Goal: Task Accomplishment & Management: Manage account settings

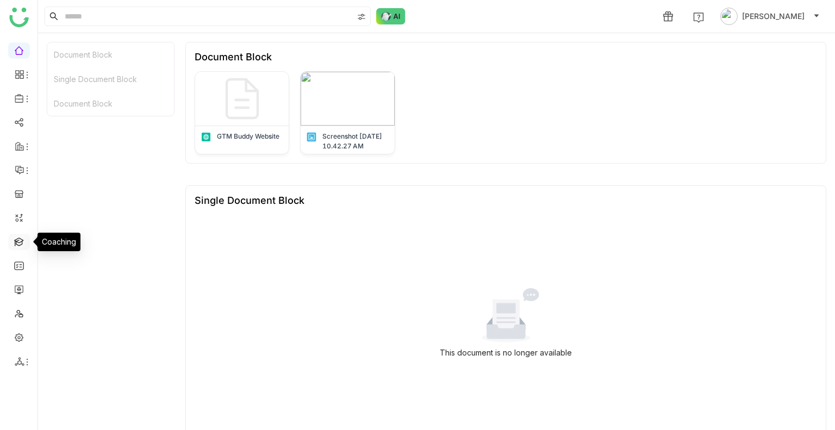
click at [18, 237] on link at bounding box center [19, 240] width 10 height 9
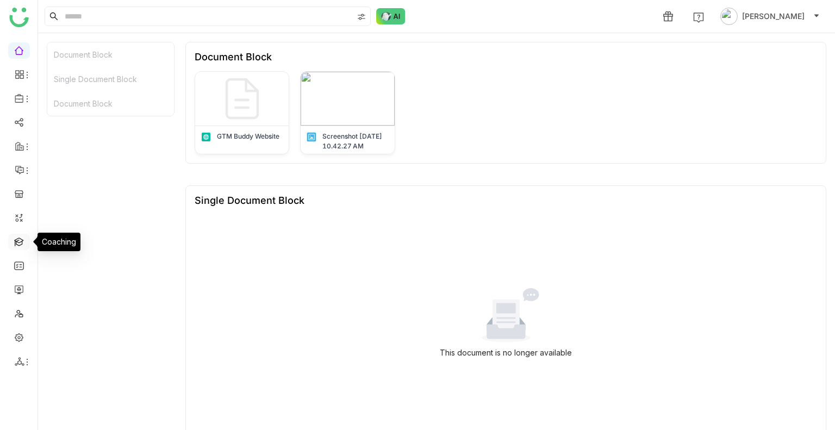
click at [18, 237] on link at bounding box center [19, 240] width 10 height 9
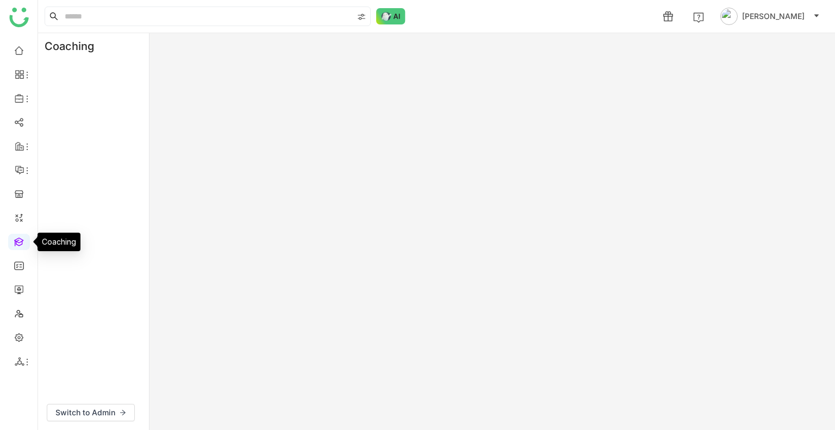
click at [18, 237] on link at bounding box center [19, 240] width 10 height 9
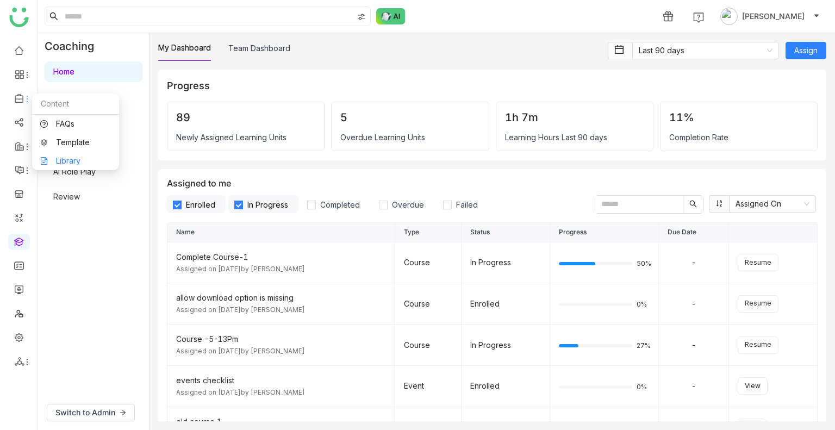
click at [86, 164] on link "Library" at bounding box center [75, 161] width 71 height 8
click at [86, 164] on body "1 [PERSON_NAME] Coaching Home Learn Events Practice AI Role Play Review Switch …" at bounding box center [417, 215] width 835 height 430
click at [70, 157] on link "Library" at bounding box center [75, 161] width 71 height 8
click at [70, 155] on body "1 [PERSON_NAME] Coaching Home Learn Events Practice AI Role Play Review Switch …" at bounding box center [417, 215] width 835 height 430
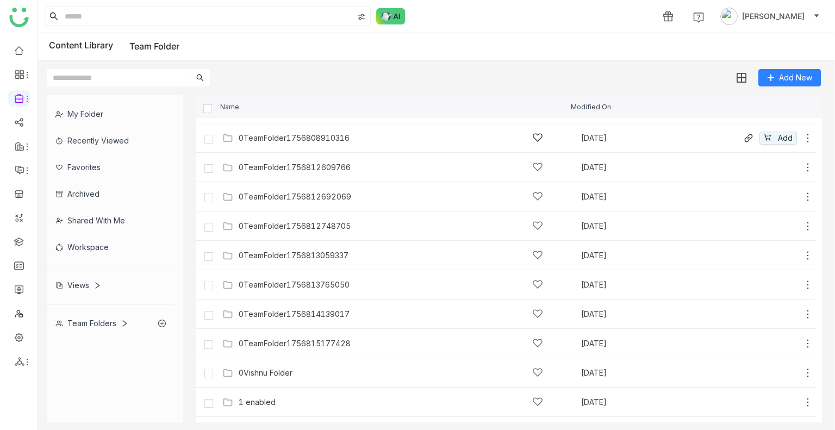
scroll to position [85, 0]
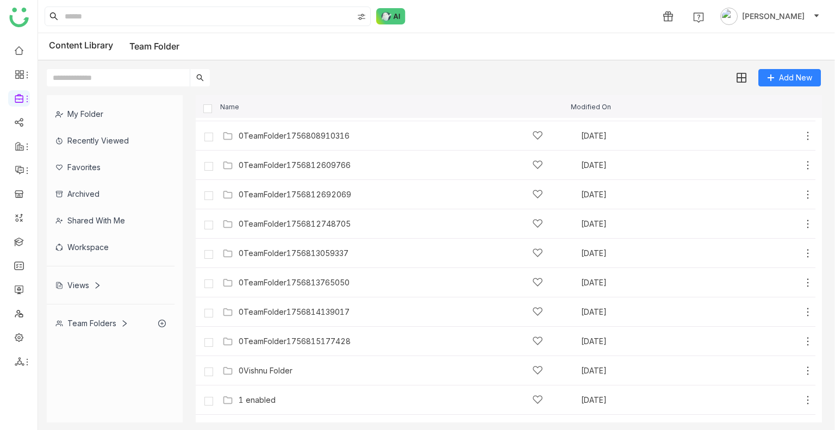
click at [150, 78] on input "text" at bounding box center [118, 77] width 143 height 17
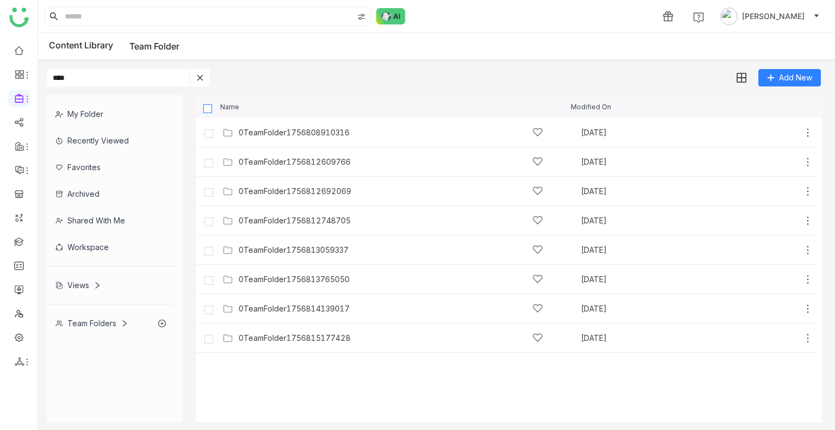
type input "****"
click at [208, 103] on label at bounding box center [208, 108] width 10 height 10
click at [744, 82] on img at bounding box center [740, 78] width 11 height 11
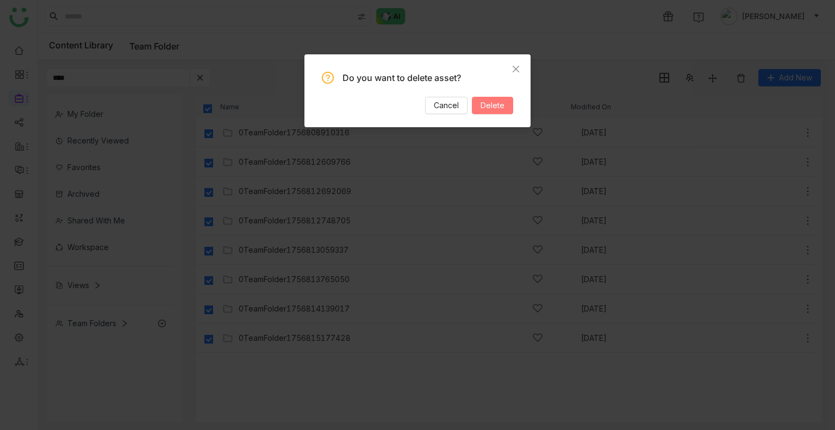
click at [499, 104] on span "Delete" at bounding box center [492, 105] width 24 height 12
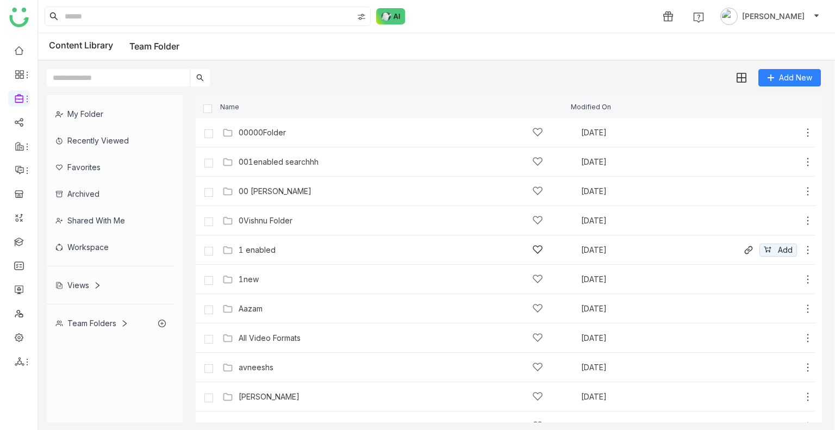
click at [260, 245] on div "1 enabled" at bounding box center [391, 249] width 304 height 11
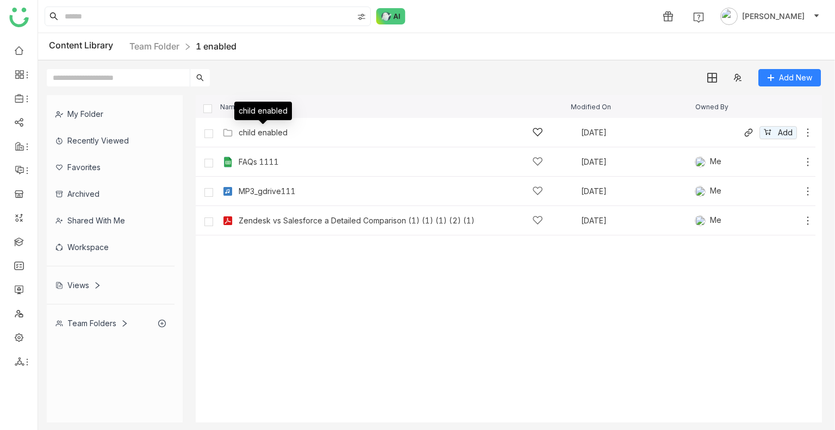
click at [273, 128] on div "child enabled" at bounding box center [263, 132] width 49 height 9
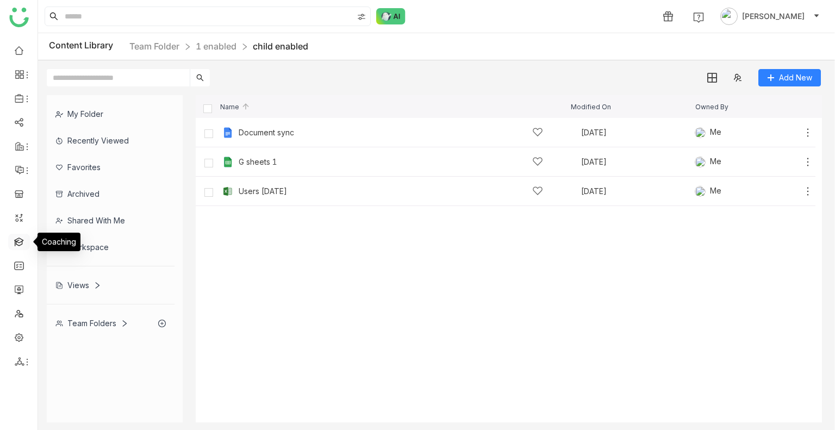
click at [20, 245] on link at bounding box center [19, 240] width 10 height 9
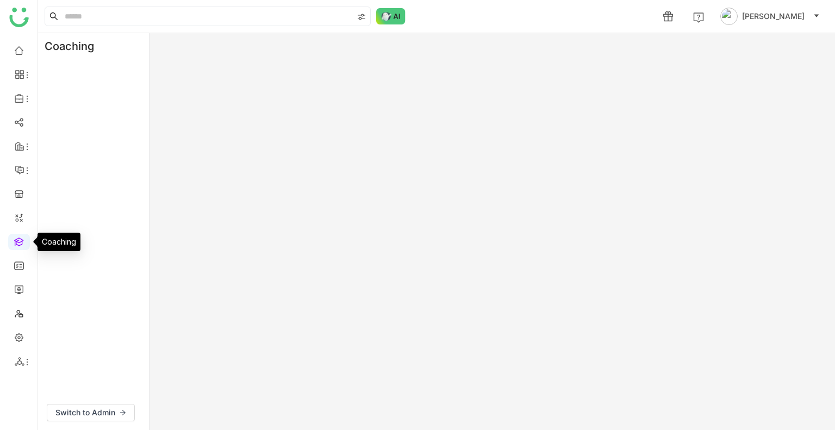
click at [20, 245] on link at bounding box center [19, 240] width 10 height 9
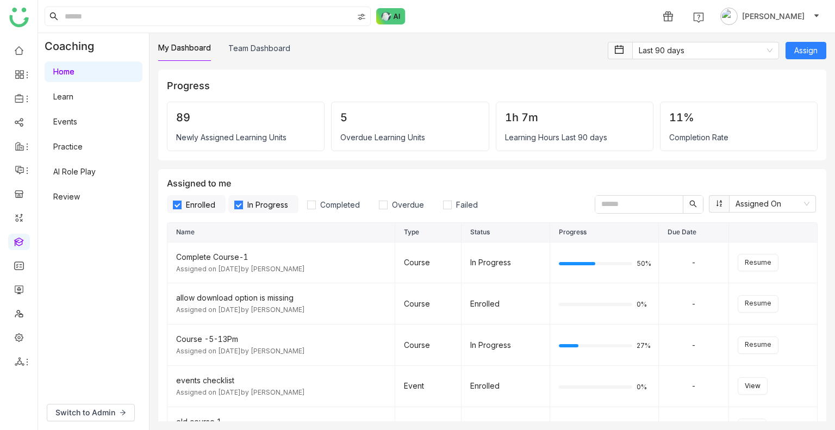
click at [115, 255] on div "Coaching Home Learn Events Practice AI Role Play Review" at bounding box center [93, 214] width 111 height 362
click at [55, 97] on link "Learn" at bounding box center [63, 96] width 20 height 9
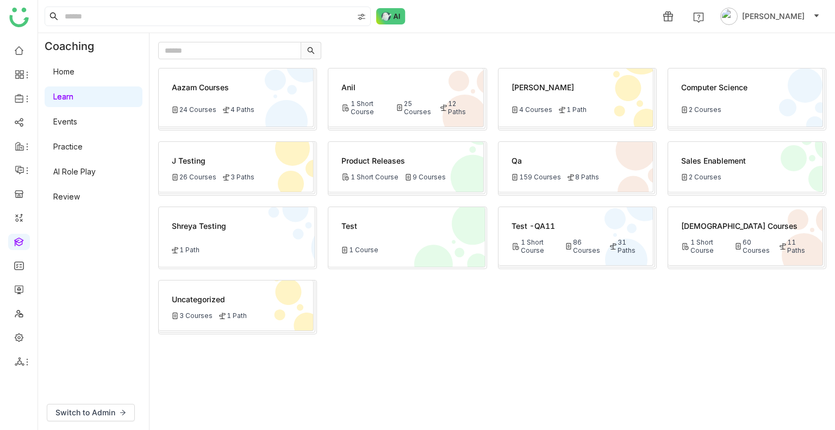
click at [62, 97] on link "Learn" at bounding box center [63, 96] width 20 height 9
click at [521, 243] on div "1 Short Course" at bounding box center [535, 246] width 48 height 16
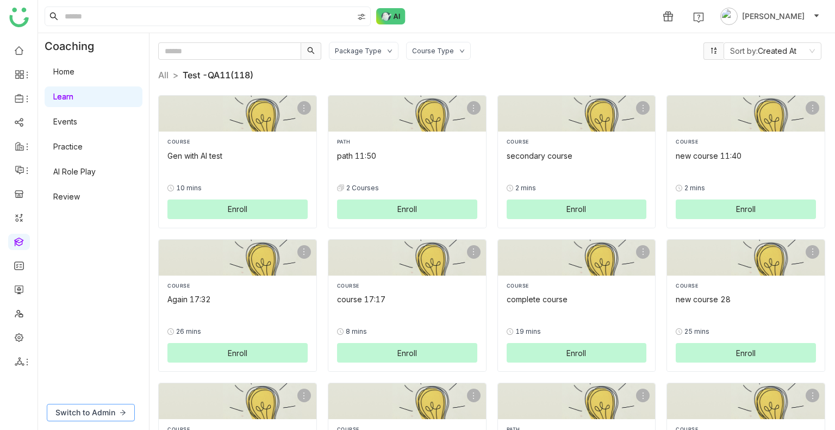
click at [101, 413] on span "Switch to Admin" at bounding box center [85, 413] width 60 height 12
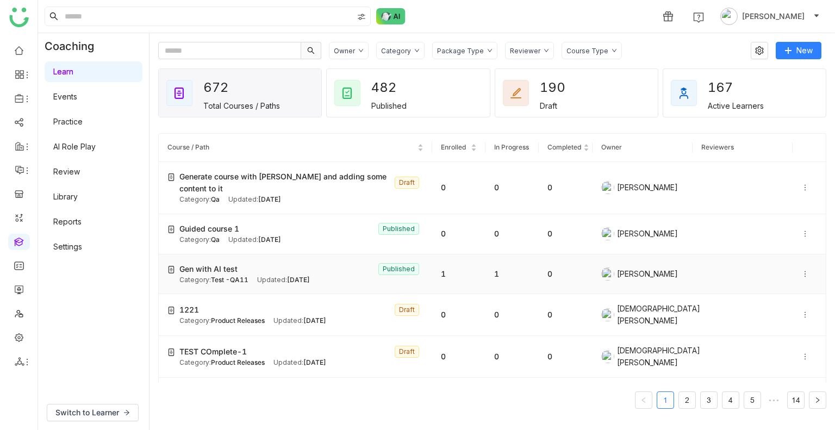
click at [801, 270] on icon at bounding box center [805, 274] width 8 height 8
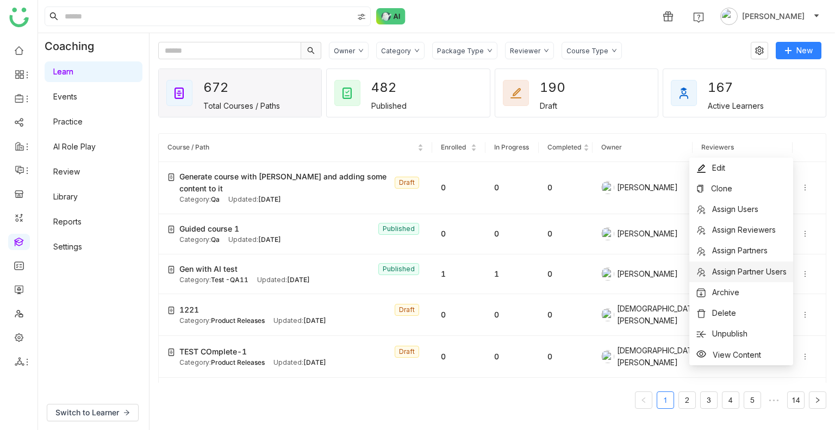
click at [741, 265] on li "Assign Partner Users" at bounding box center [741, 271] width 104 height 21
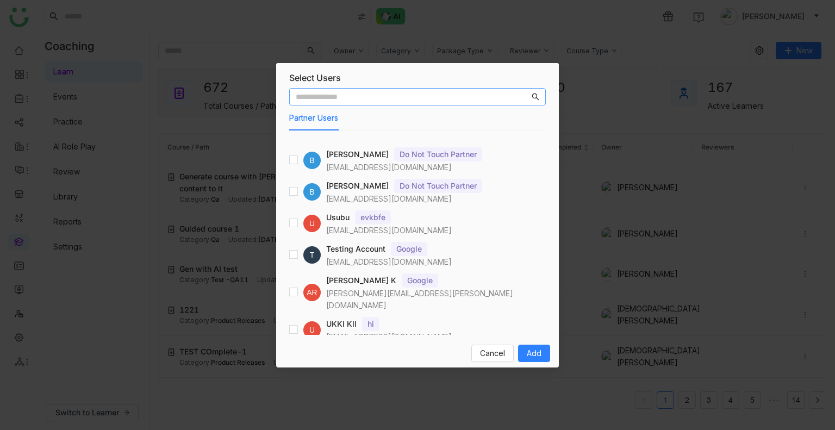
click at [339, 98] on input "text" at bounding box center [413, 97] width 234 height 12
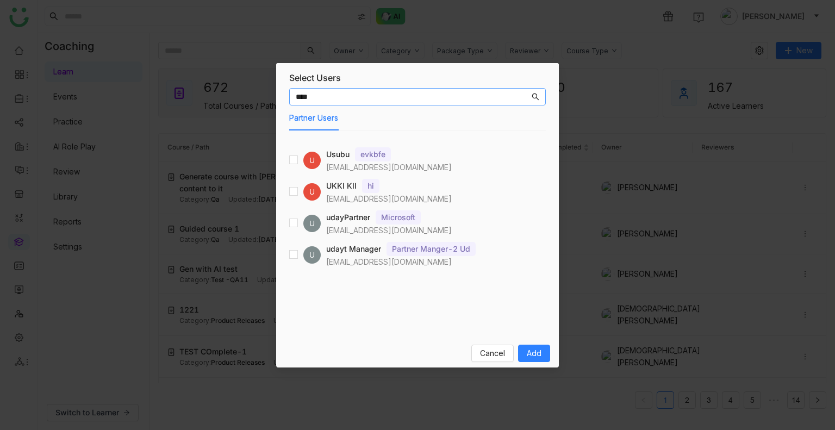
type input "****"
click at [536, 356] on span "Add" at bounding box center [534, 353] width 15 height 12
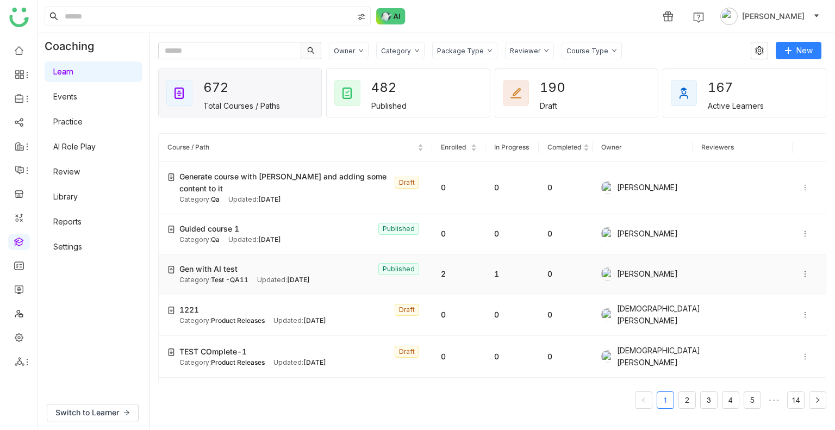
click at [229, 275] on div "Category: Test -QA11" at bounding box center [213, 280] width 69 height 10
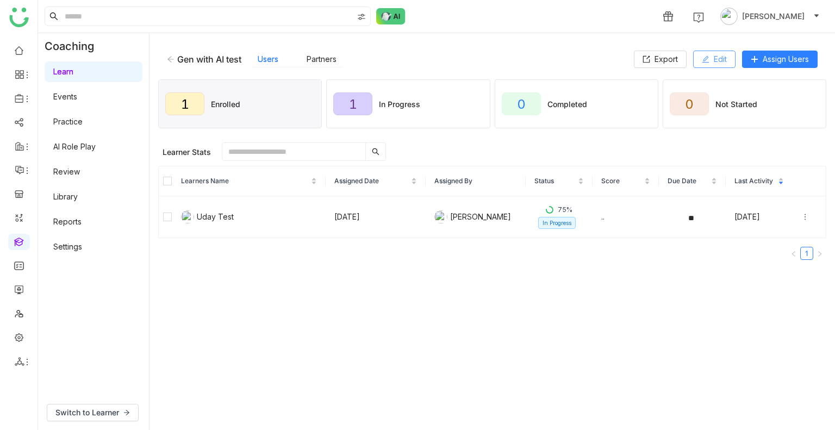
click at [719, 57] on span "Edit" at bounding box center [720, 59] width 13 height 12
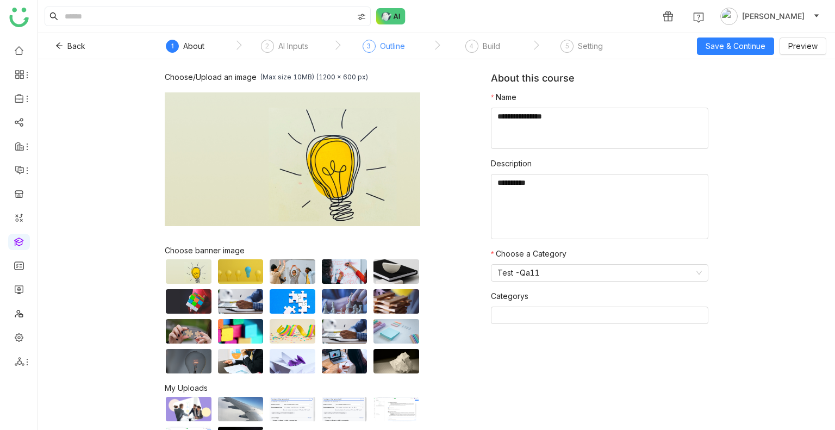
click at [396, 47] on div "Outline" at bounding box center [392, 46] width 25 height 13
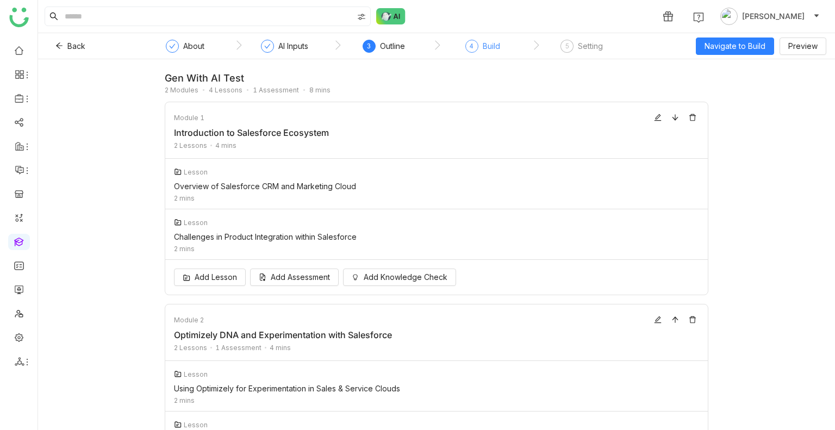
click at [483, 49] on div "Build" at bounding box center [491, 46] width 17 height 13
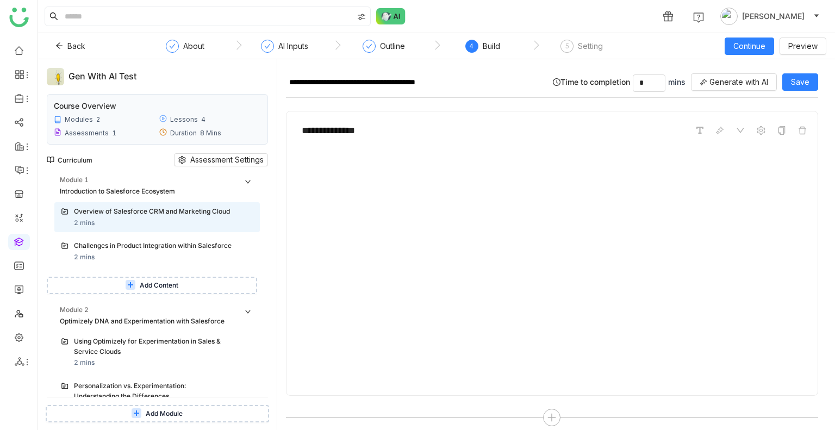
click at [161, 291] on span "Add Content" at bounding box center [159, 285] width 39 height 10
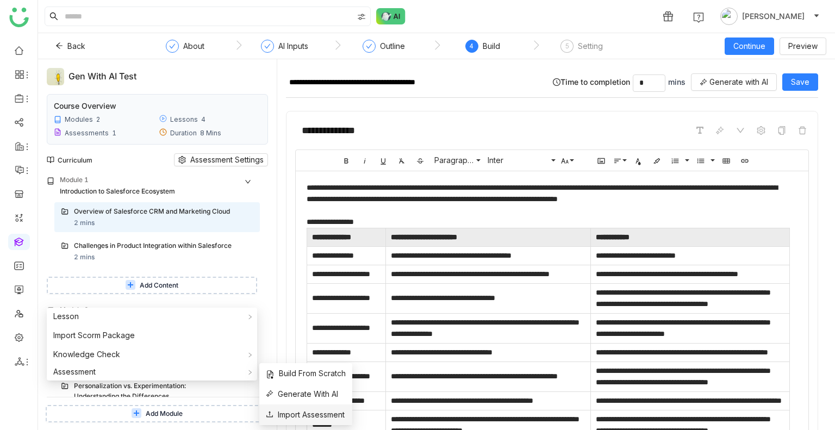
click at [308, 414] on span "Import Assessment" at bounding box center [305, 415] width 79 height 12
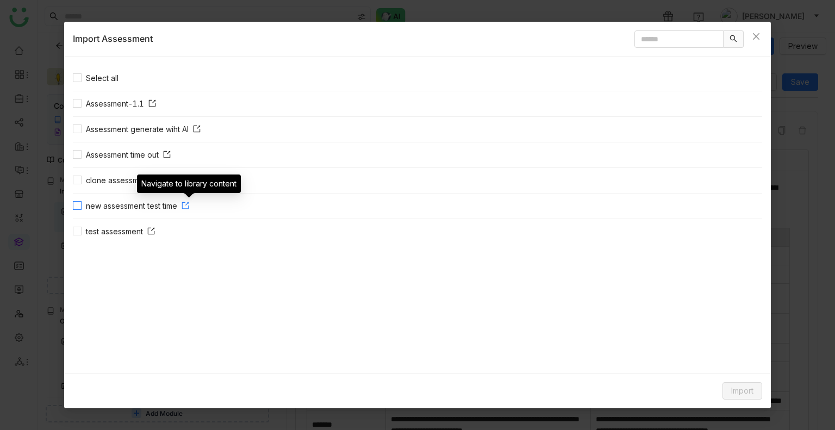
click at [189, 203] on icon at bounding box center [186, 206] width 8 height 8
click at [766, 39] on span "Close" at bounding box center [755, 36] width 29 height 29
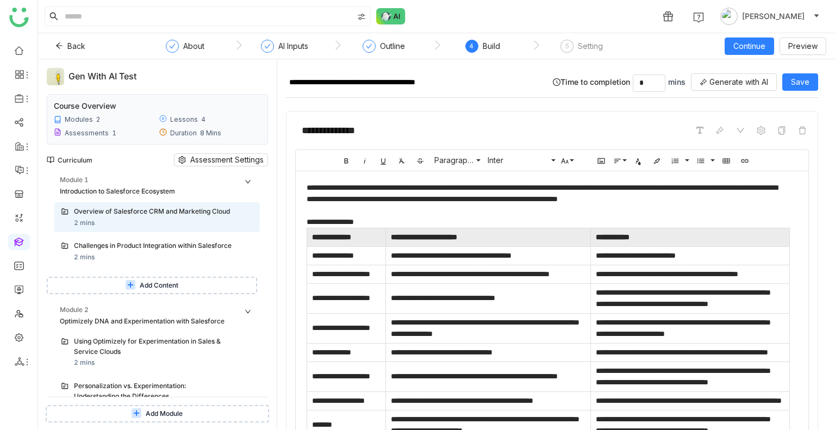
click at [153, 291] on span "Add Content" at bounding box center [159, 285] width 39 height 10
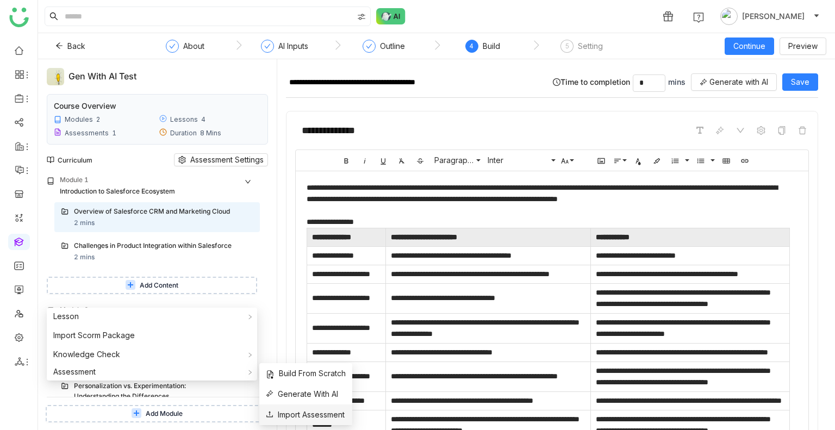
click at [293, 409] on span "Import Assessment" at bounding box center [305, 415] width 79 height 12
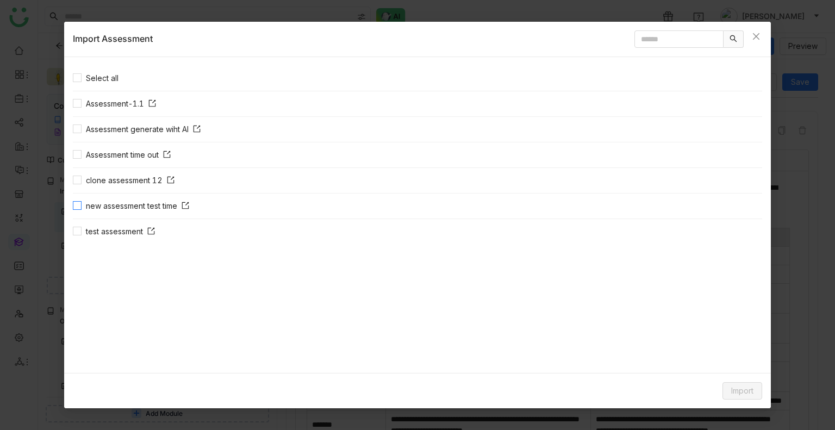
click at [82, 203] on span "new assessment test time" at bounding box center [138, 206] width 112 height 12
click at [652, 34] on input "text" at bounding box center [678, 38] width 89 height 17
click at [652, 31] on input "text" at bounding box center [678, 38] width 89 height 17
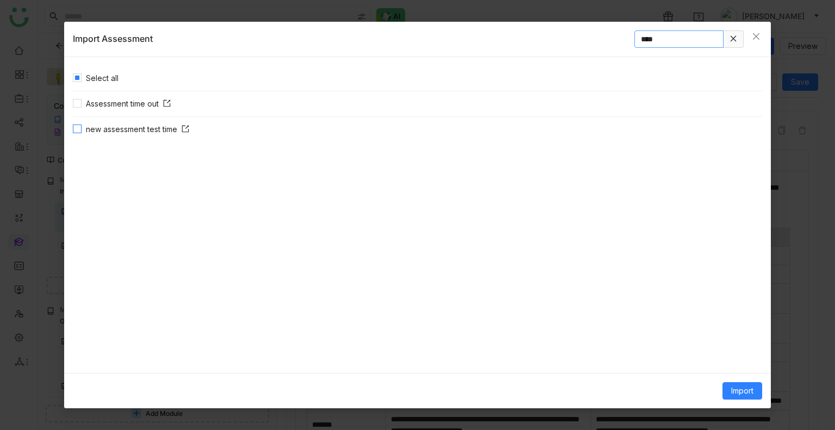
type input "****"
click at [740, 383] on button "Import" at bounding box center [742, 390] width 40 height 17
click at [714, 366] on span "Link Content" at bounding box center [721, 369] width 53 height 12
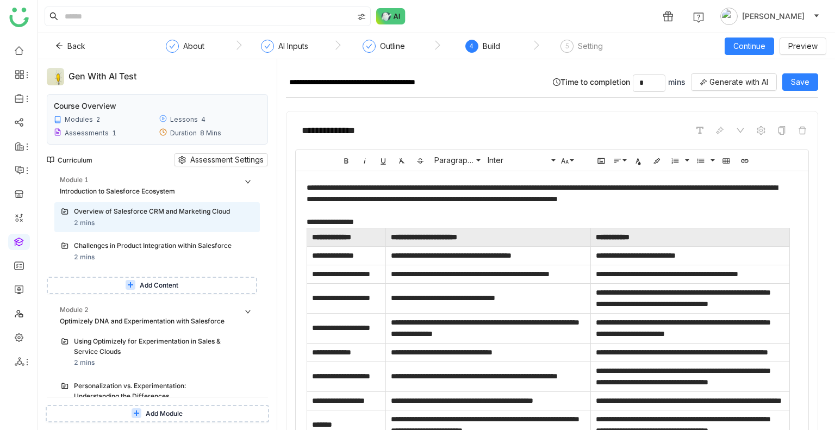
click at [164, 289] on button "Add Content" at bounding box center [152, 285] width 210 height 17
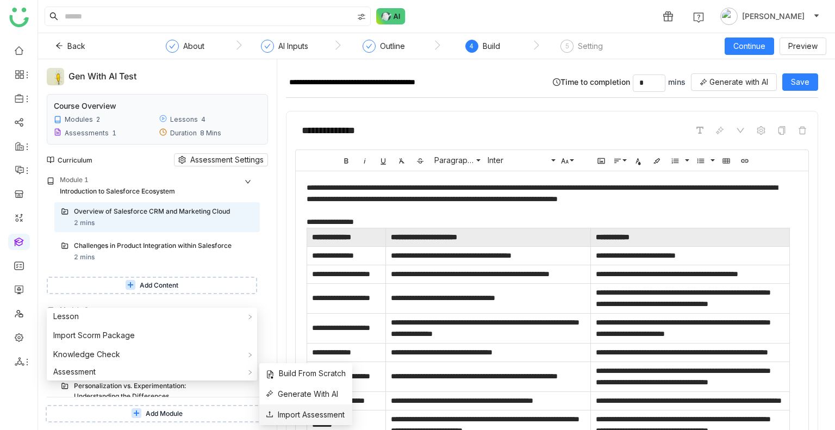
click at [307, 410] on span "Import Assessment" at bounding box center [305, 415] width 79 height 12
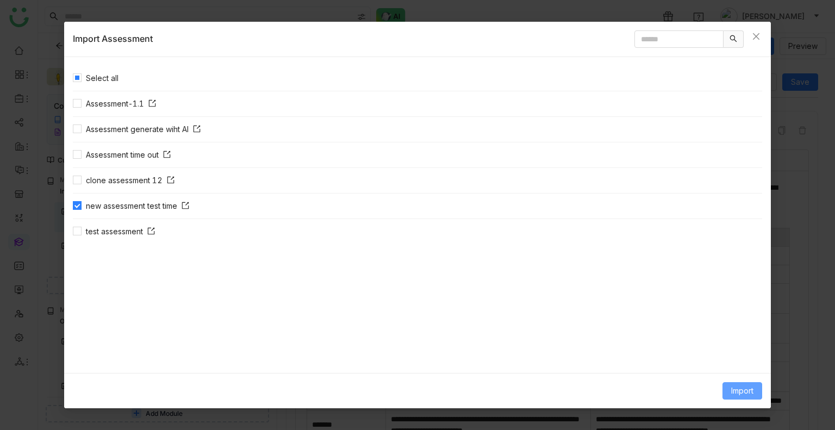
click at [731, 395] on span "Import" at bounding box center [742, 391] width 22 height 12
click at [712, 372] on span "Link Content" at bounding box center [721, 369] width 53 height 12
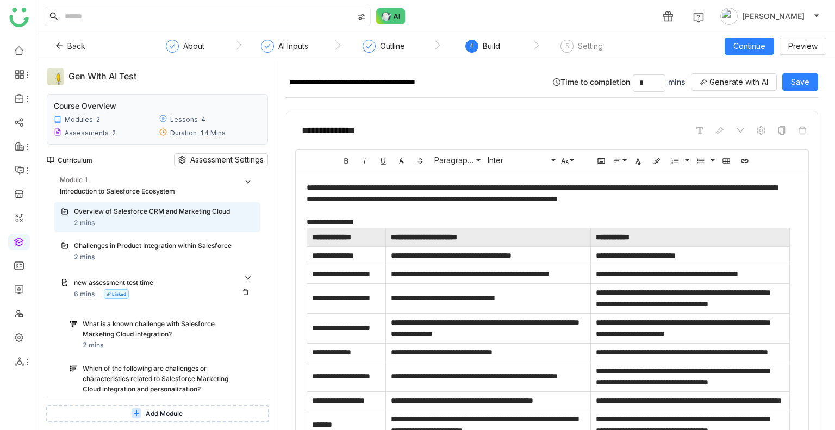
click at [99, 299] on div "6 mins Linked" at bounding box center [103, 294] width 59 height 10
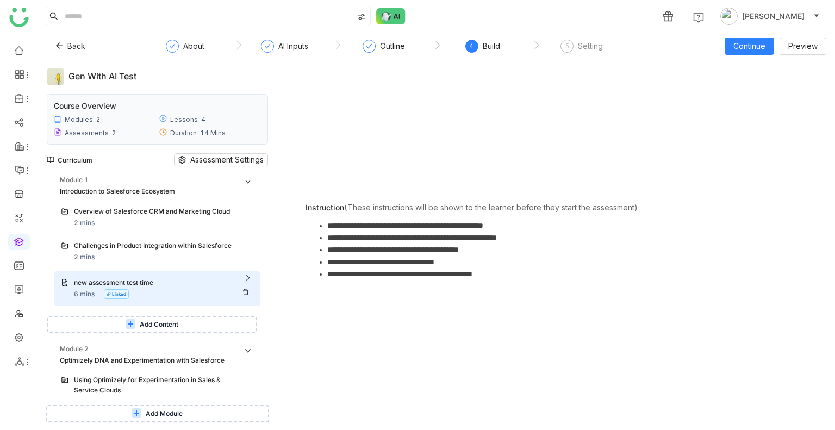
click at [245, 288] on div "new assessment test time" at bounding box center [163, 283] width 179 height 11
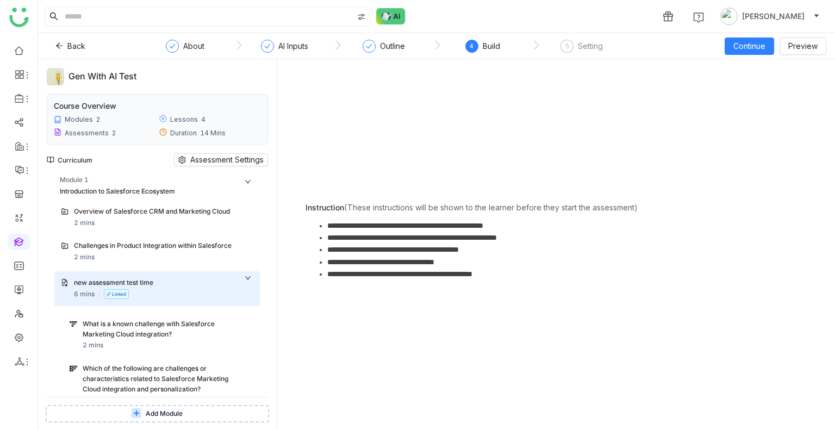
click at [108, 351] on div "What is a known challenge with Salesforce Marketing Cloud integration? 2 mins" at bounding box center [168, 335] width 171 height 32
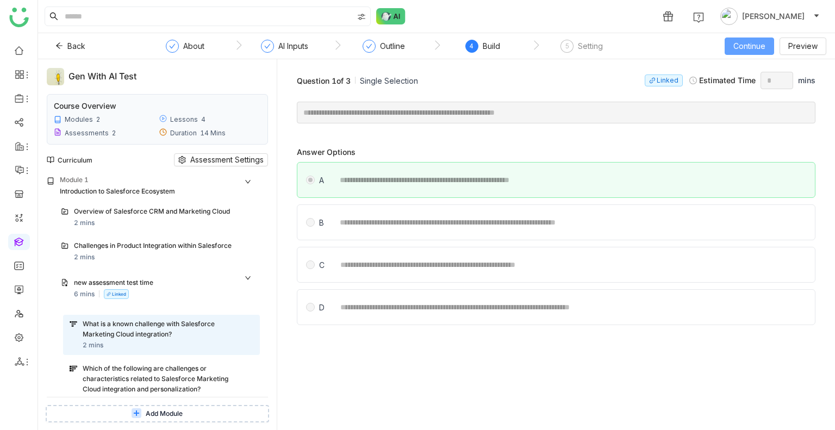
click at [748, 41] on span "Continue" at bounding box center [749, 46] width 32 height 12
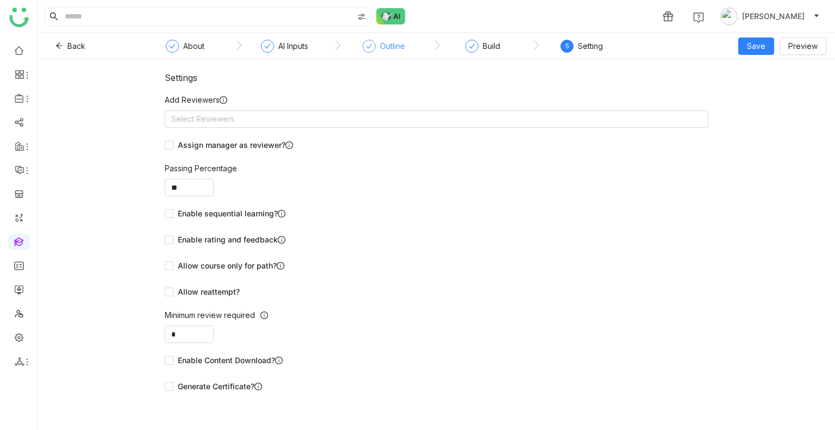
click at [370, 46] on icon at bounding box center [369, 46] width 7 height 7
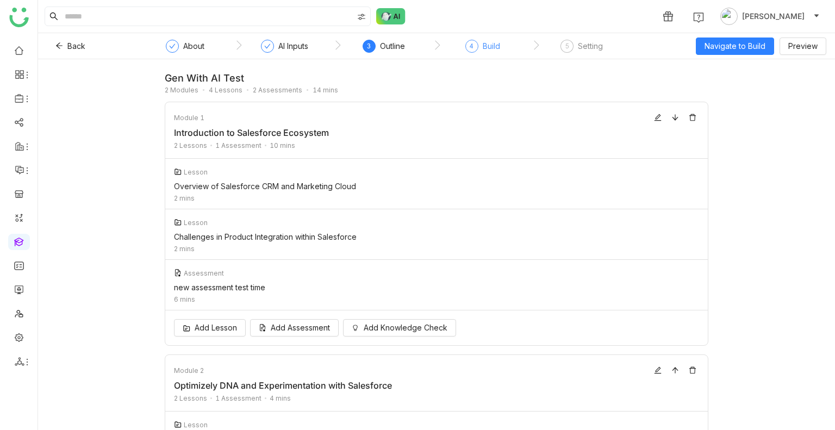
click at [485, 50] on div "Build" at bounding box center [491, 46] width 17 height 13
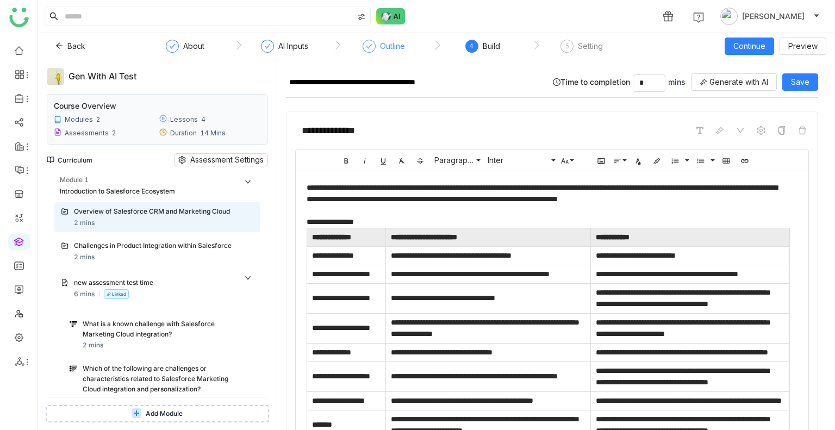
click at [128, 340] on div "What is a known challenge with Salesforce Marketing Cloud integration?" at bounding box center [158, 329] width 150 height 21
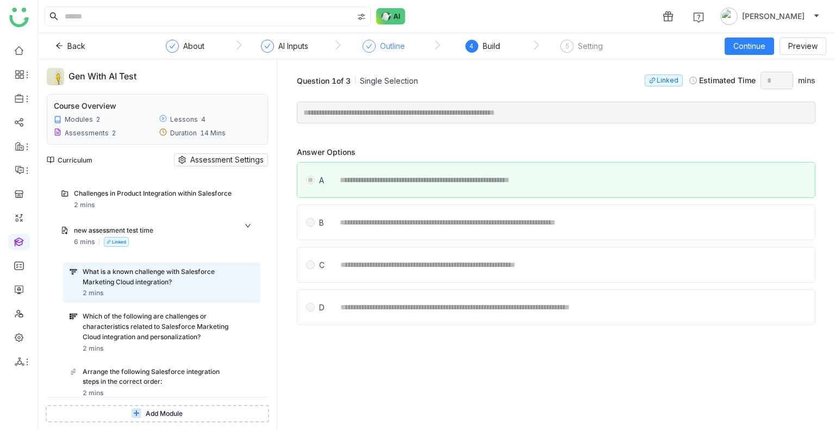
scroll to position [55, 0]
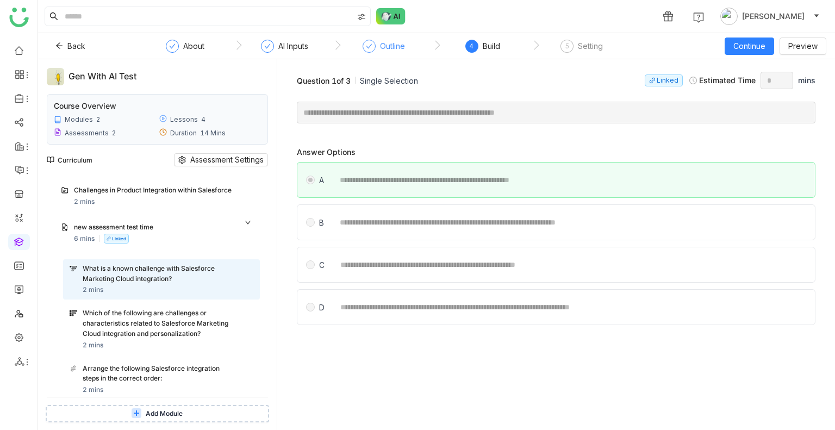
click at [147, 336] on div "Which of the following are challenges or characteristics related to Salesforce …" at bounding box center [158, 323] width 150 height 30
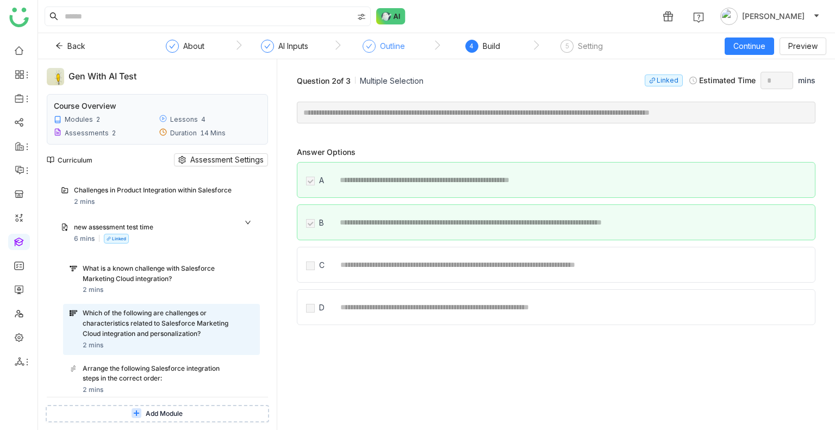
click at [151, 367] on div "What is a known challenge with Salesforce Marketing Cloud integration? 2 mins W…" at bounding box center [161, 329] width 197 height 140
click at [154, 376] on div "Arrange the following Salesforce integration steps in the correct order:" at bounding box center [158, 374] width 150 height 21
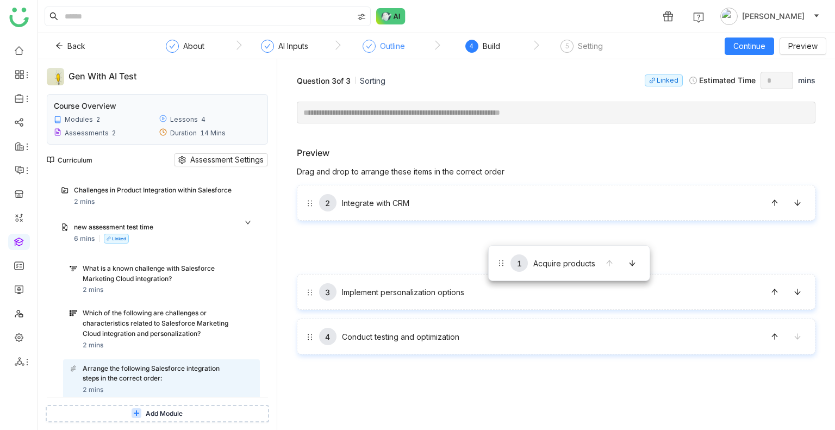
drag, startPoint x: 485, startPoint y: 211, endPoint x: 491, endPoint y: 261, distance: 50.4
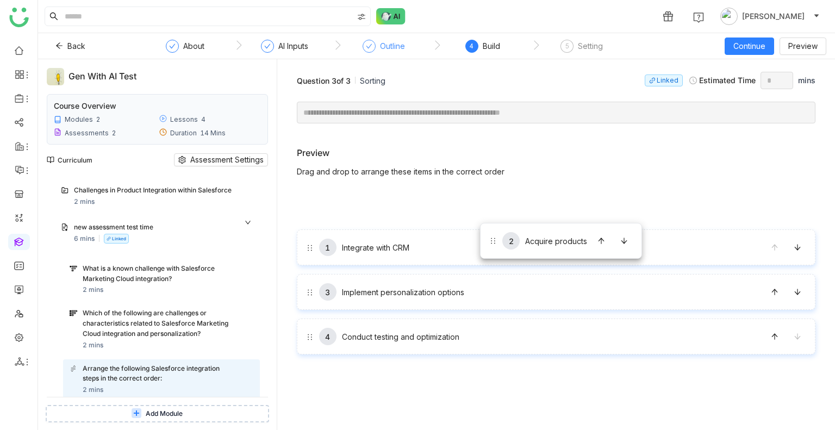
drag, startPoint x: 491, startPoint y: 261, endPoint x: 480, endPoint y: 241, distance: 22.4
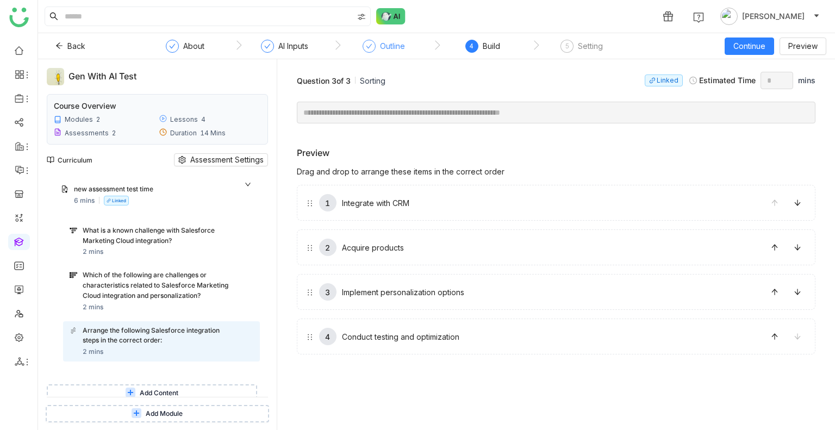
scroll to position [93, 0]
click at [152, 247] on div "What is a known challenge with Salesforce Marketing Cloud integration?" at bounding box center [158, 236] width 150 height 21
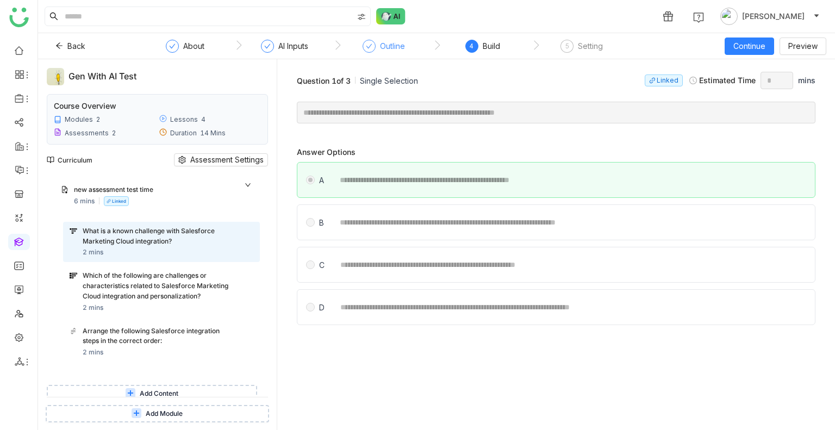
click at [121, 345] on div "Arrange the following Salesforce integration steps in the correct order:" at bounding box center [158, 336] width 150 height 21
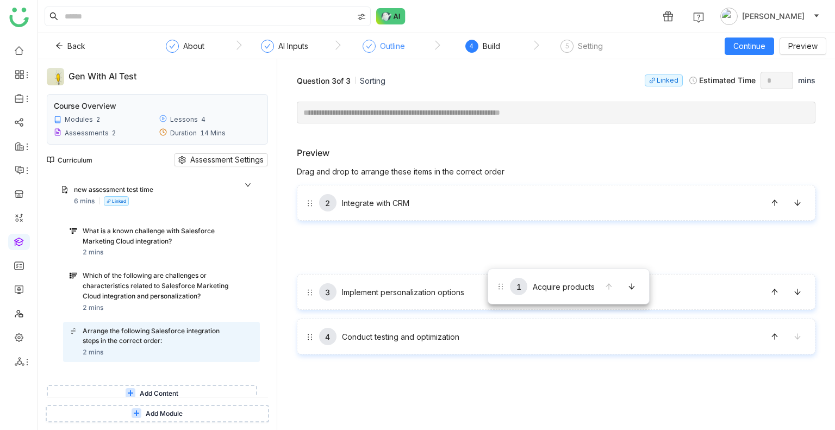
drag, startPoint x: 471, startPoint y: 217, endPoint x: 488, endPoint y: 269, distance: 54.8
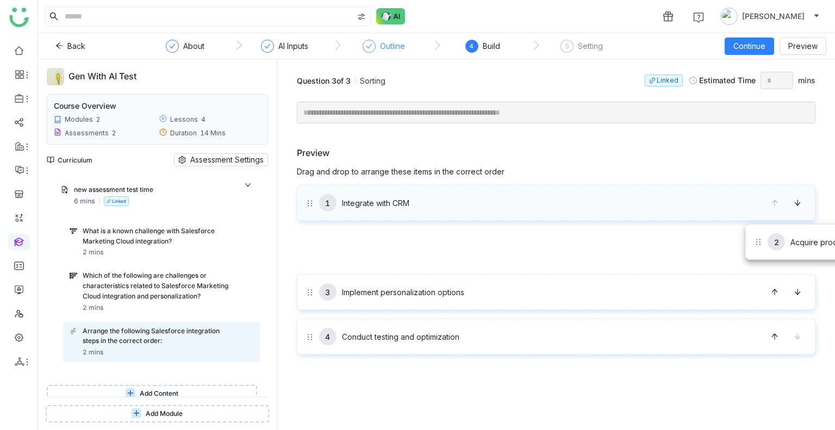
drag, startPoint x: 765, startPoint y: 249, endPoint x: 739, endPoint y: 215, distance: 42.7
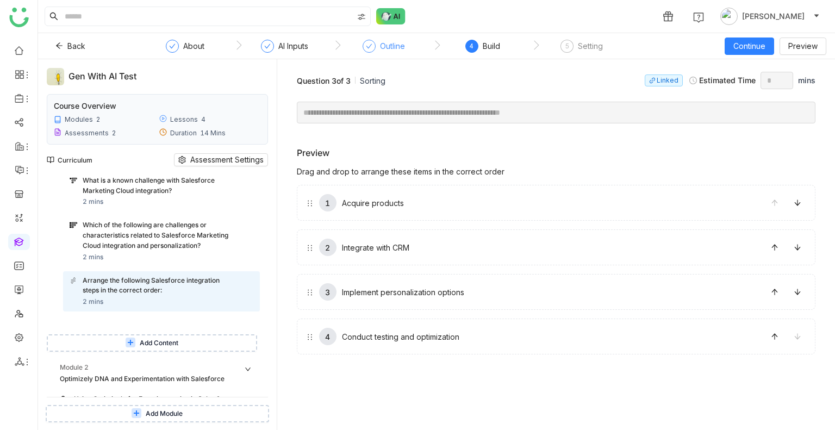
scroll to position [145, 0]
click at [145, 246] on div "Which of the following are challenges or characteristics related to Salesforce …" at bounding box center [158, 234] width 150 height 30
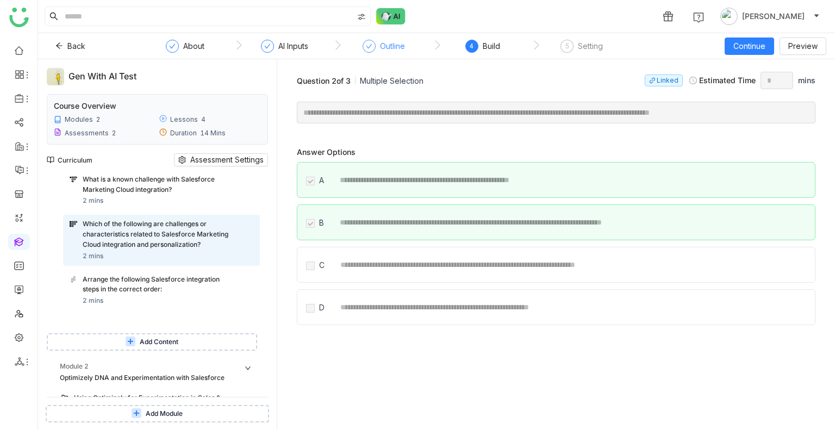
click at [132, 207] on div "What is a known challenge with Salesforce Marketing Cloud integration? 2 mins" at bounding box center [168, 190] width 171 height 32
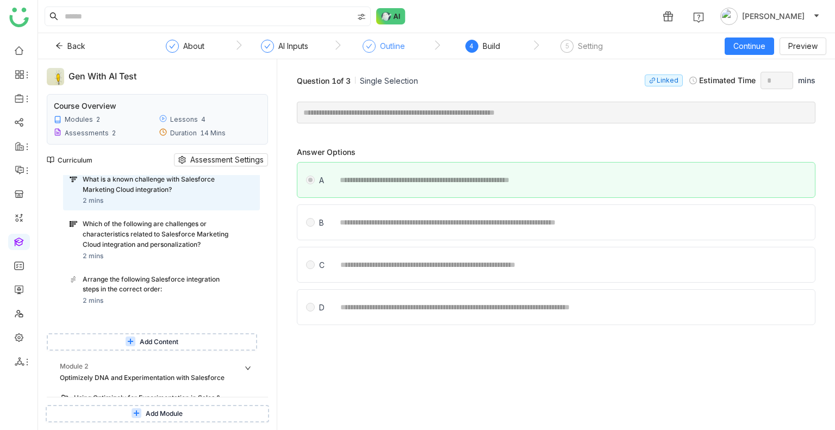
click at [454, 233] on div "**********" at bounding box center [556, 222] width 519 height 36
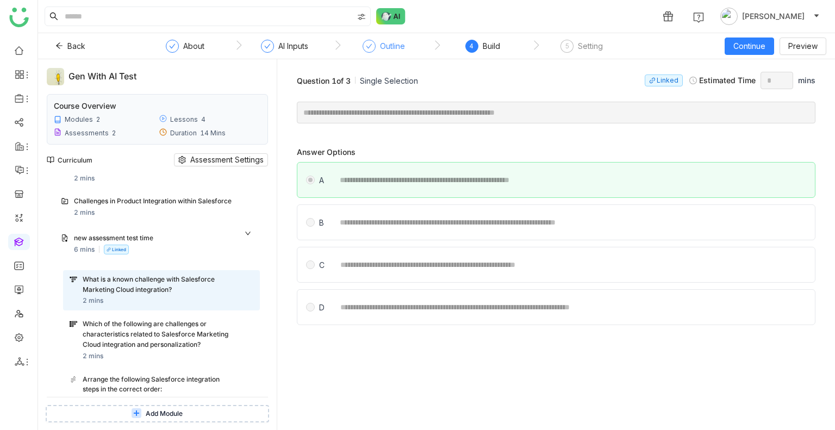
scroll to position [43, 0]
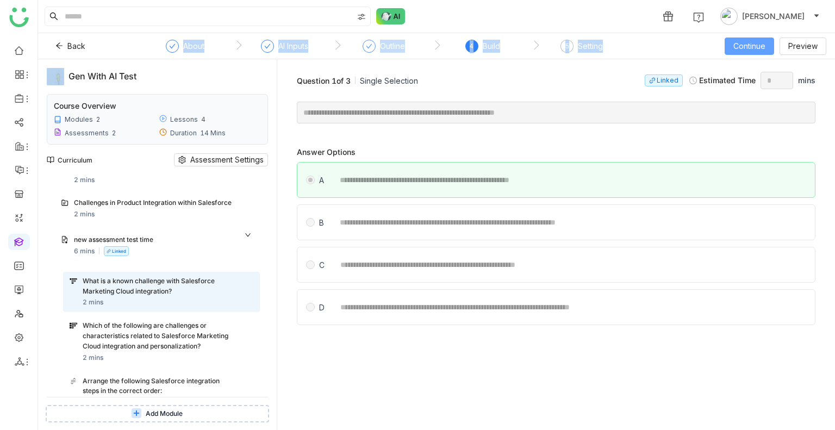
drag, startPoint x: 757, startPoint y: 32, endPoint x: 756, endPoint y: 47, distance: 15.2
click at [756, 47] on nz-layout "1 Uday Bhanu Back About AI Inputs Outline 4 Build 5 Setting Continue Preview Ge…" at bounding box center [436, 215] width 797 height 430
click at [756, 47] on span "Continue" at bounding box center [749, 46] width 32 height 12
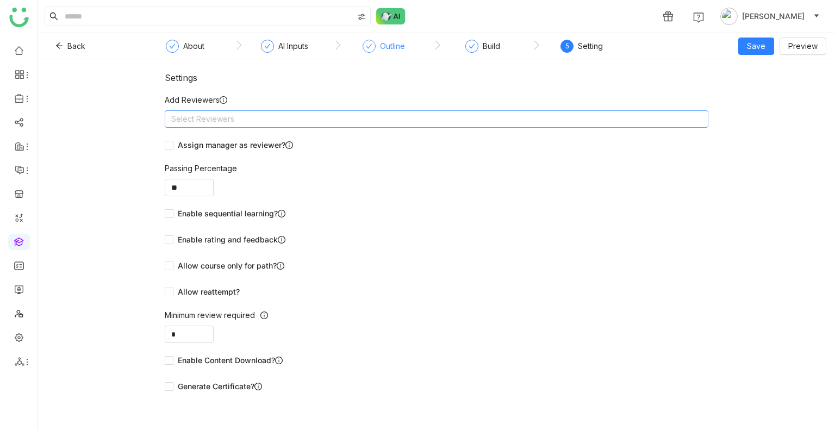
click at [349, 122] on nz-select-top-control "Select Reviewers" at bounding box center [437, 118] width 544 height 17
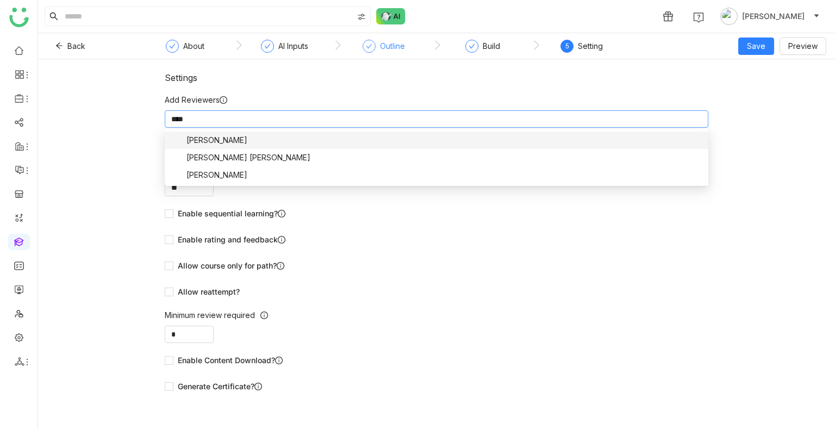
type input "*****"
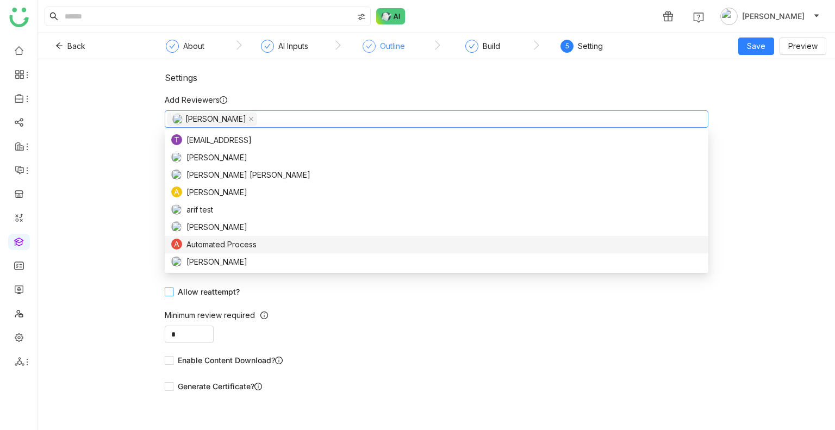
click at [205, 292] on span "Allow reattempt?" at bounding box center [208, 292] width 71 height 12
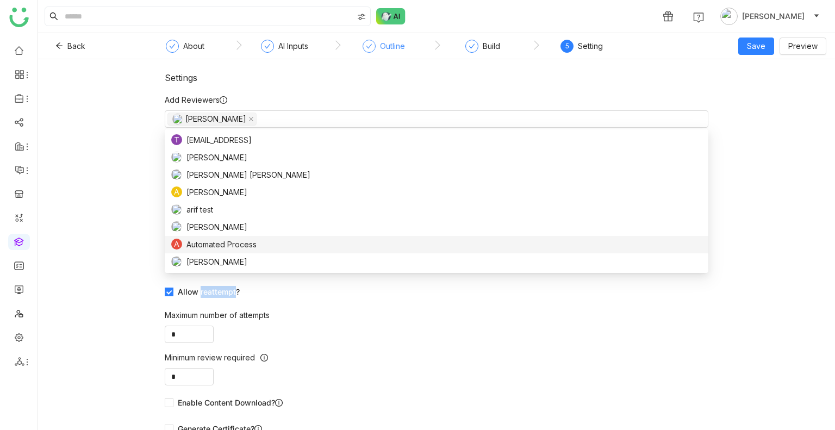
click at [205, 292] on span "Allow reattempt?" at bounding box center [208, 292] width 71 height 12
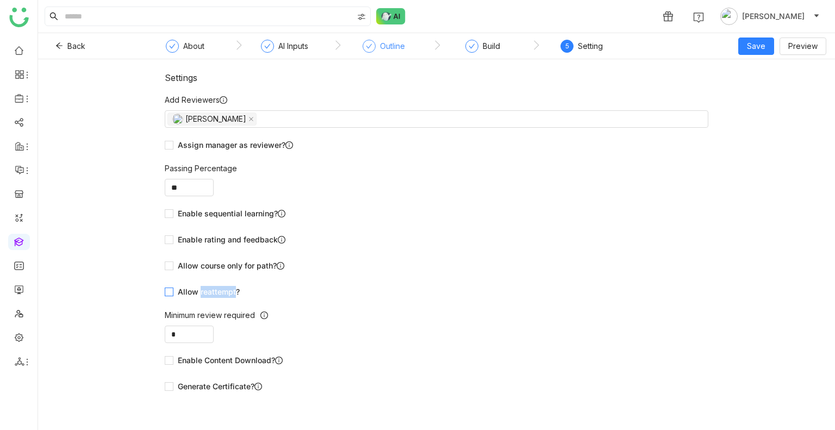
click at [205, 292] on span "Allow reattempt?" at bounding box center [208, 292] width 71 height 12
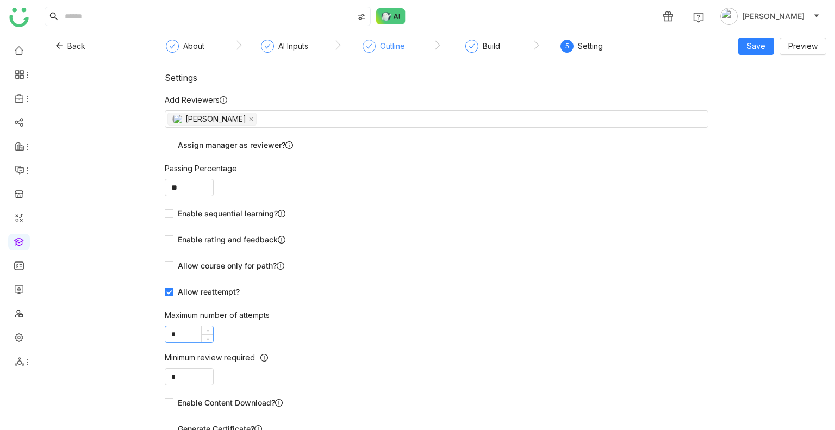
click at [186, 337] on input "*" at bounding box center [189, 334] width 48 height 16
type input "*"
click at [378, 298] on div "Allow reattempt?" at bounding box center [437, 291] width 544 height 17
drag, startPoint x: 763, startPoint y: 49, endPoint x: 774, endPoint y: 90, distance: 42.2
click at [774, 90] on body "1 Uday Bhanu Back About AI Inputs Outline Build 5 Setting Save Preview Settings…" at bounding box center [417, 215] width 835 height 430
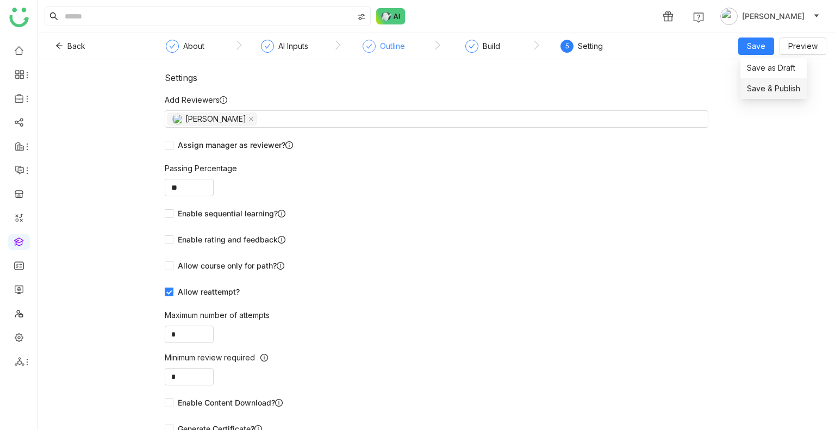
click at [774, 90] on div "Settings Add Reviewers Uday Bhanu Assign manager as reviewer? Passing Percentag…" at bounding box center [436, 244] width 797 height 371
click at [767, 93] on span "Save & Publish" at bounding box center [773, 89] width 53 height 12
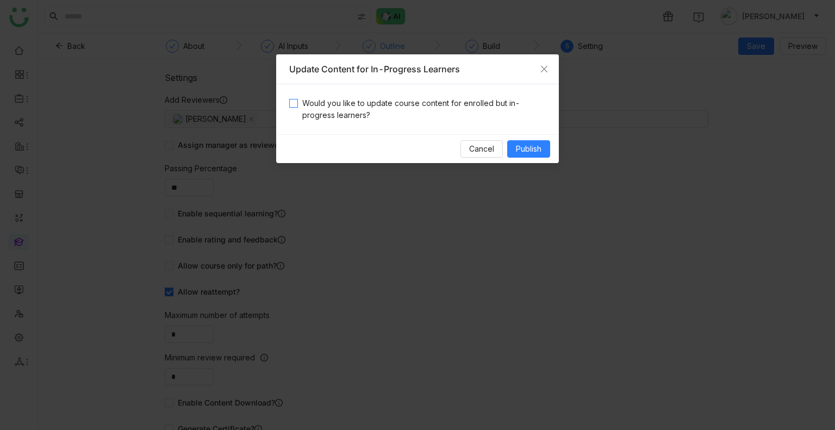
click at [380, 108] on span "Would you like to update course content for enrolled but in-progress learners?" at bounding box center [422, 109] width 248 height 24
click at [551, 152] on div "Cancel Publish" at bounding box center [417, 148] width 283 height 29
click at [538, 151] on span "Publish" at bounding box center [529, 149] width 26 height 12
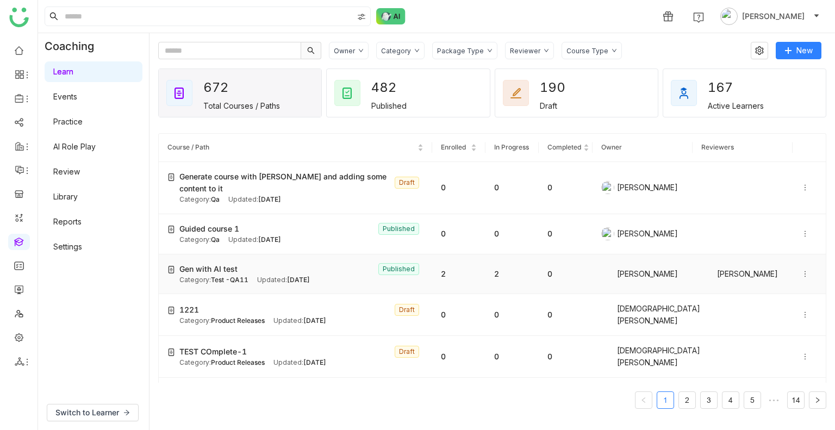
click at [287, 276] on span "Sep 03, 2025" at bounding box center [298, 280] width 23 height 8
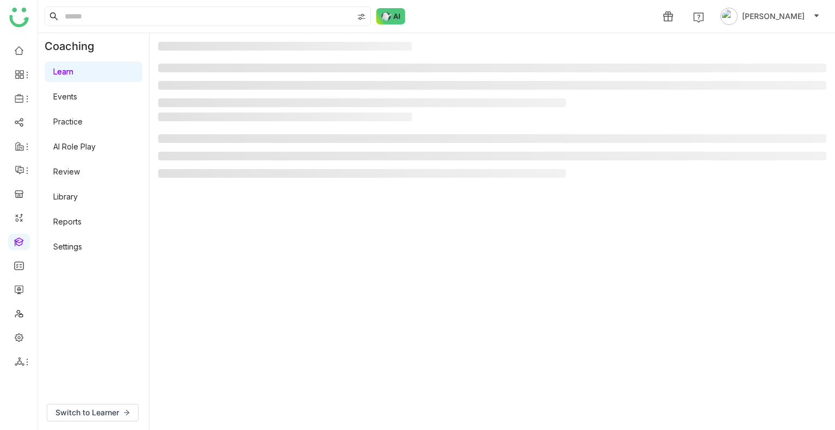
click at [287, 264] on gtmb-manage-detail-wrapper at bounding box center [492, 231] width 668 height 379
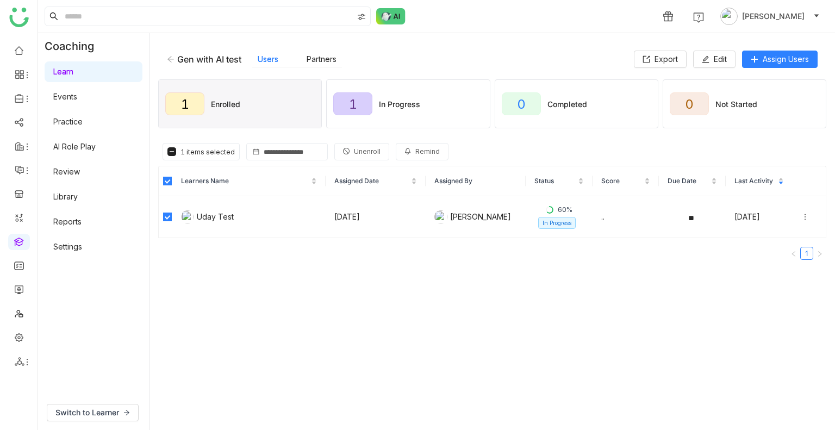
click at [354, 152] on span "Unenroll" at bounding box center [367, 152] width 27 height 10
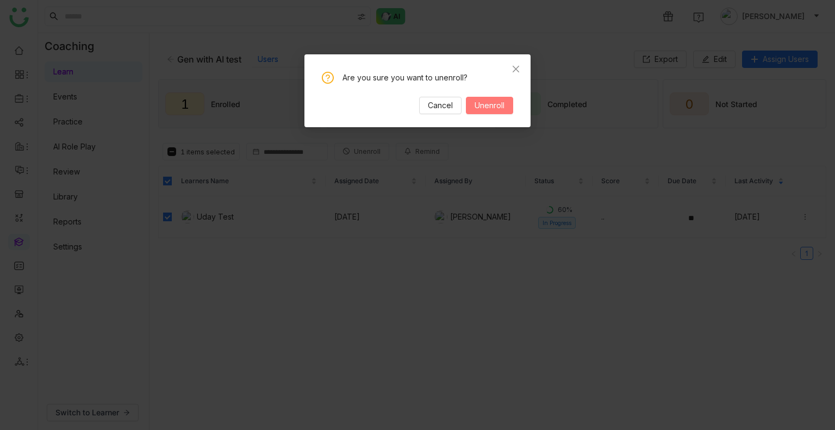
click at [498, 109] on span "Unenroll" at bounding box center [489, 105] width 30 height 12
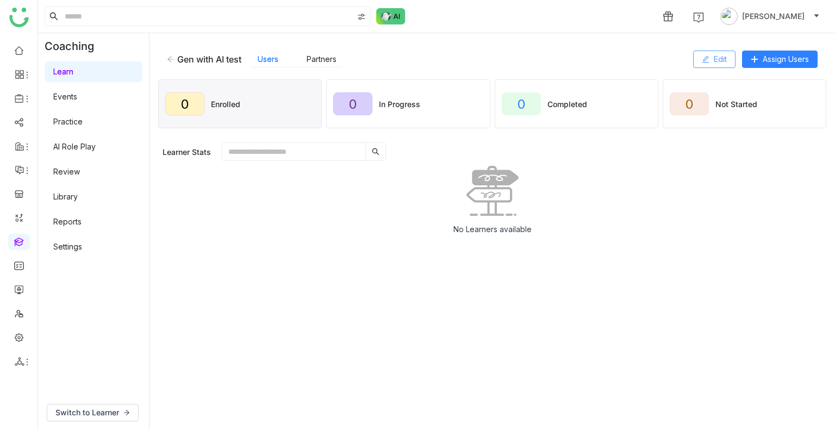
click at [707, 57] on icon at bounding box center [706, 59] width 8 height 8
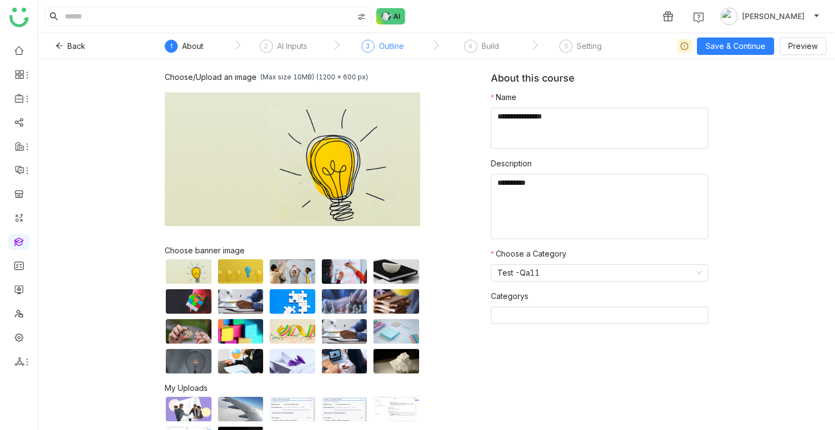
click at [386, 50] on div "Outline" at bounding box center [391, 46] width 25 height 13
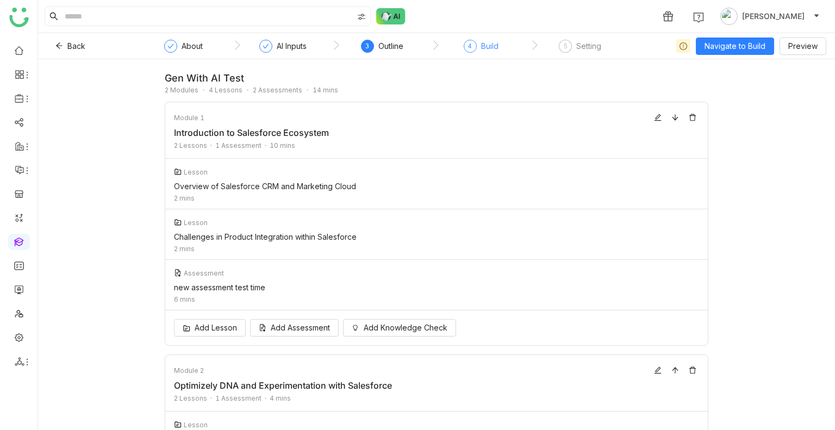
click at [486, 49] on div "Build" at bounding box center [489, 46] width 17 height 13
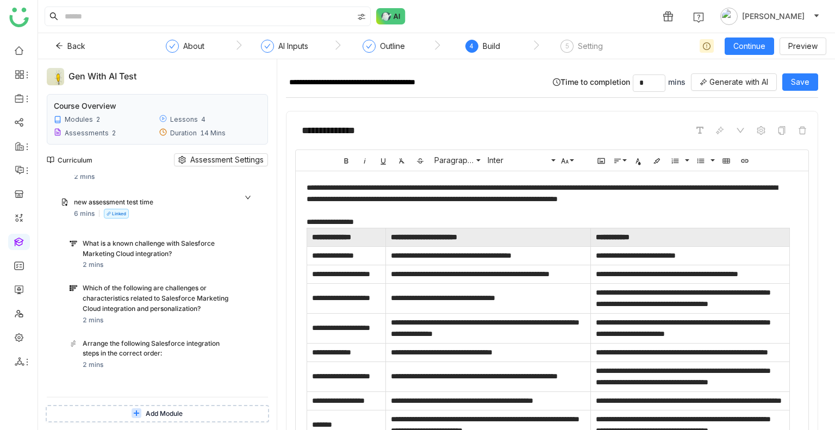
scroll to position [84, 0]
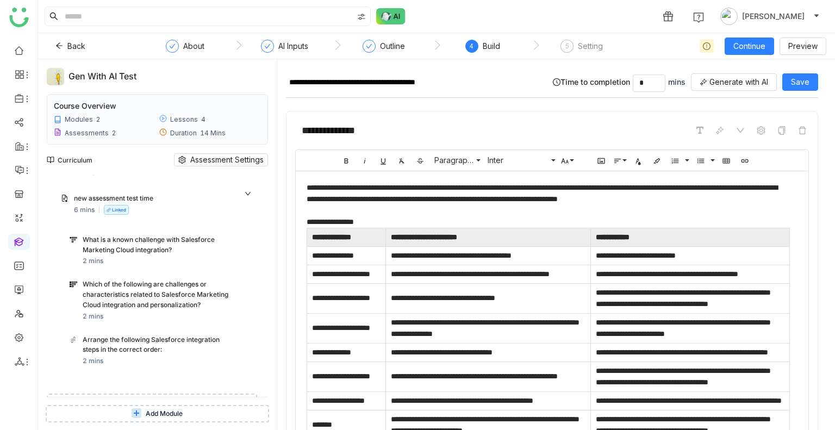
click at [120, 355] on div "Arrange the following Salesforce integration steps in the correct order:" at bounding box center [158, 345] width 150 height 21
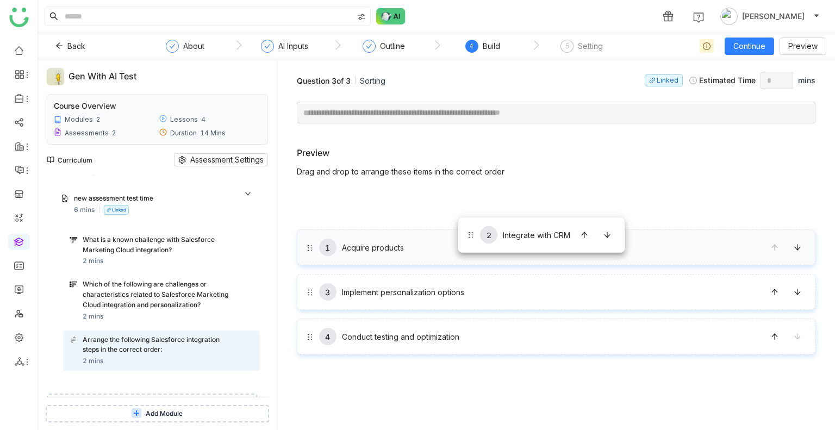
drag, startPoint x: 461, startPoint y: 245, endPoint x: 458, endPoint y: 215, distance: 29.5
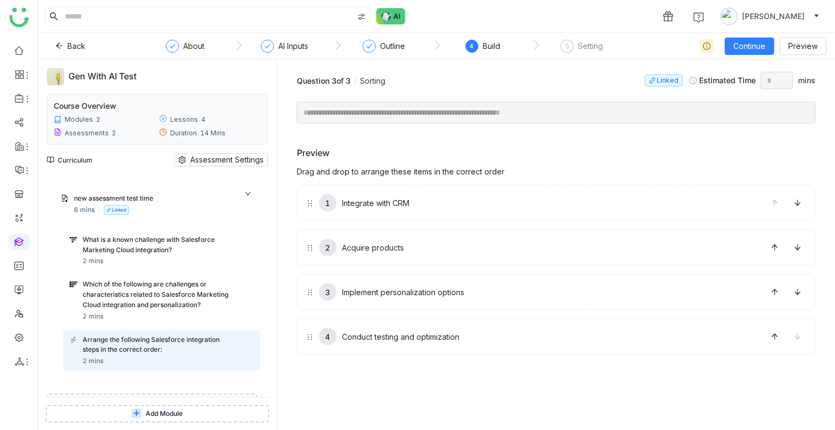
click at [458, 215] on div "1 Integrate with CRM" at bounding box center [556, 203] width 519 height 36
click at [126, 308] on div "Which of the following are challenges or characteristics related to Salesforce …" at bounding box center [158, 294] width 150 height 30
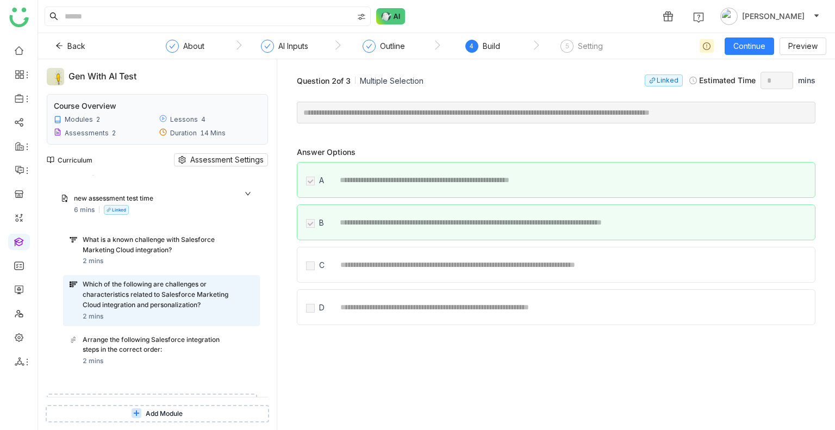
click at [169, 347] on div "Arrange the following Salesforce integration steps in the correct order:" at bounding box center [158, 345] width 150 height 21
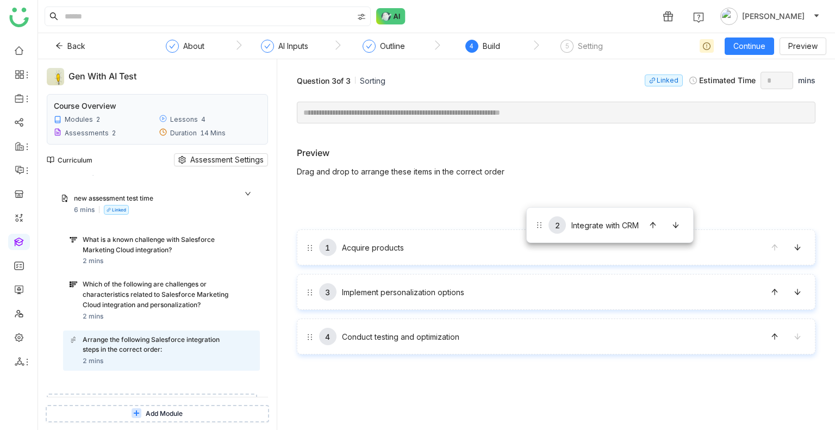
drag, startPoint x: 523, startPoint y: 243, endPoint x: 526, endPoint y: 207, distance: 36.5
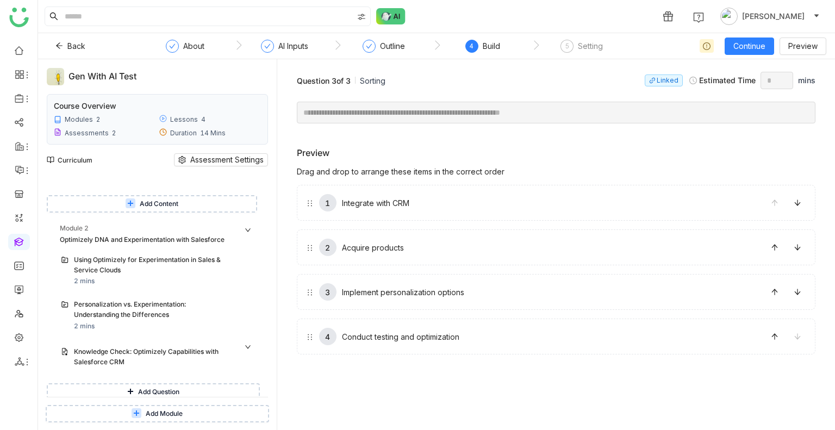
scroll to position [333, 0]
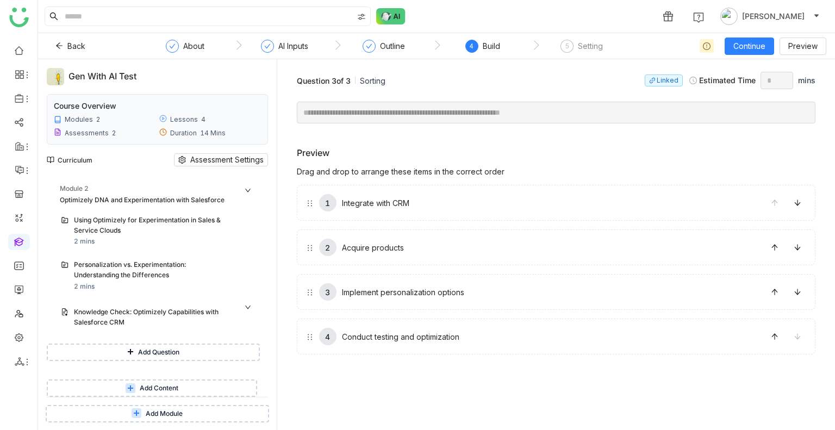
click at [151, 385] on span "Add Content" at bounding box center [159, 388] width 39 height 10
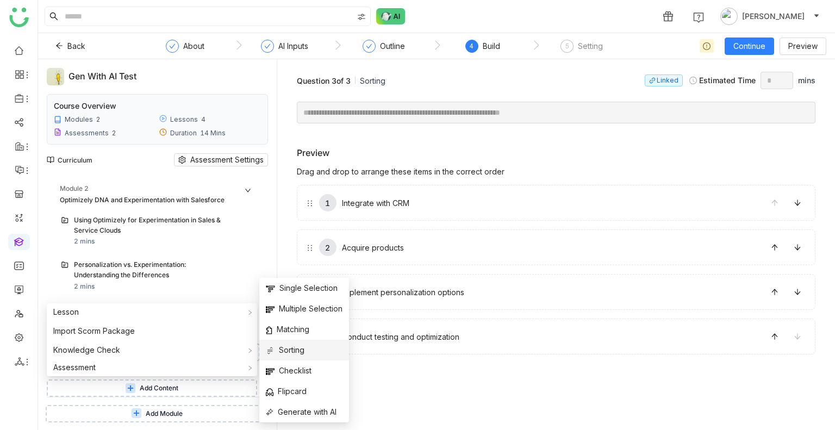
click at [277, 343] on li "Sorting" at bounding box center [304, 350] width 90 height 21
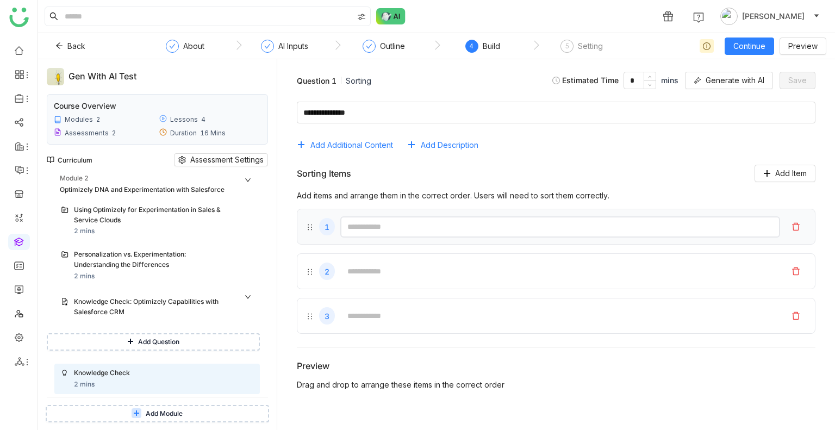
click at [420, 236] on input "text" at bounding box center [560, 226] width 440 height 21
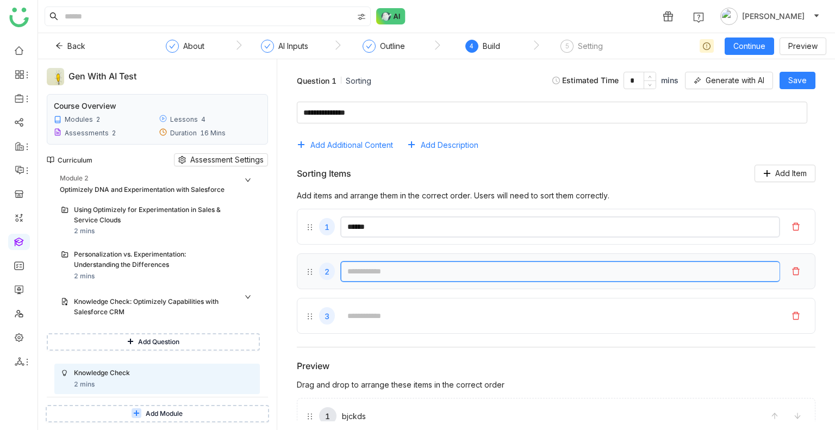
type input "******"
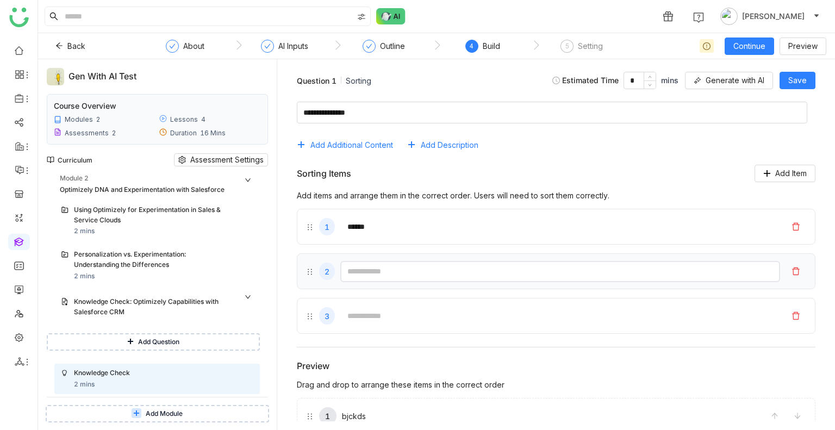
click at [428, 276] on input "text" at bounding box center [560, 271] width 440 height 21
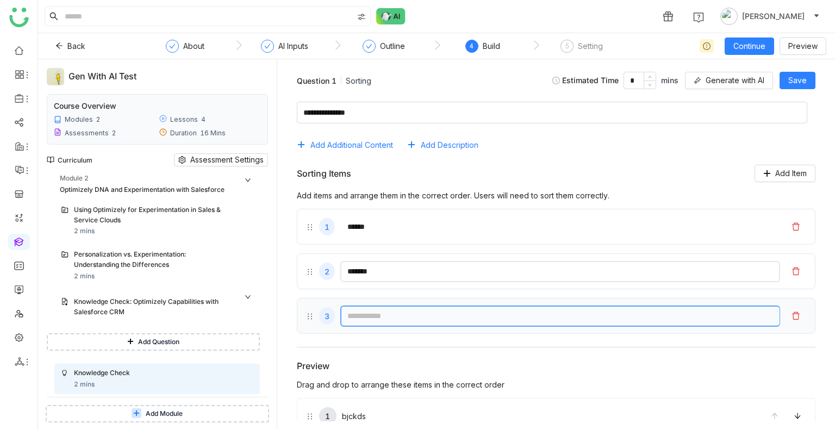
type input "*******"
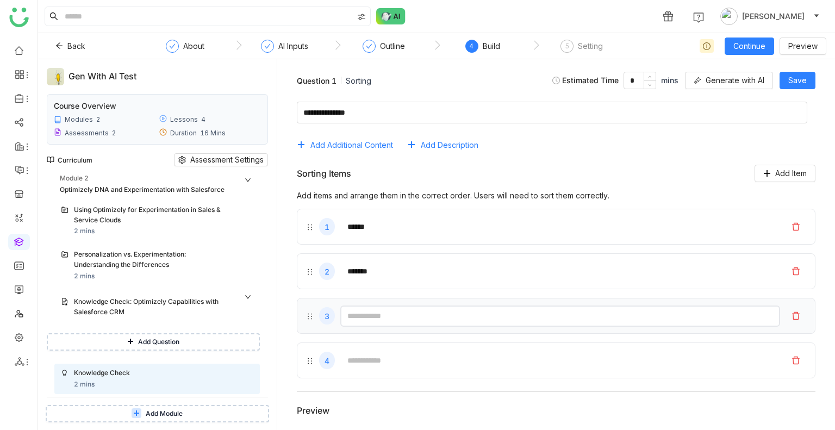
click at [434, 308] on input "text" at bounding box center [560, 315] width 440 height 21
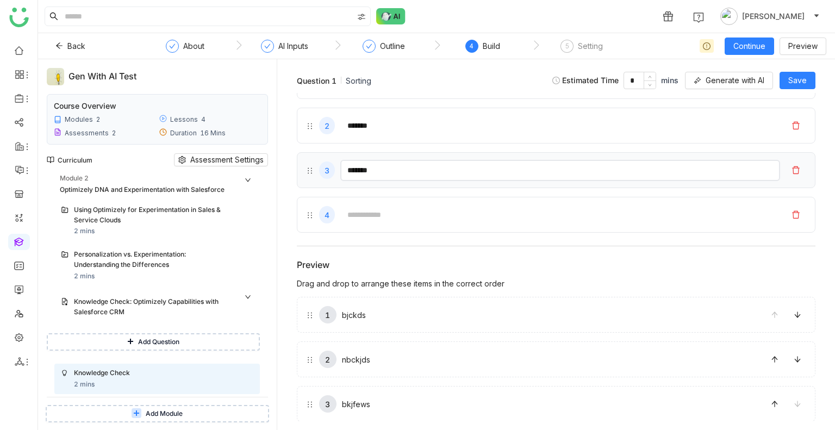
scroll to position [157, 0]
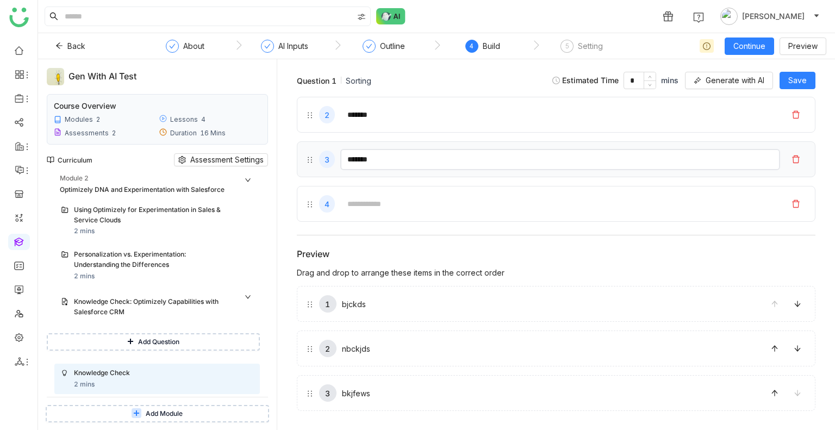
type input "*******"
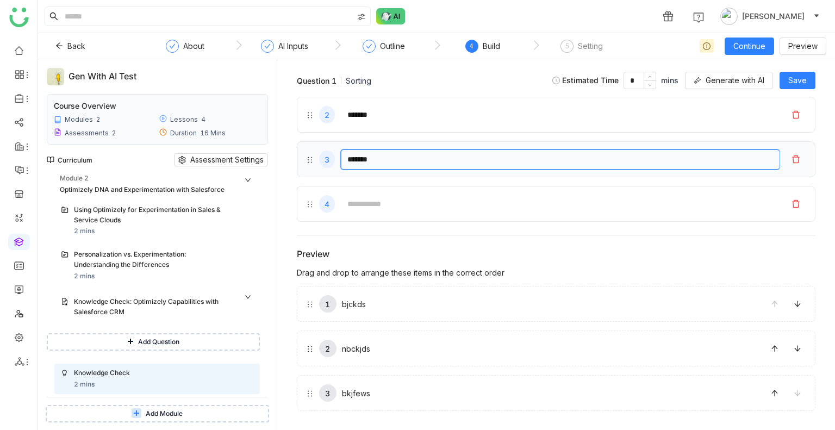
click at [434, 308] on div "1 bjckds" at bounding box center [533, 303] width 454 height 17
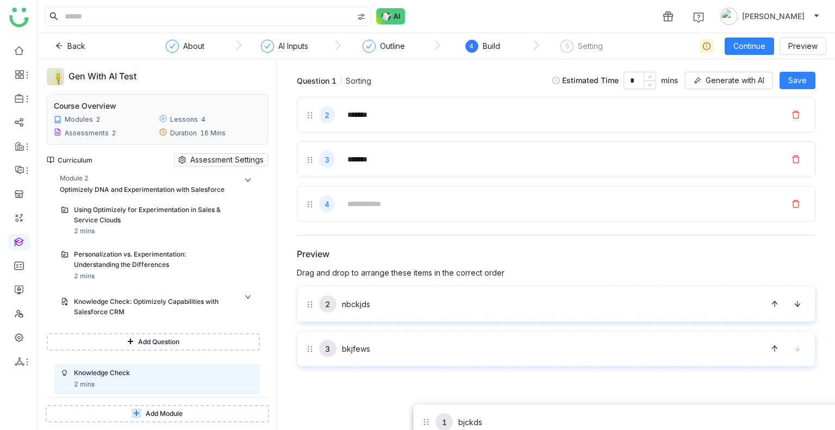
drag, startPoint x: 434, startPoint y: 308, endPoint x: 413, endPoint y: 403, distance: 97.3
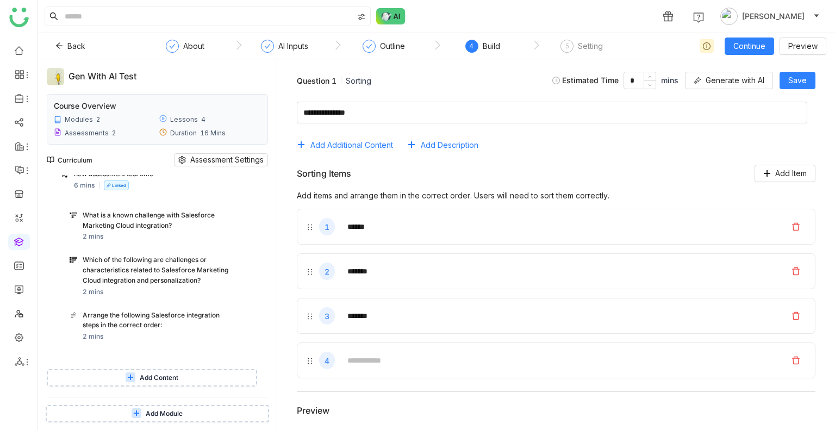
scroll to position [107, 0]
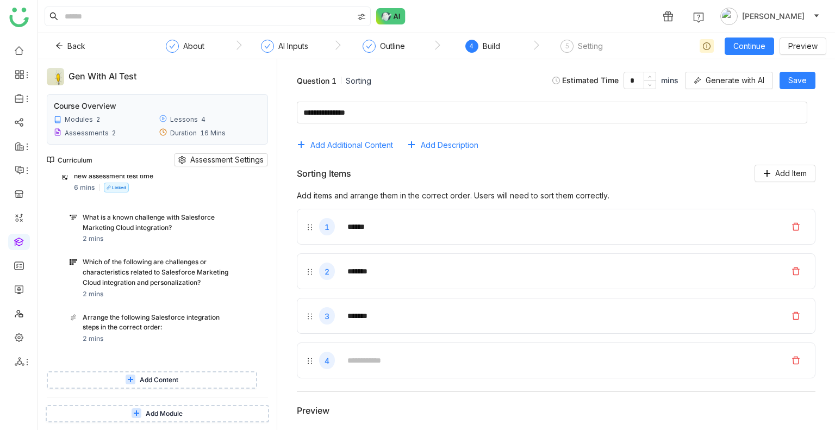
drag, startPoint x: 141, startPoint y: 283, endPoint x: 96, endPoint y: 273, distance: 46.7
click at [96, 273] on div "Which of the following are challenges or characteristics related to Salesforce …" at bounding box center [158, 272] width 150 height 30
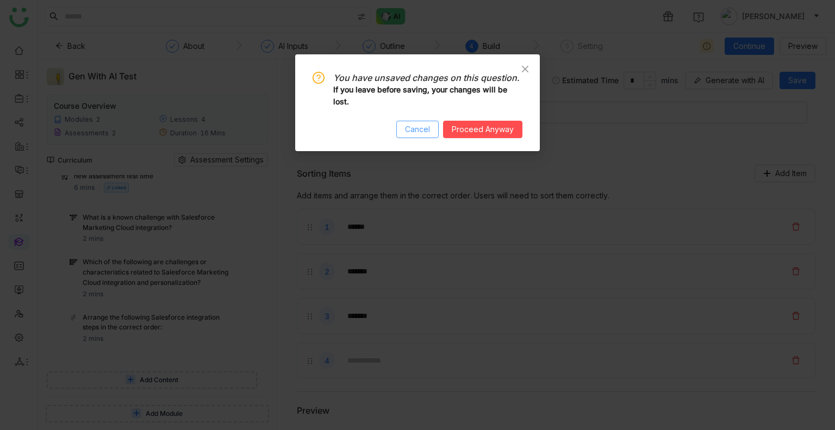
click at [427, 130] on span "Cancel" at bounding box center [417, 129] width 25 height 12
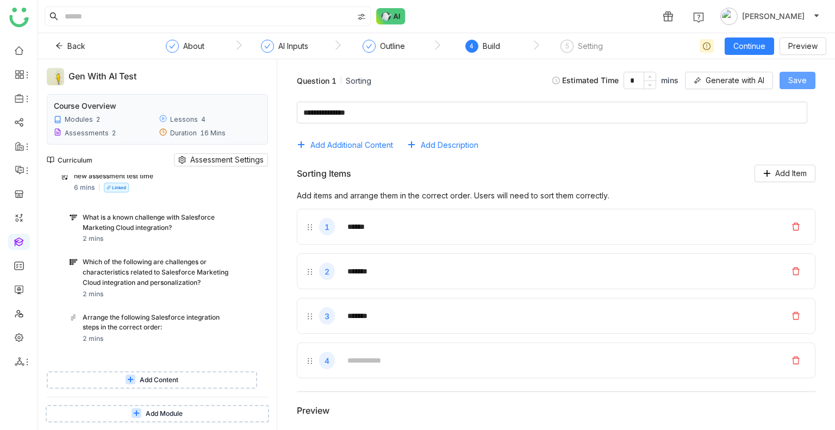
click at [788, 80] on button "Save" at bounding box center [797, 80] width 36 height 17
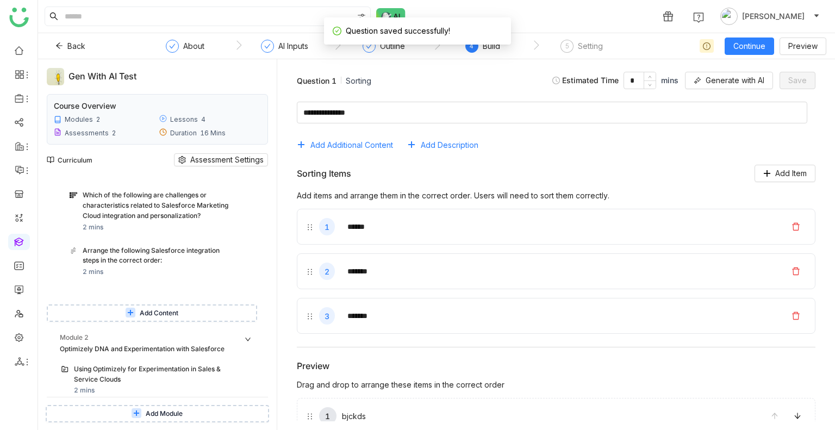
scroll to position [176, 0]
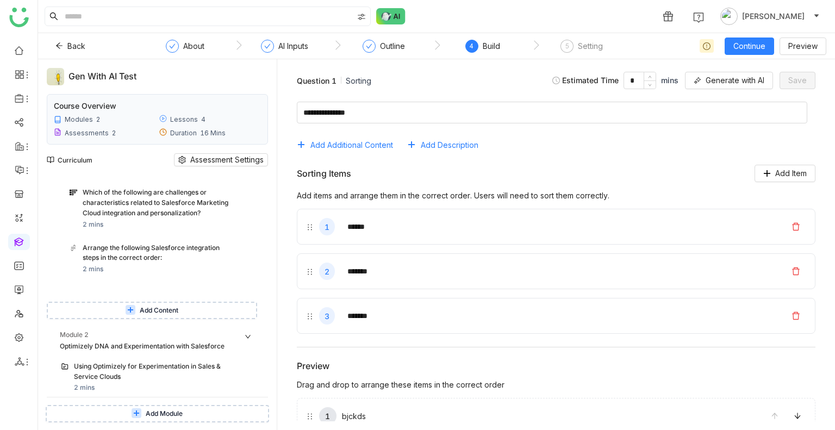
click at [139, 257] on div "Arrange the following Salesforce integration steps in the correct order:" at bounding box center [158, 253] width 150 height 21
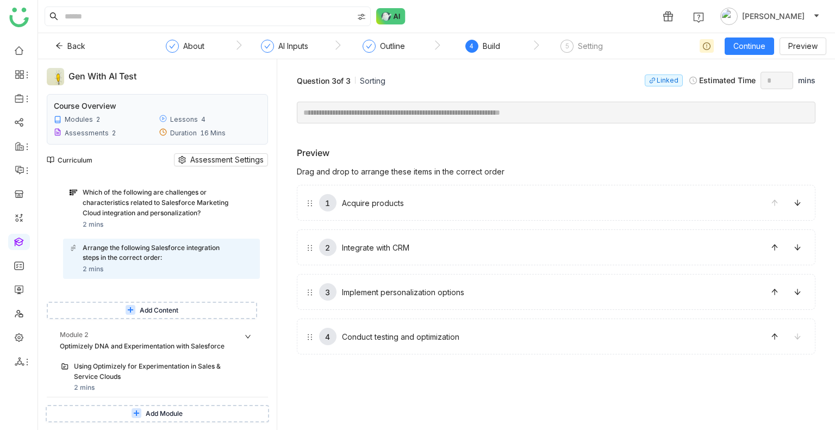
drag, startPoint x: 330, startPoint y: 149, endPoint x: 322, endPoint y: 154, distance: 9.8
click at [322, 154] on div "Preview" at bounding box center [556, 152] width 519 height 11
click at [298, 159] on div "Preview Drag and drop to arrange these items in the correct order 1 Acquire pro…" at bounding box center [556, 250] width 519 height 207
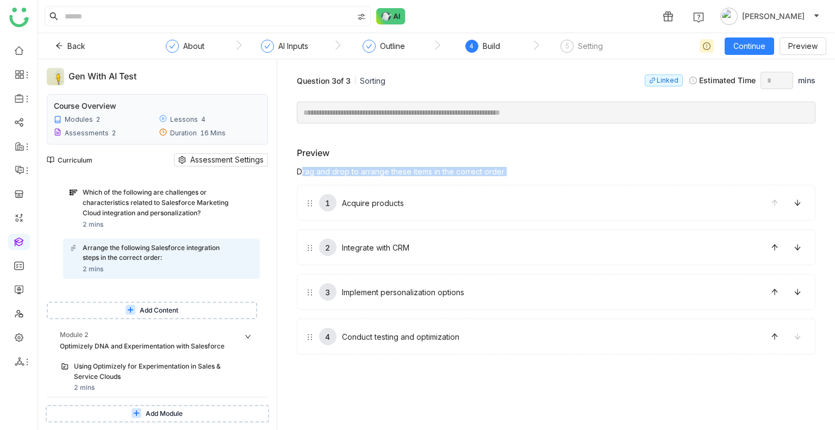
click at [298, 159] on div "Preview Drag and drop to arrange these items in the correct order 1 Acquire pro…" at bounding box center [556, 250] width 519 height 207
click at [305, 156] on div "Preview" at bounding box center [313, 152] width 33 height 11
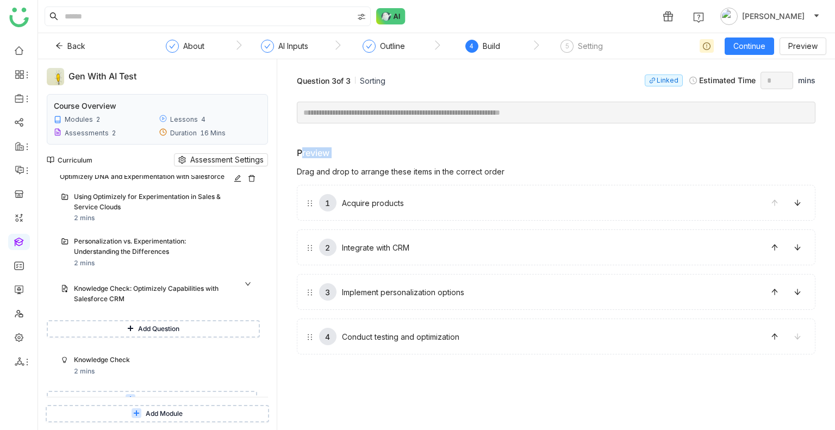
scroll to position [367, 0]
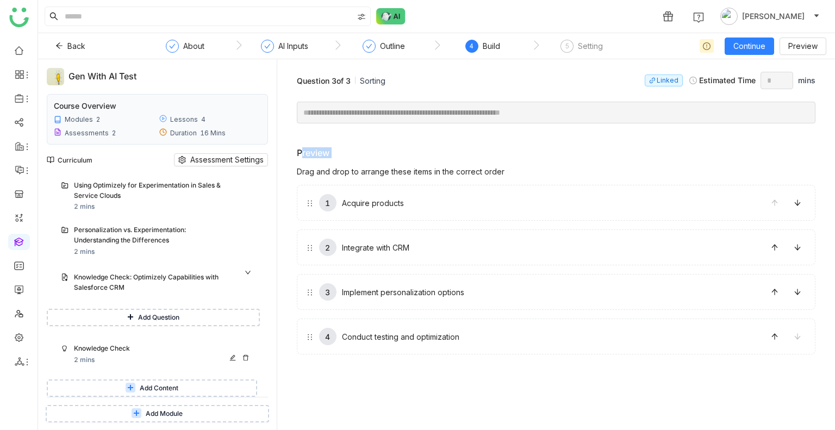
click at [98, 351] on div "Knowledge Check" at bounding box center [153, 348] width 158 height 10
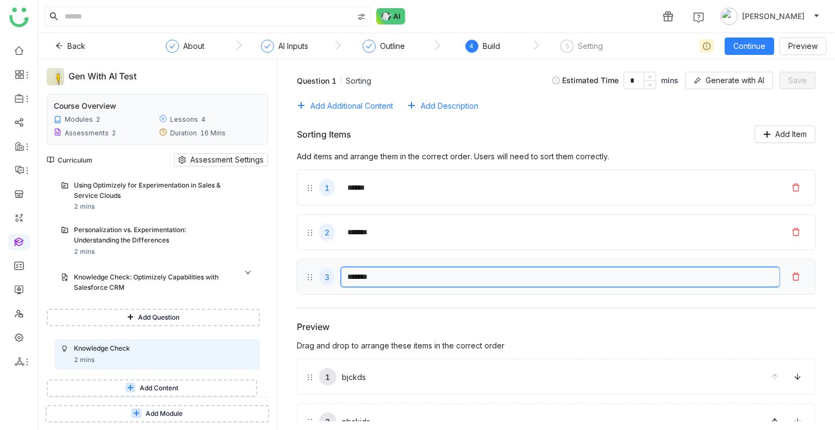
scroll to position [23, 0]
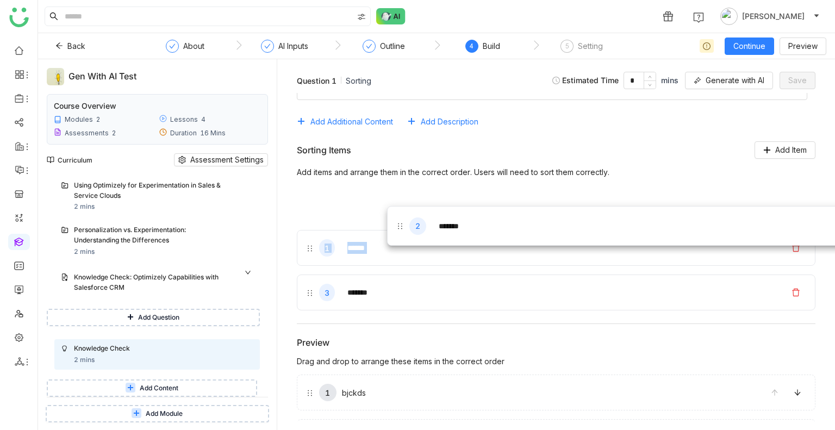
drag, startPoint x: 398, startPoint y: 249, endPoint x: 386, endPoint y: 206, distance: 44.4
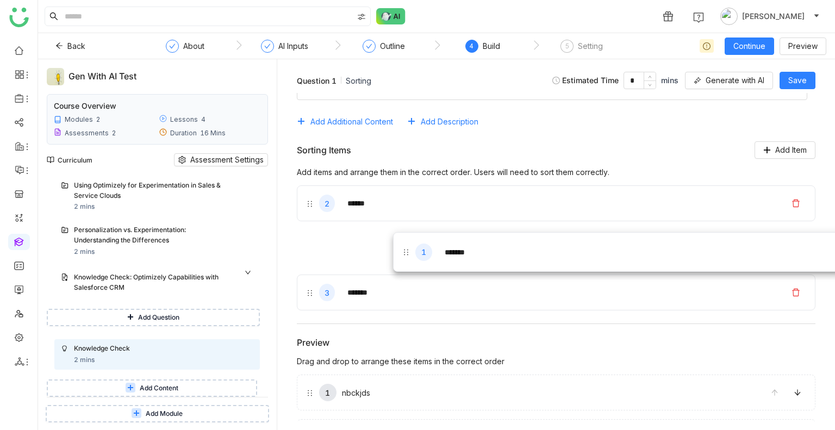
drag, startPoint x: 386, startPoint y: 206, endPoint x: 402, endPoint y: 268, distance: 64.5
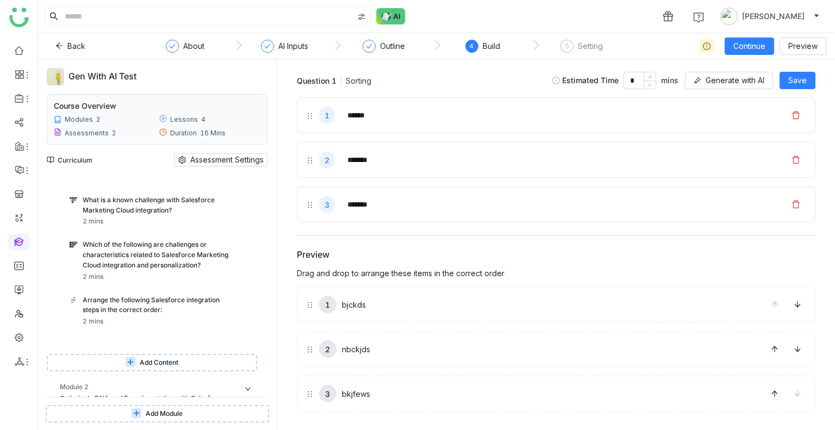
scroll to position [130, 0]
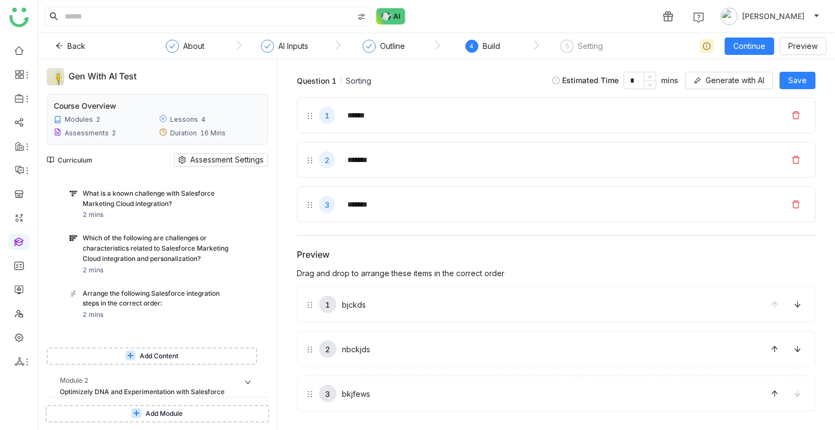
click at [128, 306] on div "Arrange the following Salesforce integration steps in the correct order:" at bounding box center [158, 299] width 150 height 21
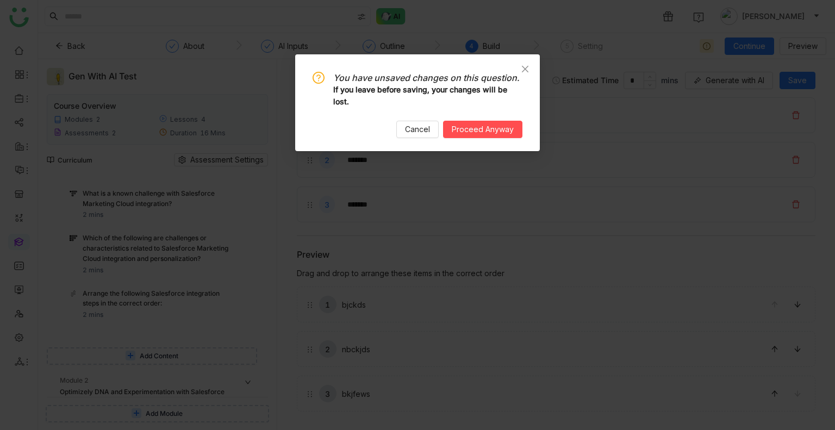
click at [128, 306] on nz-modal-confirm-container "You have unsaved changes on this question. If you leave before saving, your cha…" at bounding box center [417, 215] width 835 height 430
click at [419, 133] on span "Cancel" at bounding box center [417, 129] width 25 height 12
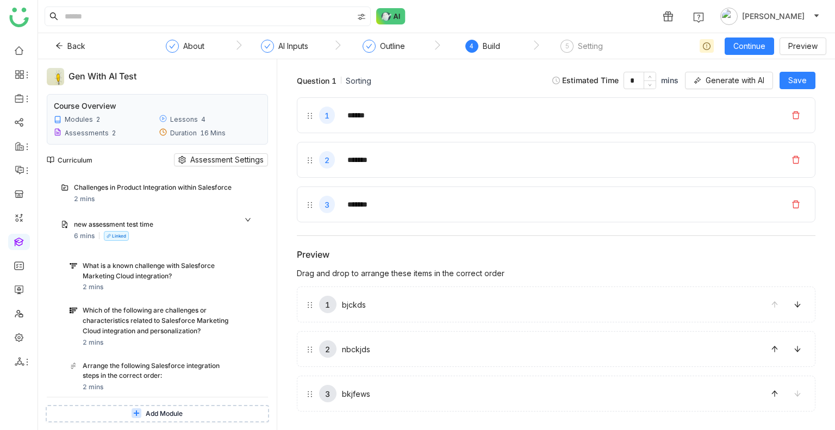
scroll to position [59, 0]
click at [111, 271] on div "What is a known challenge with Salesforce Marketing Cloud integration?" at bounding box center [158, 270] width 150 height 21
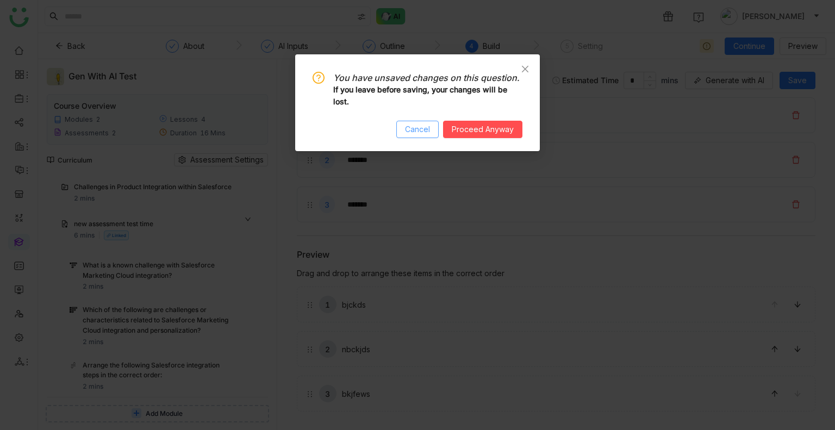
click at [415, 130] on span "Cancel" at bounding box center [417, 129] width 25 height 12
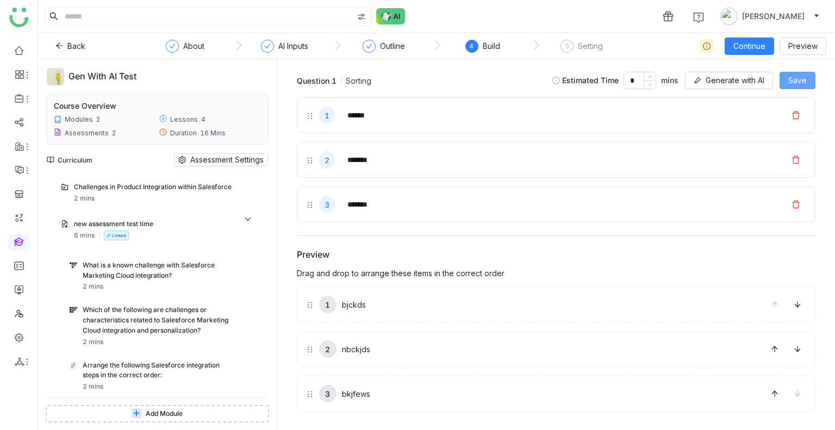
click at [800, 80] on span "Save" at bounding box center [797, 80] width 18 height 12
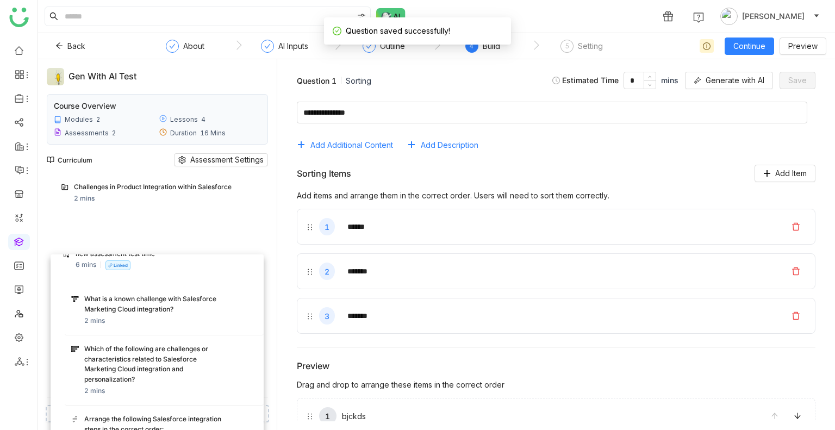
drag, startPoint x: 127, startPoint y: 282, endPoint x: 140, endPoint y: 347, distance: 67.0
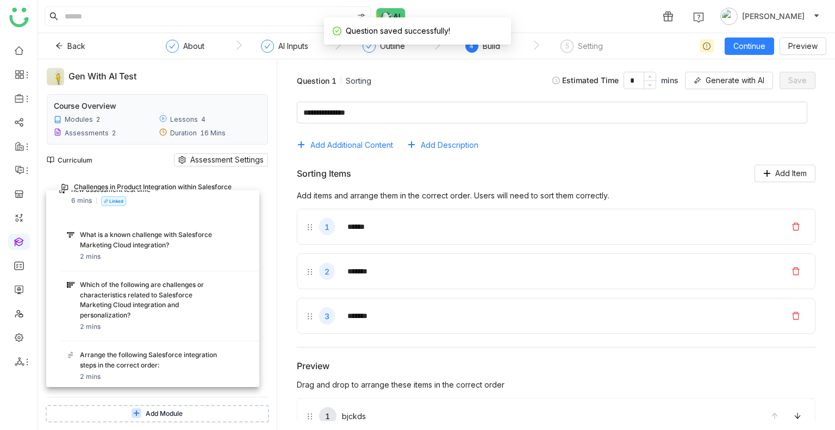
drag, startPoint x: 131, startPoint y: 282, endPoint x: 128, endPoint y: 219, distance: 63.1
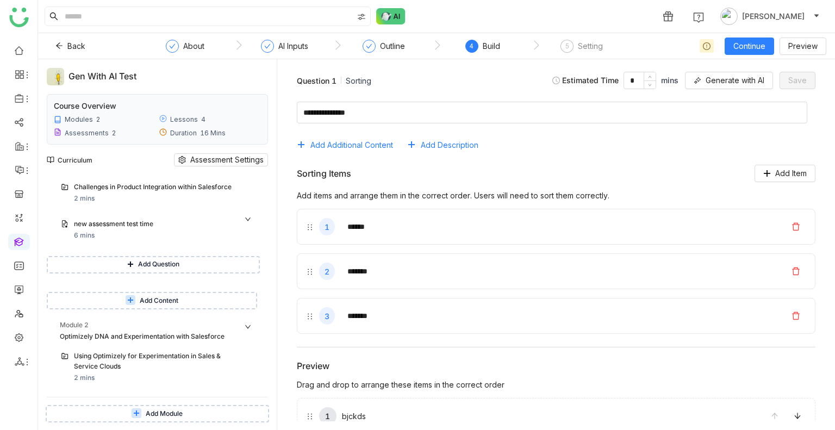
scroll to position [0, 0]
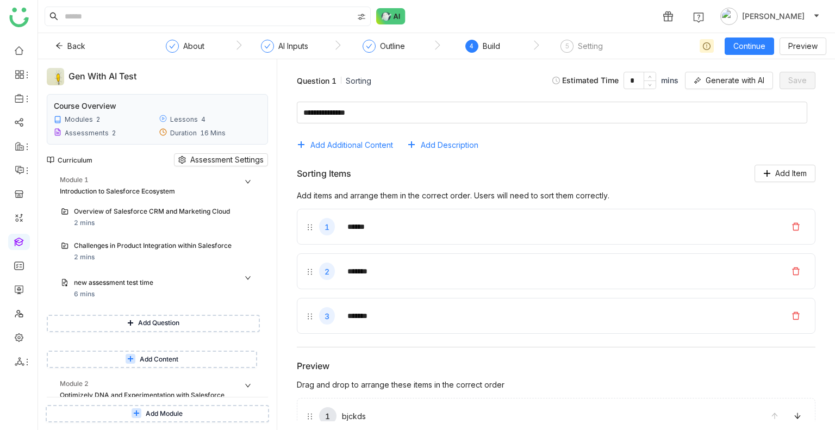
click at [245, 281] on icon at bounding box center [248, 277] width 7 height 7
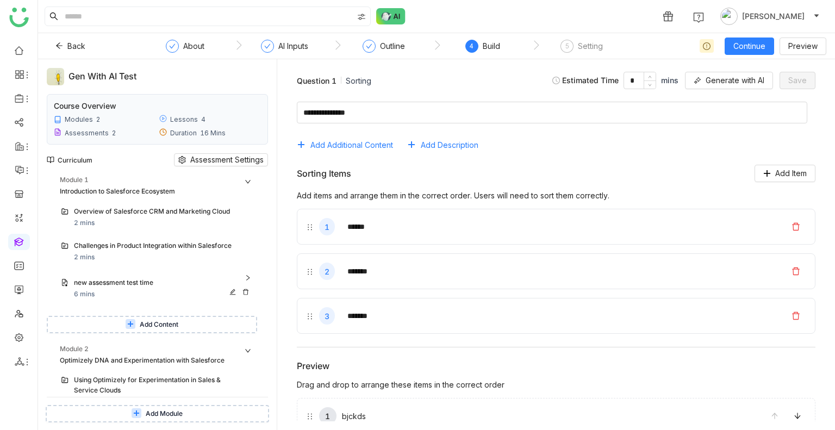
scroll to position [204, 0]
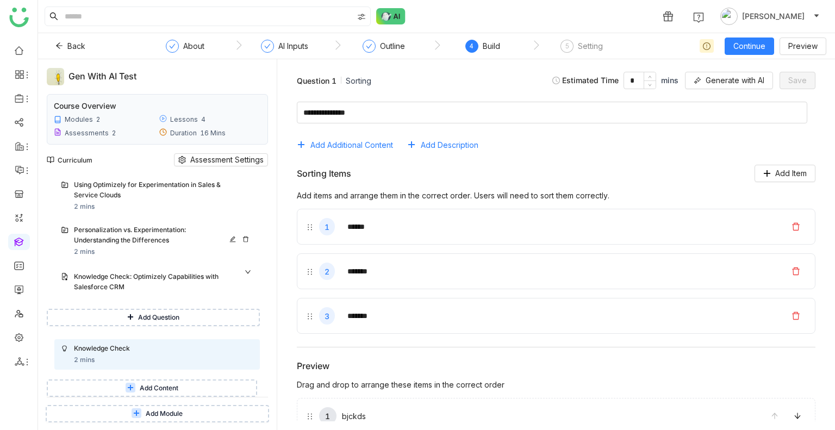
click at [123, 238] on div "Personalization vs. Experimentation: Understanding the Differences" at bounding box center [153, 235] width 158 height 21
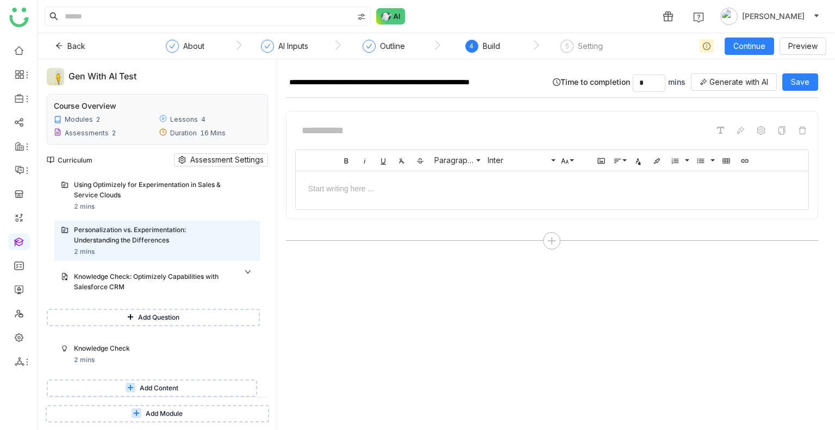
click at [143, 313] on span "Add Question" at bounding box center [158, 318] width 41 height 10
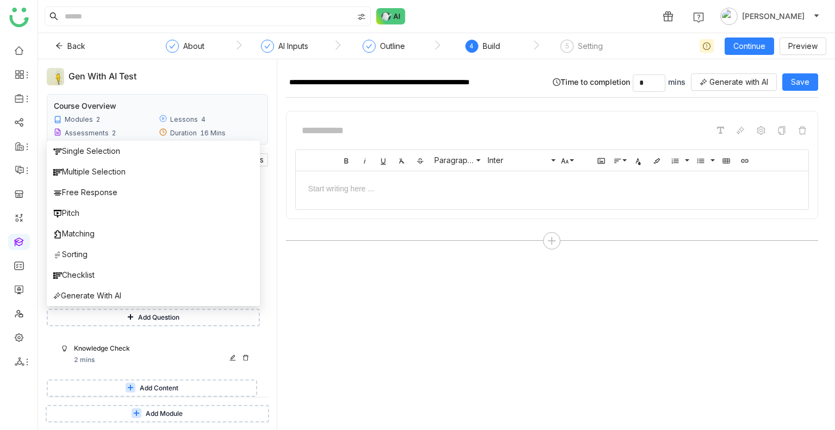
click at [179, 354] on div "Knowledge Check" at bounding box center [163, 348] width 179 height 11
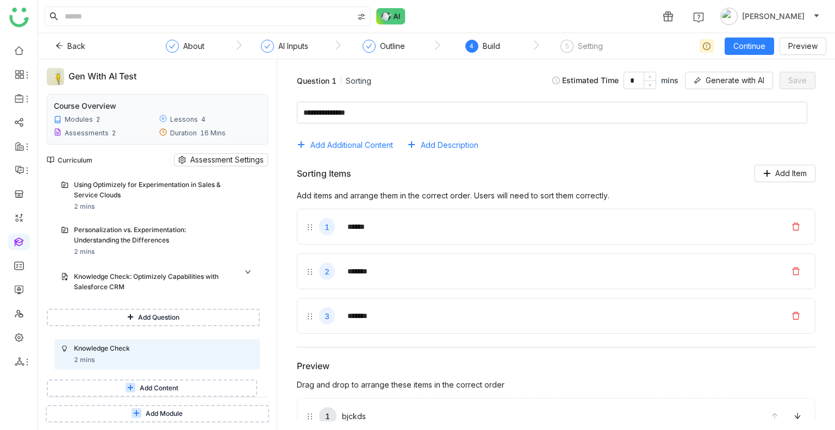
click at [169, 413] on span "Add Module" at bounding box center [164, 414] width 37 height 10
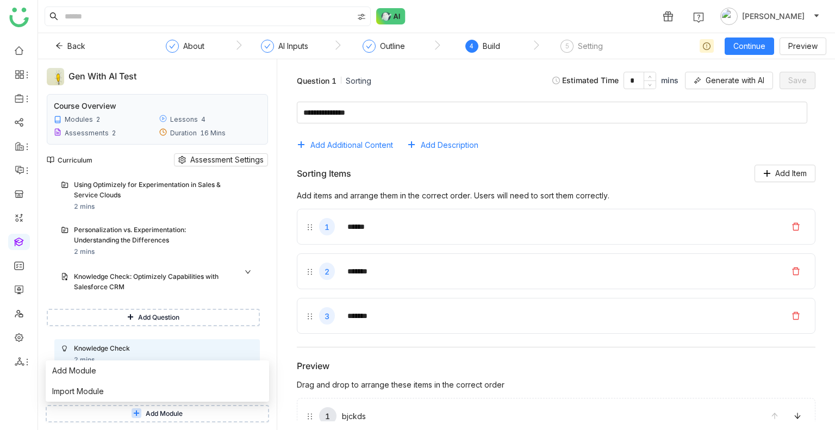
click at [283, 201] on div "Question 1 Sorting Estimated Time * mins Generate with AI Save Add Additional C…" at bounding box center [556, 244] width 558 height 371
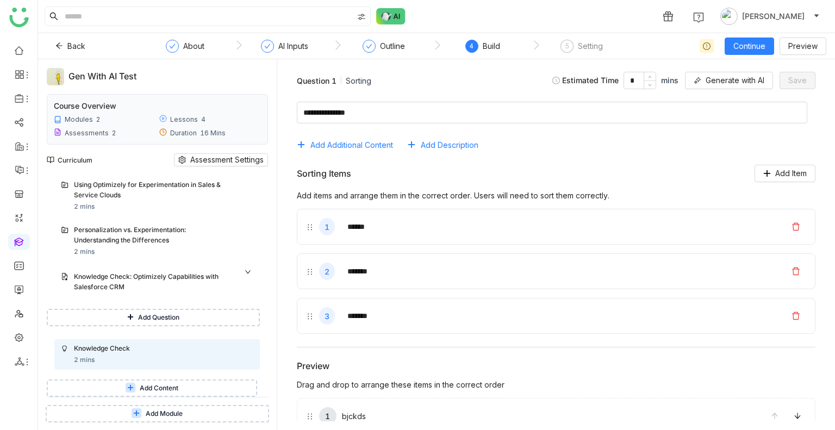
click at [160, 385] on span "Add Content" at bounding box center [159, 388] width 39 height 10
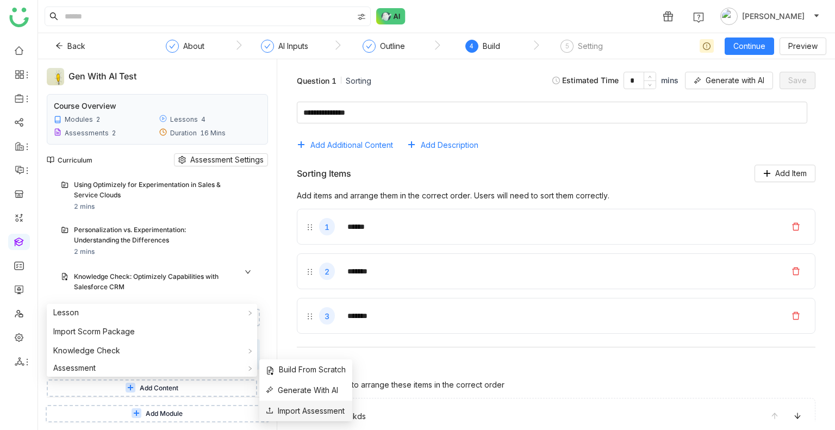
click at [308, 412] on span "Import Assessment" at bounding box center [305, 411] width 79 height 12
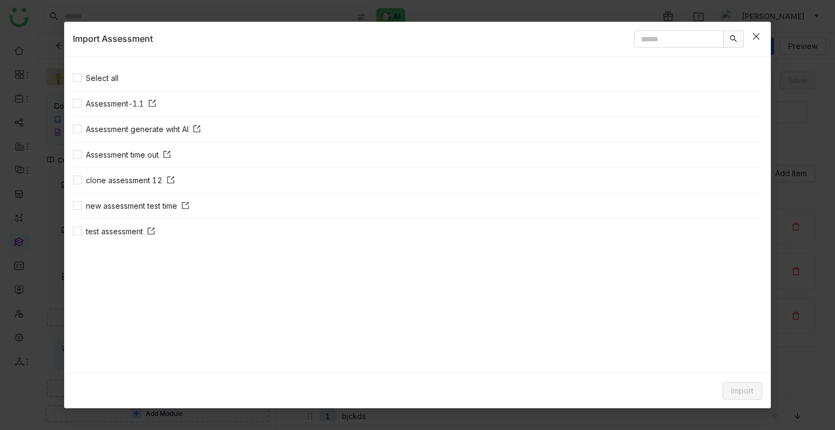
click at [754, 35] on icon "Close" at bounding box center [756, 36] width 9 height 9
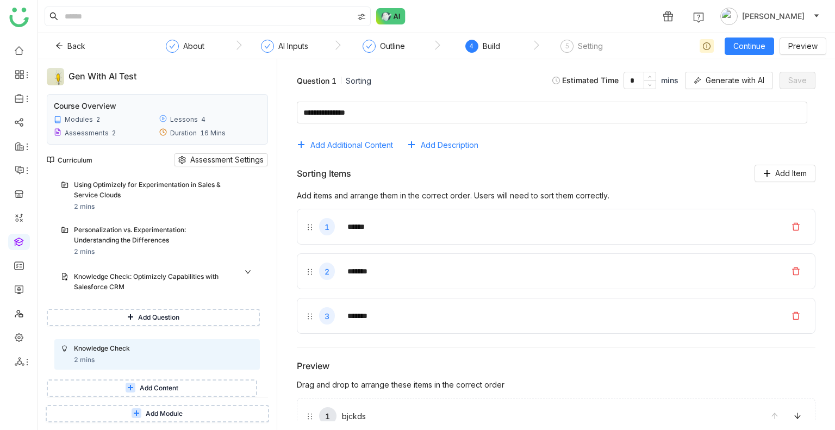
click at [169, 385] on span "Add Content" at bounding box center [159, 388] width 39 height 10
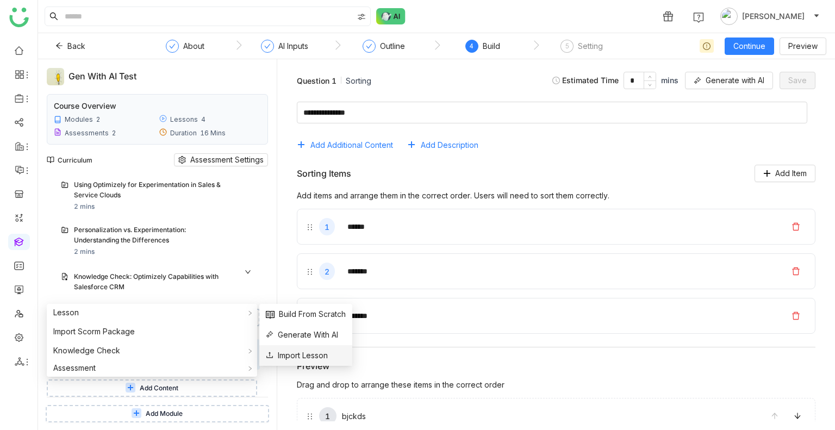
click at [294, 353] on span "Import Lesson" at bounding box center [297, 355] width 62 height 12
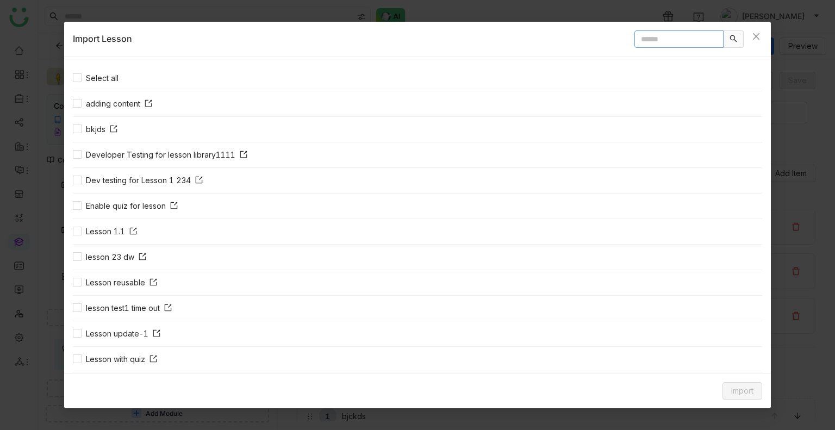
click at [643, 34] on input "text" at bounding box center [678, 38] width 89 height 17
paste input "**********"
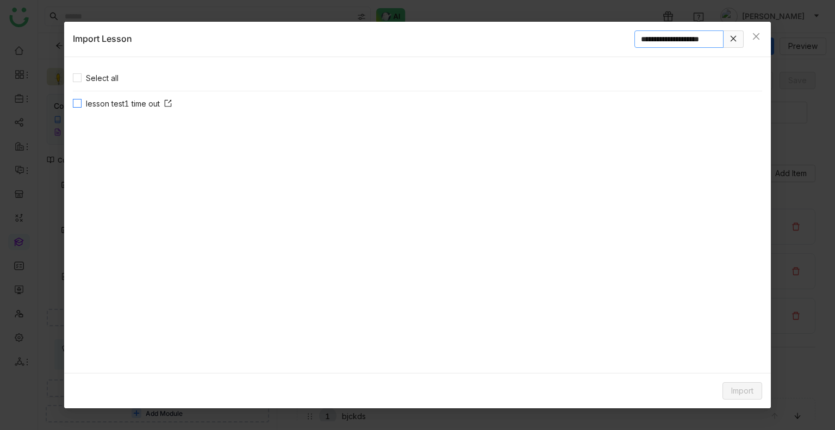
type input "**********"
click at [752, 401] on div "Import" at bounding box center [417, 390] width 707 height 35
click at [745, 395] on span "Import" at bounding box center [742, 391] width 22 height 12
click at [708, 365] on span "Link Content" at bounding box center [721, 369] width 53 height 12
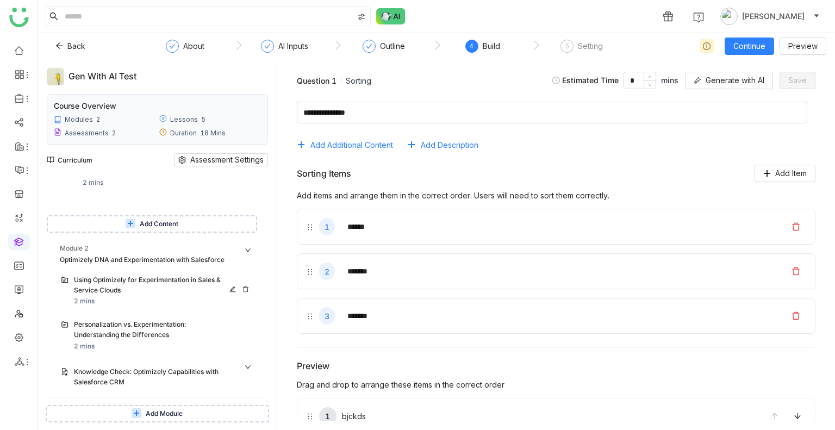
scroll to position [402, 0]
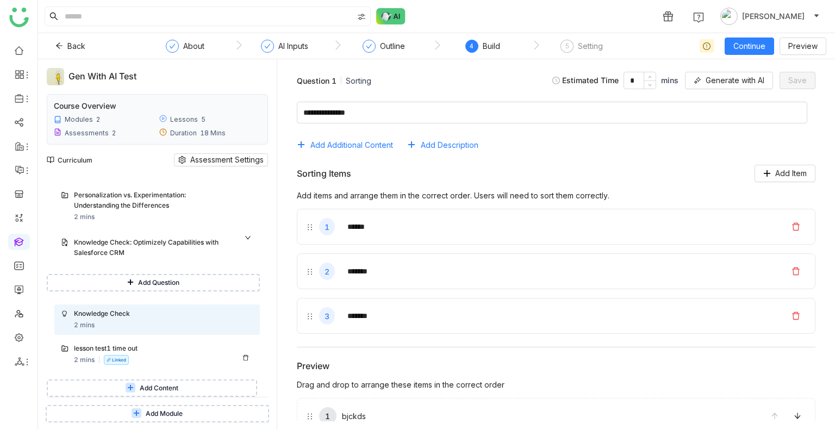
click at [120, 353] on div "lesson test1 time out" at bounding box center [153, 348] width 158 height 10
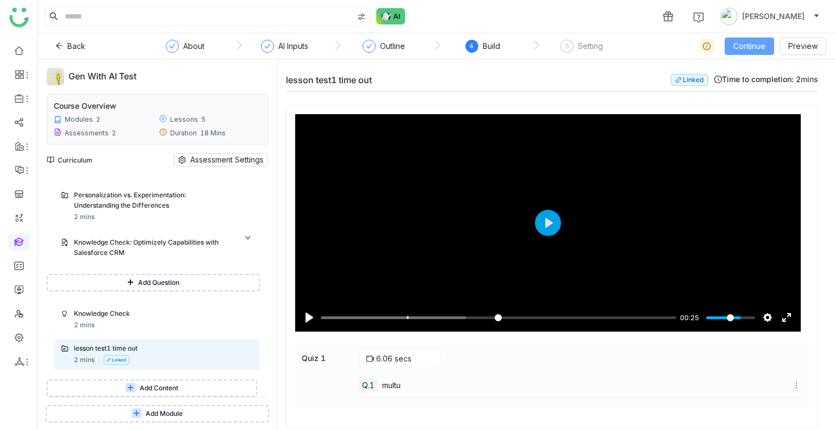
click at [743, 52] on button "Continue" at bounding box center [748, 46] width 49 height 17
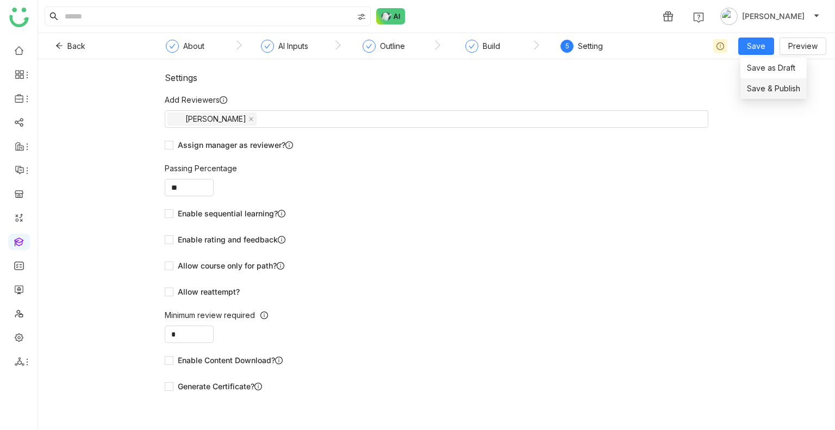
click at [769, 85] on span "Save & Publish" at bounding box center [773, 89] width 53 height 12
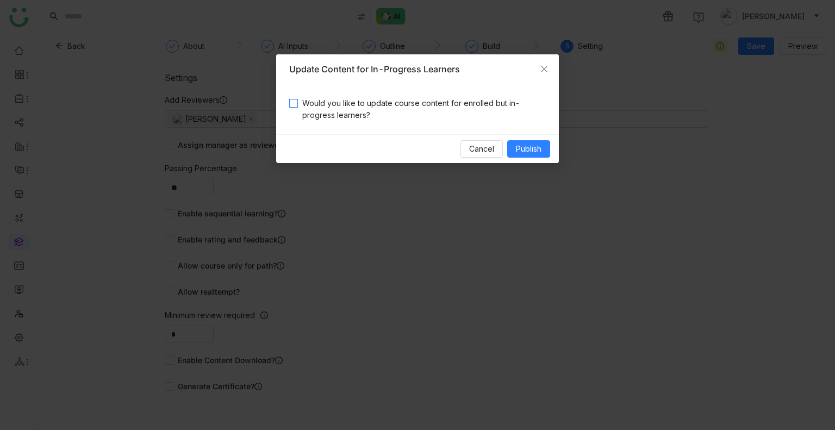
click at [317, 110] on span "Would you like to update course content for enrolled but in-progress learners?" at bounding box center [422, 109] width 248 height 24
click at [532, 152] on span "Publish" at bounding box center [529, 149] width 26 height 12
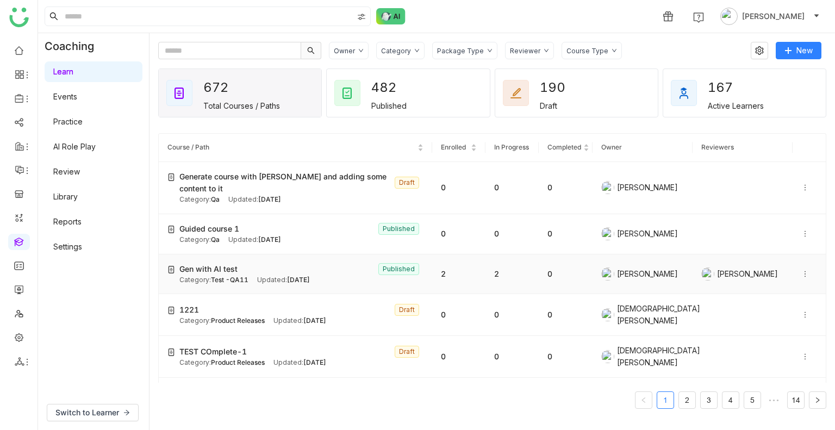
click at [340, 275] on div "Category: Test -QA11 Updated: Sep 03, 2025" at bounding box center [301, 280] width 244 height 10
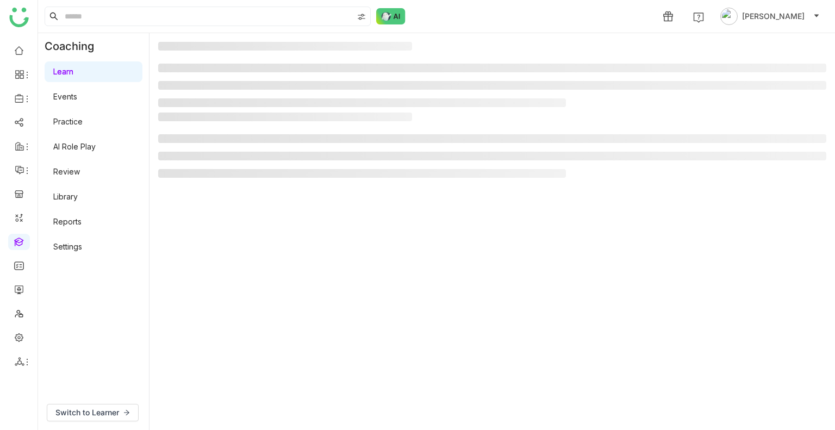
click at [340, 265] on gtmb-manage-detail-wrapper at bounding box center [492, 231] width 668 height 379
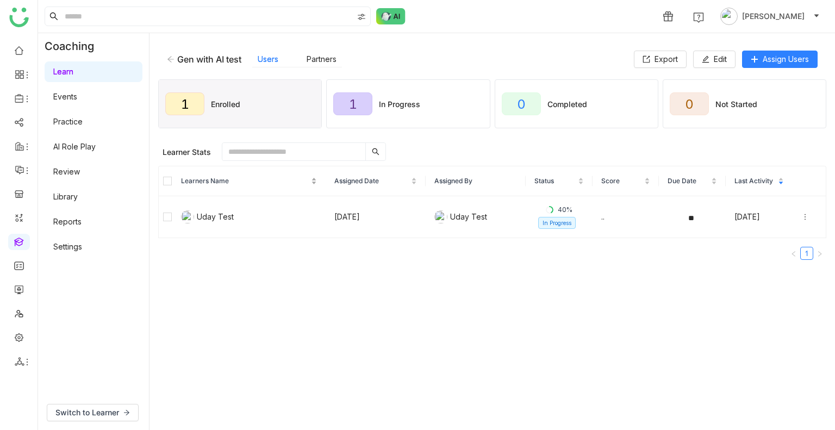
click at [181, 178] on nz-table-sorters "Learners Name" at bounding box center [249, 181] width 136 height 10
click at [351, 158] on button "Unenroll" at bounding box center [361, 151] width 55 height 17
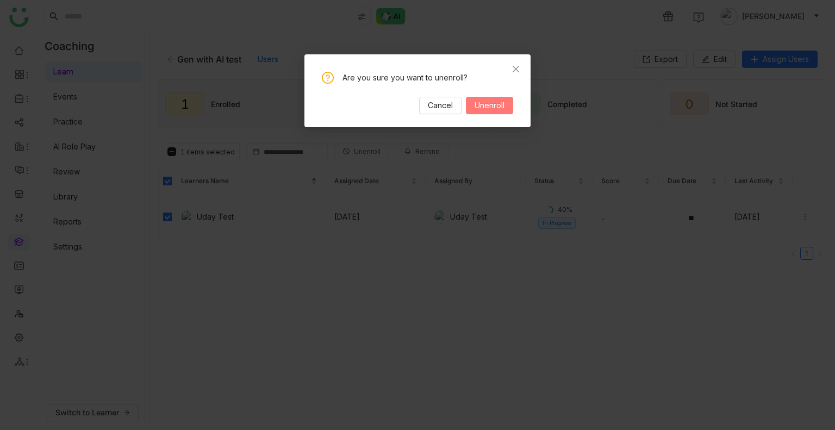
click at [497, 102] on span "Unenroll" at bounding box center [489, 105] width 30 height 12
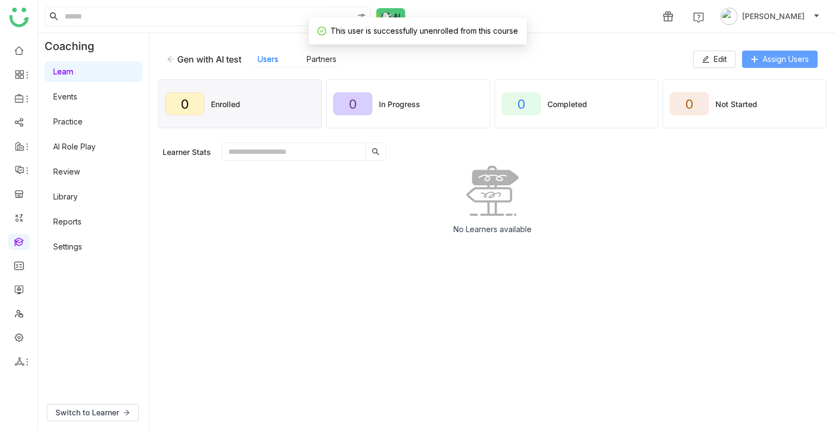
click at [756, 65] on button "Assign Users" at bounding box center [780, 59] width 76 height 17
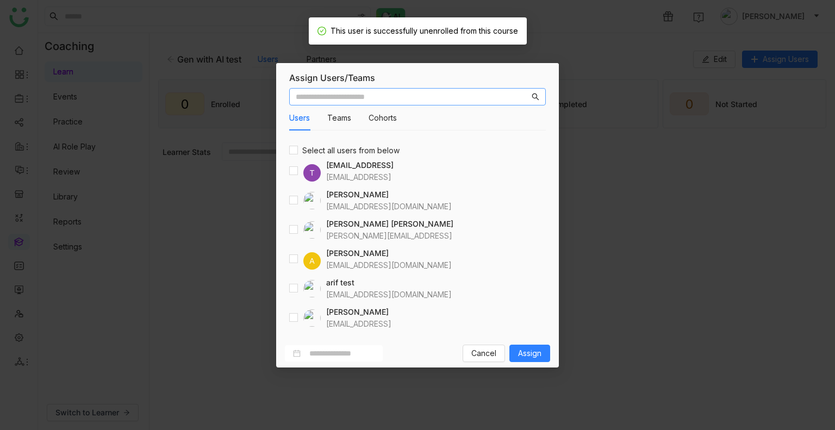
click at [326, 95] on input "text" at bounding box center [413, 97] width 234 height 12
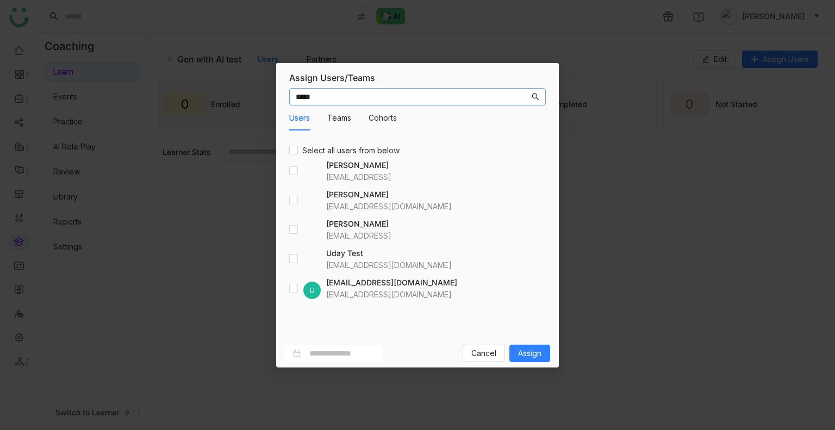
type input "****"
click at [526, 355] on span "Assign" at bounding box center [529, 353] width 23 height 12
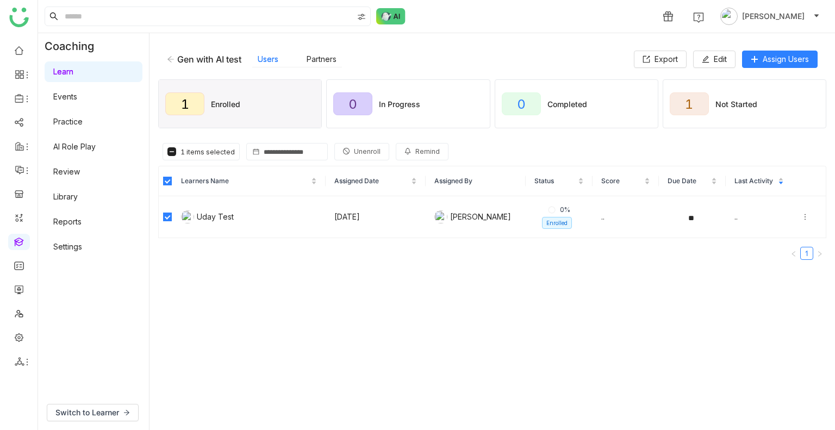
click at [354, 152] on span "Unenroll" at bounding box center [367, 152] width 27 height 10
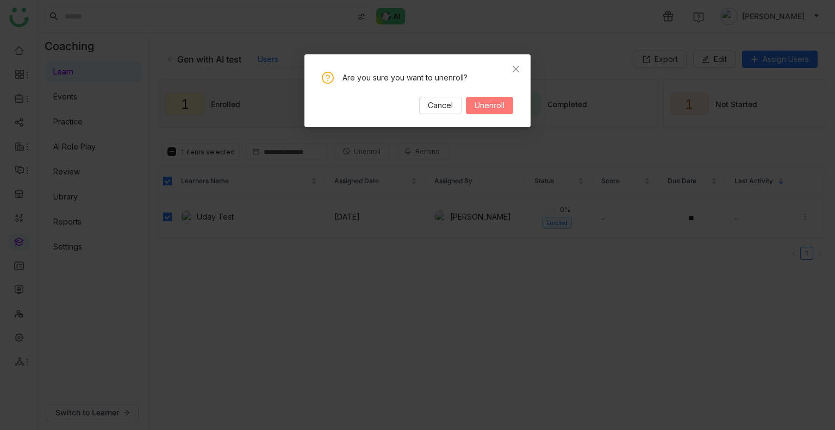
click at [497, 103] on span "Unenroll" at bounding box center [489, 105] width 30 height 12
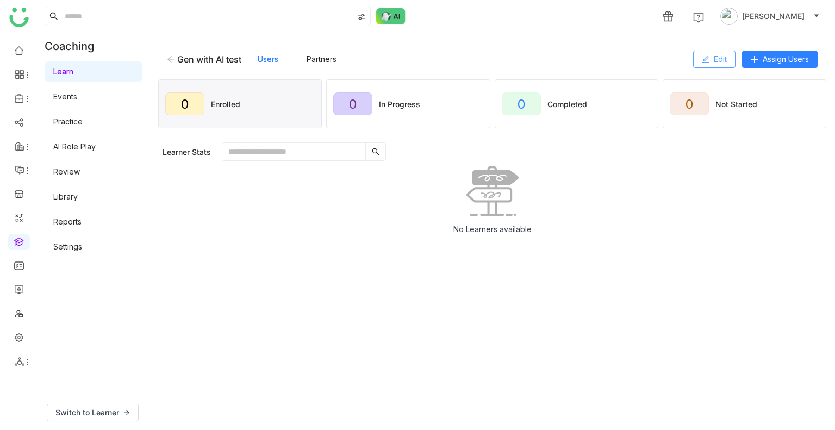
click at [710, 56] on button "Edit" at bounding box center [714, 59] width 42 height 17
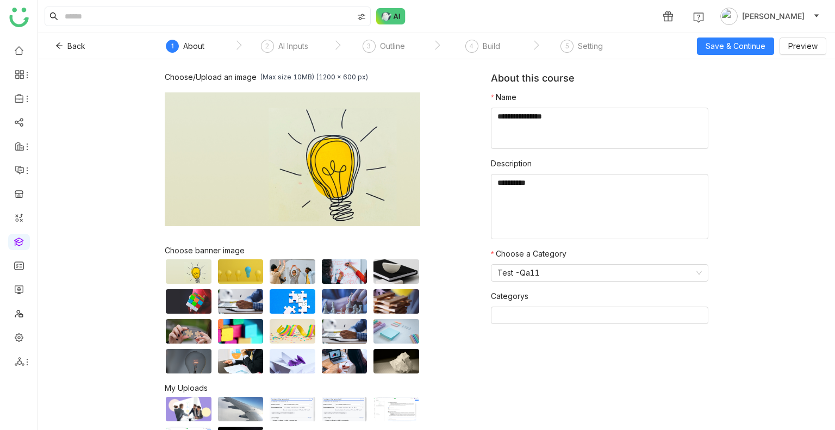
click at [405, 41] on nz-step "3 Outline" at bounding box center [383, 50] width 99 height 20
click at [454, 45] on nz-step "4 Build" at bounding box center [482, 50] width 99 height 20
click at [483, 47] on div "Build" at bounding box center [491, 46] width 17 height 13
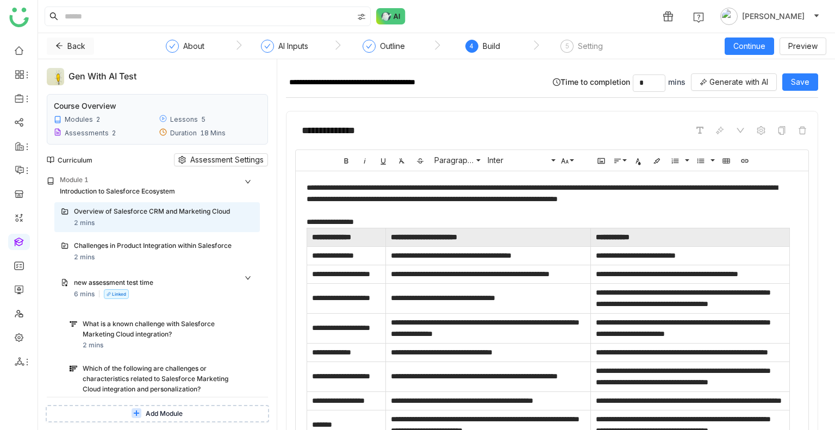
click at [61, 47] on icon at bounding box center [59, 46] width 8 height 8
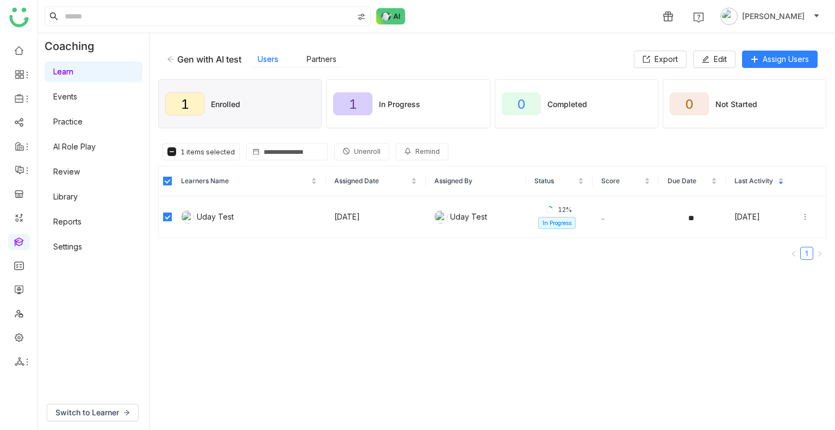
click at [348, 152] on button "Unenroll" at bounding box center [361, 151] width 55 height 17
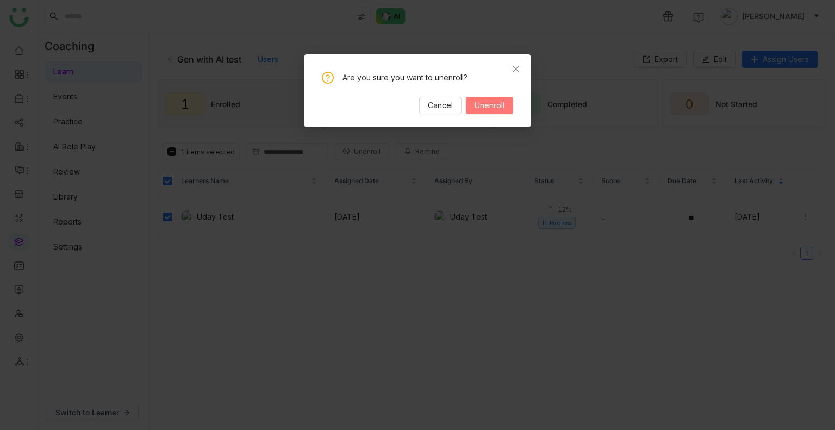
click at [479, 108] on span "Unenroll" at bounding box center [489, 105] width 30 height 12
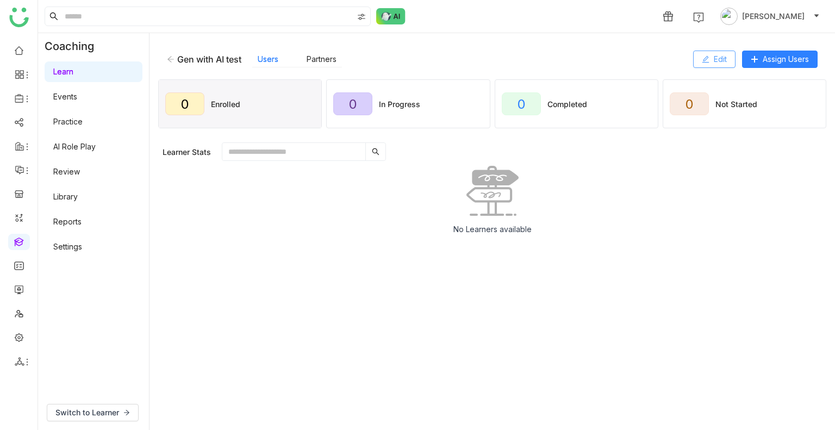
click at [702, 59] on icon at bounding box center [706, 59] width 8 height 8
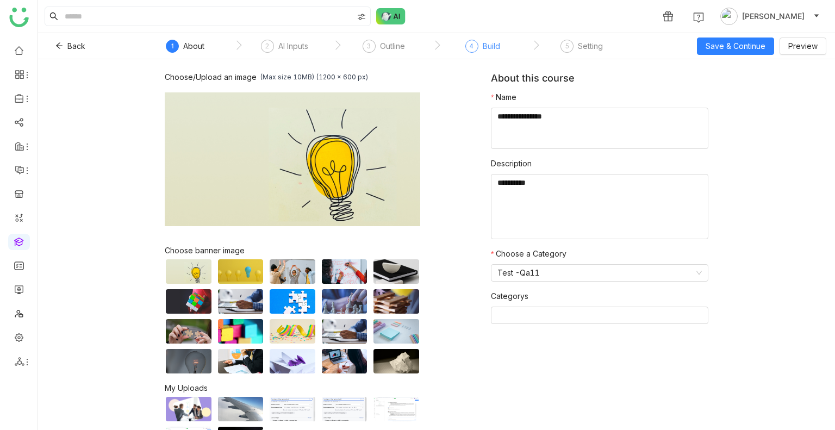
click at [473, 46] on div "4" at bounding box center [471, 46] width 13 height 13
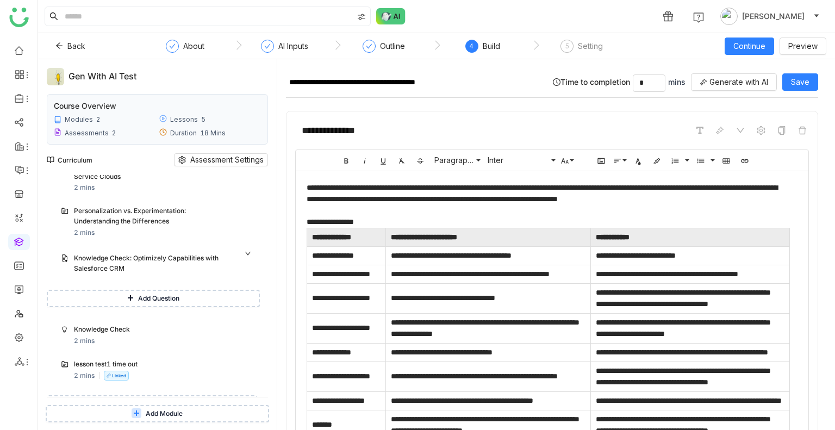
scroll to position [402, 0]
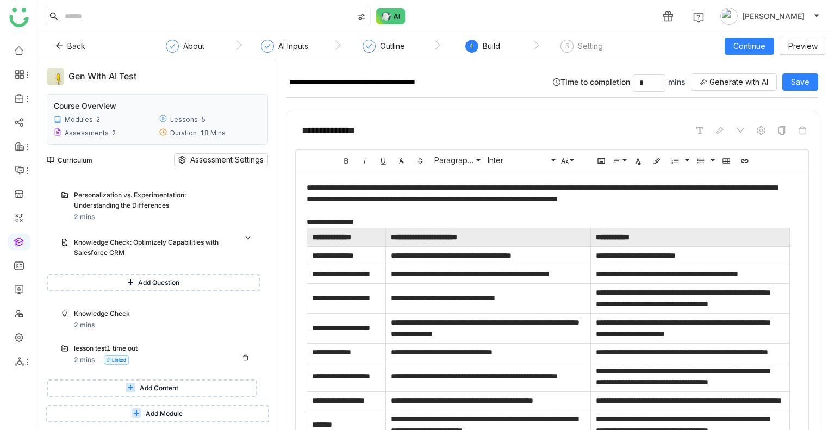
click at [147, 350] on div "lesson test1 time out" at bounding box center [153, 348] width 158 height 10
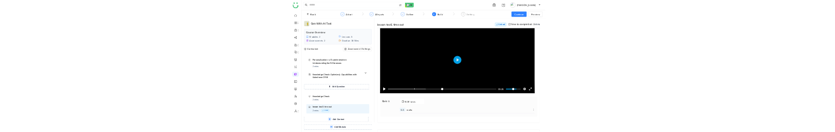
scroll to position [28, 0]
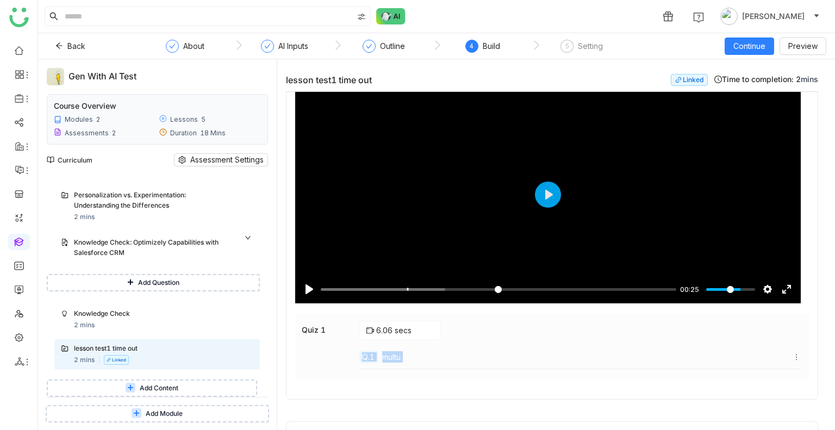
drag, startPoint x: 623, startPoint y: 342, endPoint x: 630, endPoint y: 336, distance: 8.8
click at [630, 336] on div "6.06 secs Q.1 multu" at bounding box center [579, 345] width 441 height 48
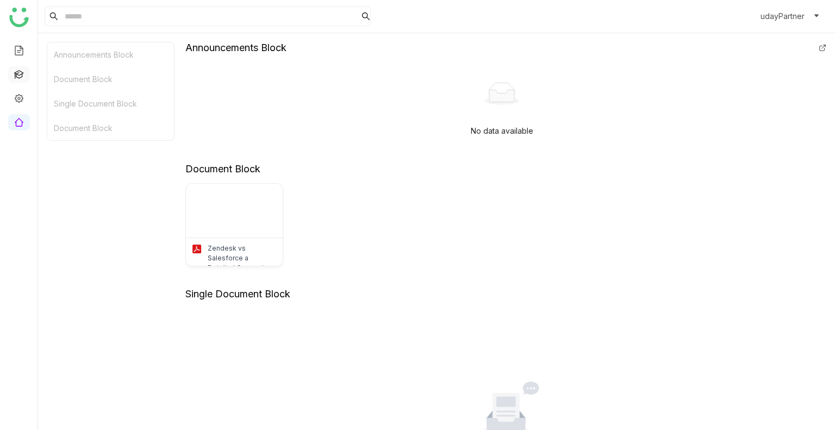
drag, startPoint x: 20, startPoint y: 65, endPoint x: 17, endPoint y: 73, distance: 8.4
click at [17, 73] on ul at bounding box center [19, 86] width 38 height 103
click at [17, 73] on link at bounding box center [19, 73] width 10 height 9
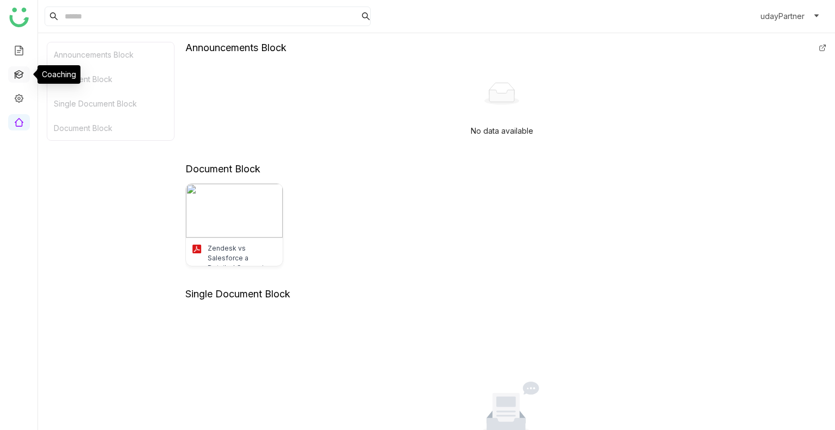
click at [17, 73] on link at bounding box center [19, 73] width 10 height 9
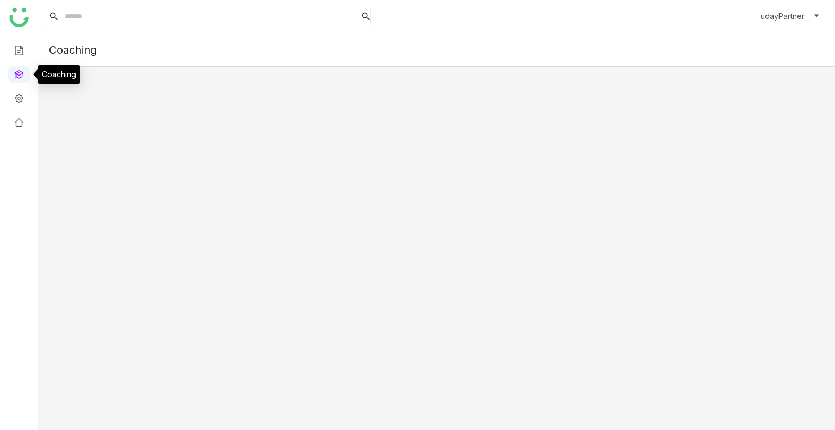
click at [17, 73] on link at bounding box center [19, 73] width 10 height 9
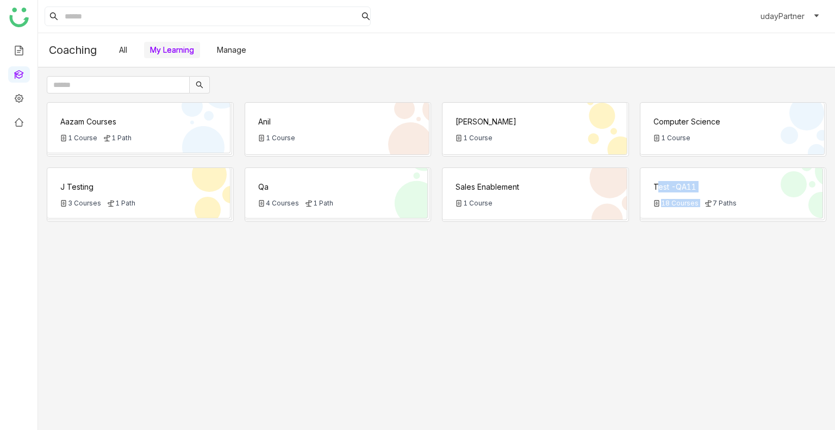
drag, startPoint x: 635, startPoint y: 192, endPoint x: 702, endPoint y: 197, distance: 66.5
click at [702, 197] on div "Aazam Courses 1 Course 1 Path Anil 1 Course Bhupen 1 Course Computer Science 1 …" at bounding box center [436, 261] width 779 height 319
click at [702, 197] on div "Test -QA11 18 Courses 7 Paths" at bounding box center [731, 193] width 183 height 51
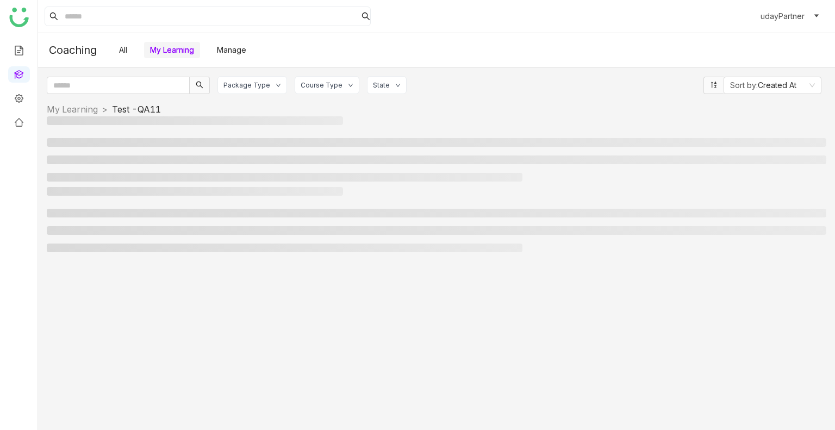
click at [702, 197] on div at bounding box center [436, 222] width 779 height 71
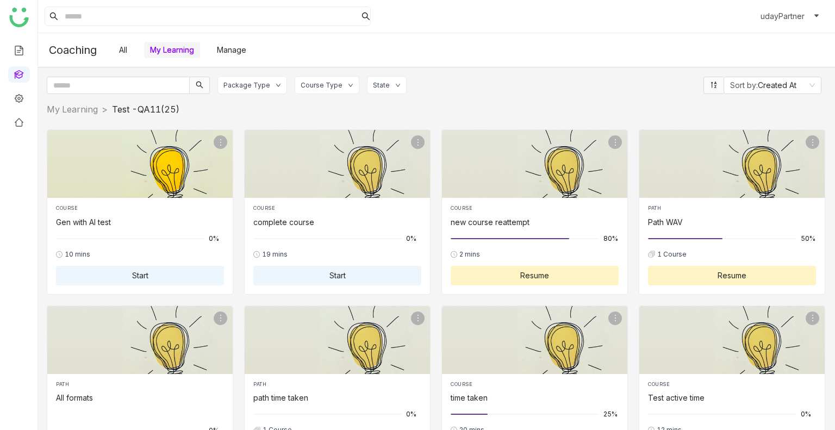
click at [123, 272] on button "Start" at bounding box center [140, 276] width 168 height 20
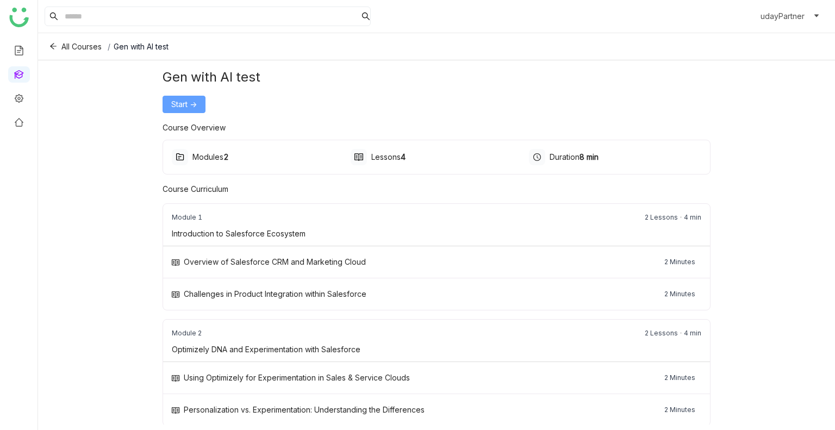
click at [183, 105] on span "Start ->" at bounding box center [184, 104] width 26 height 12
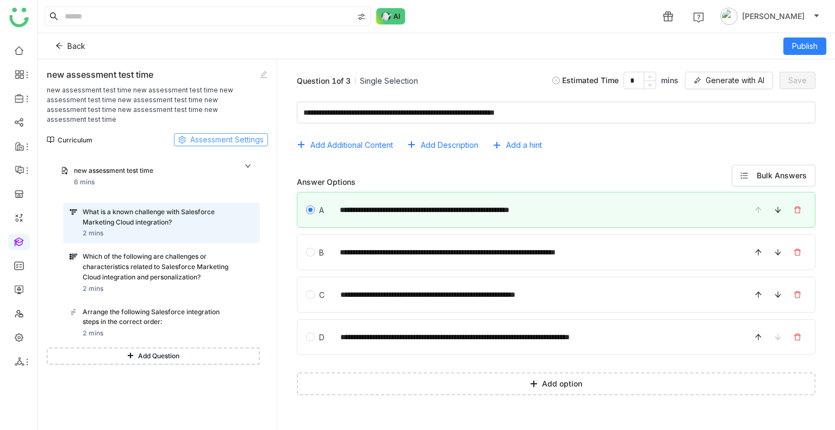
click at [209, 134] on span "Assessment Settings" at bounding box center [226, 140] width 73 height 12
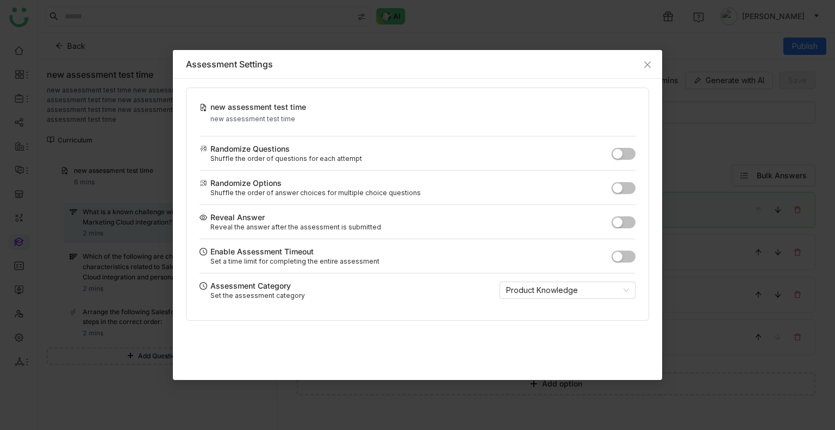
click at [626, 257] on button "button" at bounding box center [623, 257] width 24 height 12
click at [646, 66] on icon "Close" at bounding box center [647, 64] width 9 height 9
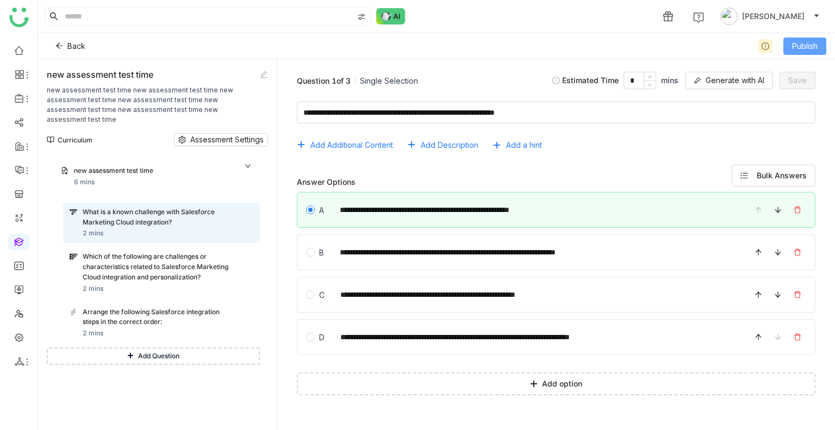
click at [790, 54] on button "Publish" at bounding box center [804, 46] width 43 height 17
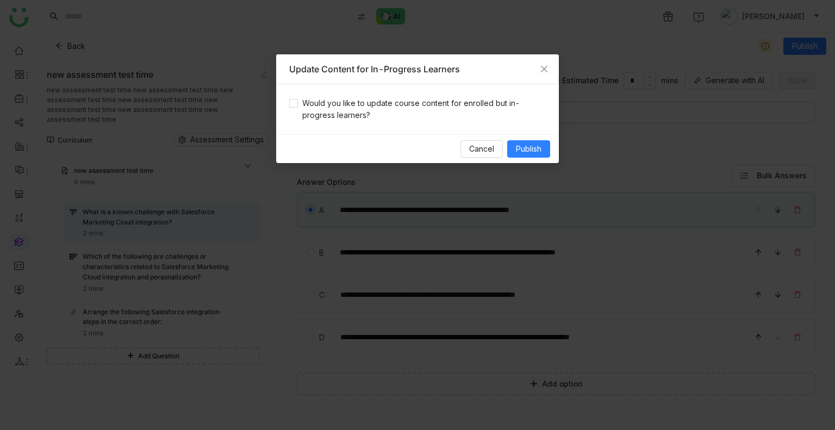
click at [326, 95] on div "Would you like to update course content for enrolled but in-progress learners?" at bounding box center [417, 109] width 283 height 50
click at [333, 107] on span "Would you like to update course content for enrolled but in-progress learners?" at bounding box center [422, 109] width 248 height 24
click at [529, 143] on span "Publish" at bounding box center [529, 149] width 26 height 12
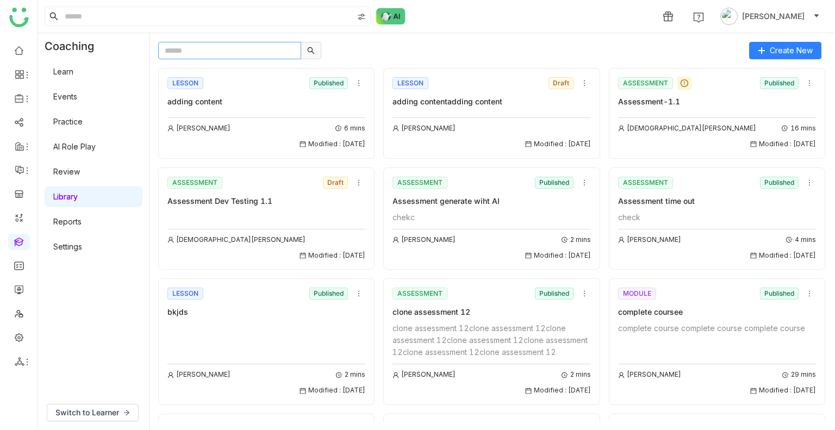
click at [183, 54] on input "text" at bounding box center [229, 50] width 143 height 17
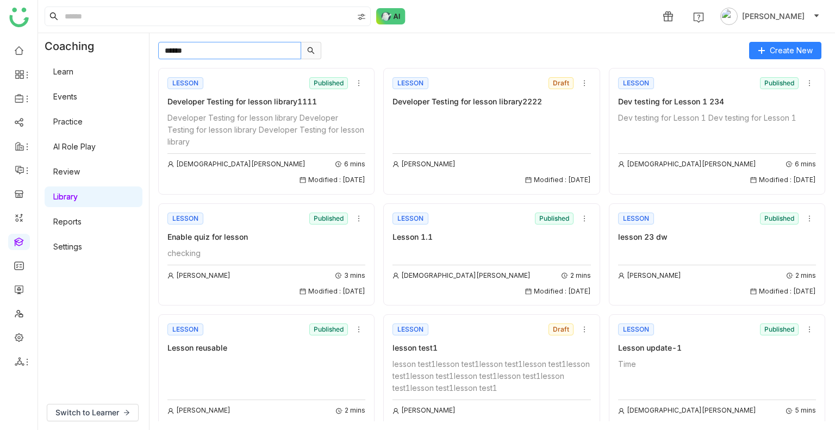
scroll to position [117, 0]
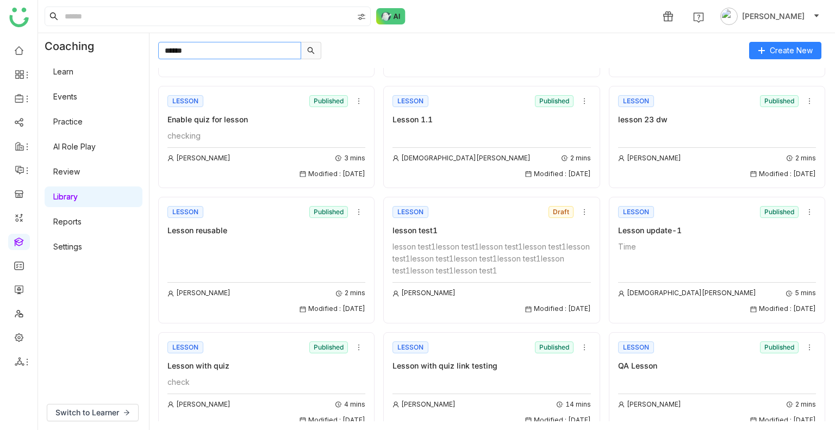
type input "******"
click at [472, 241] on div "lesson test1lesson test1lesson test1lesson test1lesson test1lesson test1lesson …" at bounding box center [491, 259] width 198 height 36
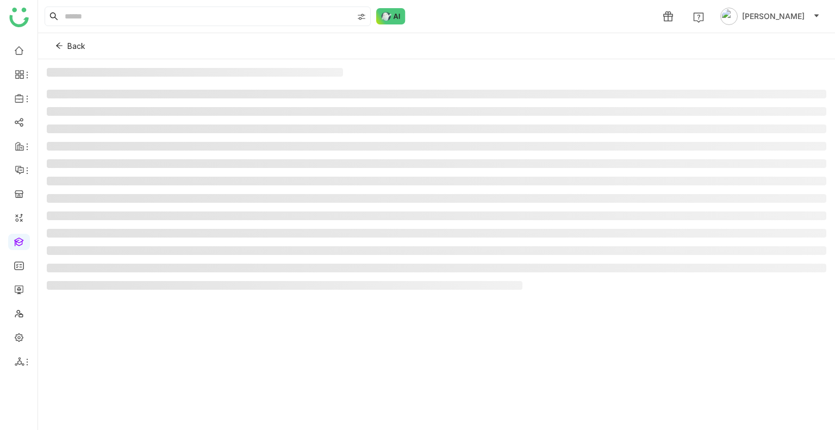
click at [472, 239] on ul at bounding box center [436, 190] width 779 height 200
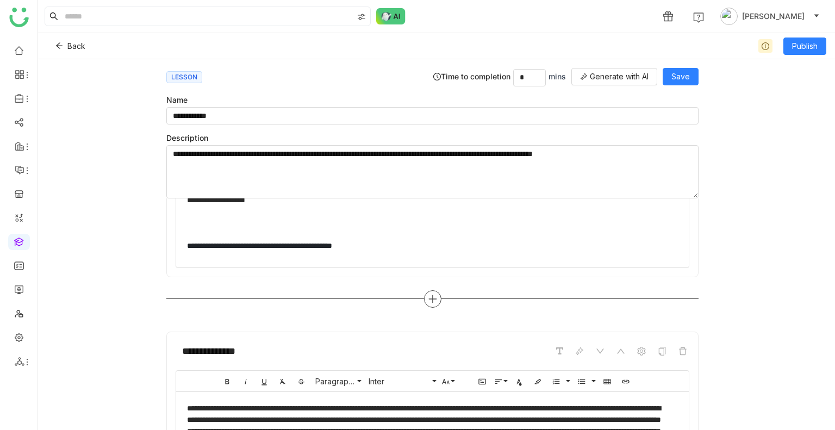
scroll to position [195, 0]
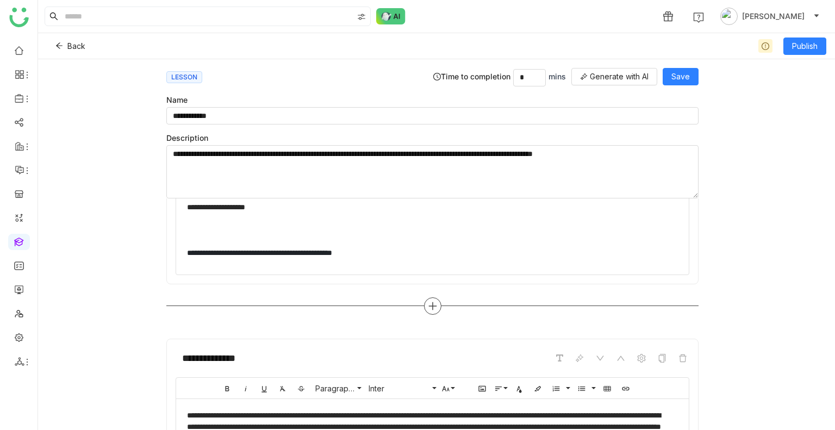
click at [432, 304] on icon at bounding box center [432, 306] width 1 height 8
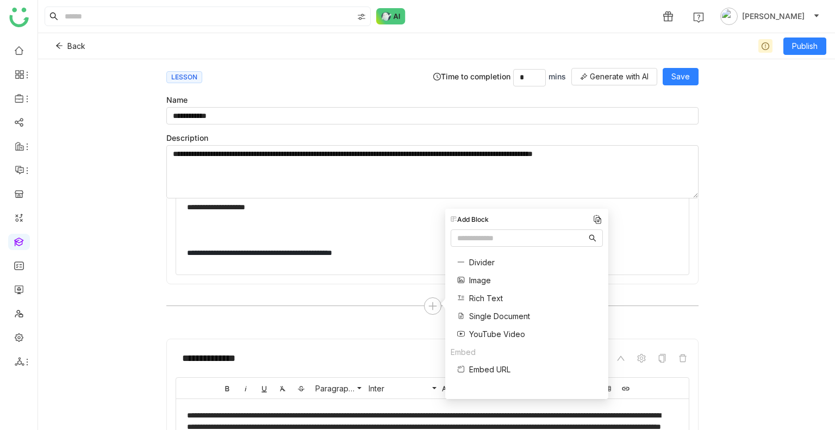
click at [491, 315] on span "Single Document" at bounding box center [499, 315] width 61 height 11
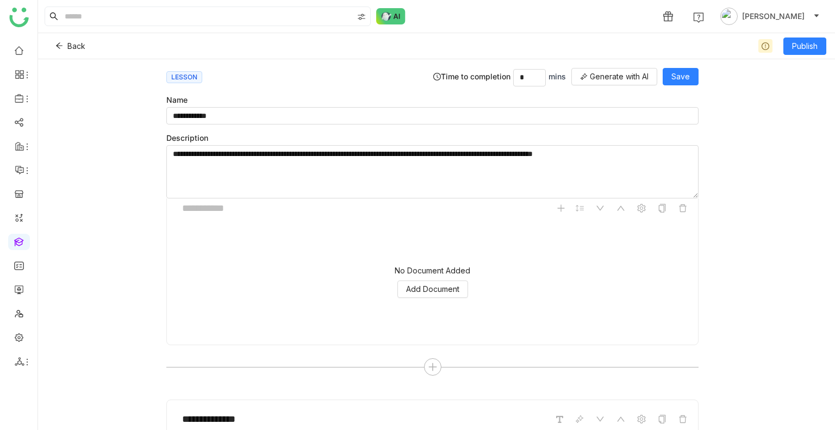
scroll to position [348, 0]
click at [616, 206] on icon at bounding box center [620, 205] width 9 height 9
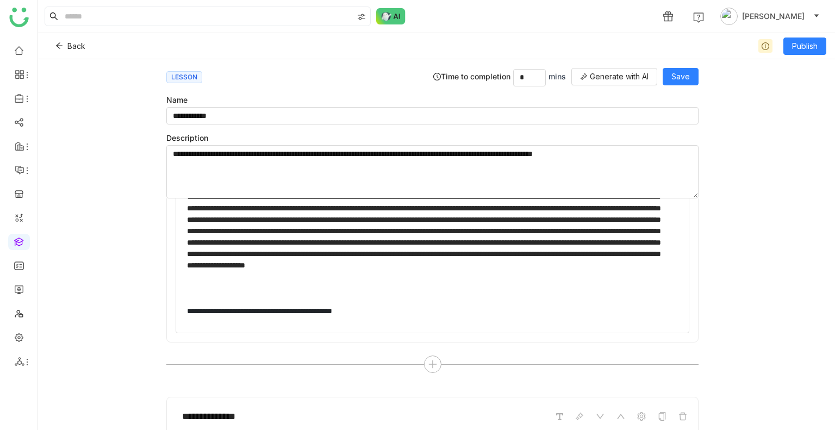
scroll to position [0, 0]
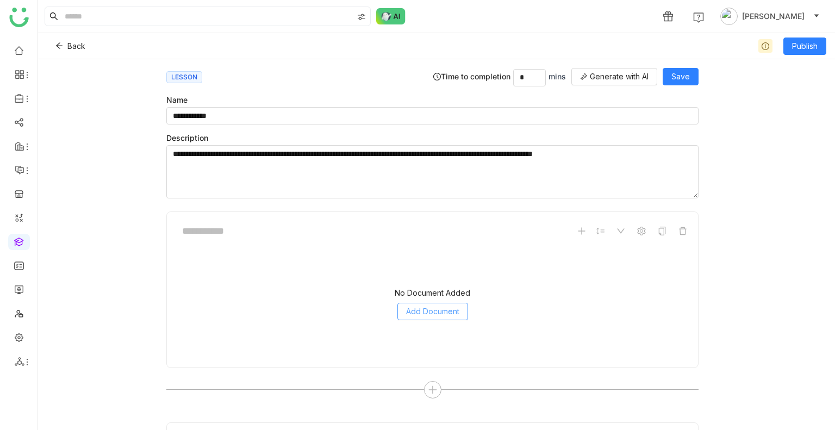
click at [417, 311] on span "Add Document" at bounding box center [432, 311] width 53 height 12
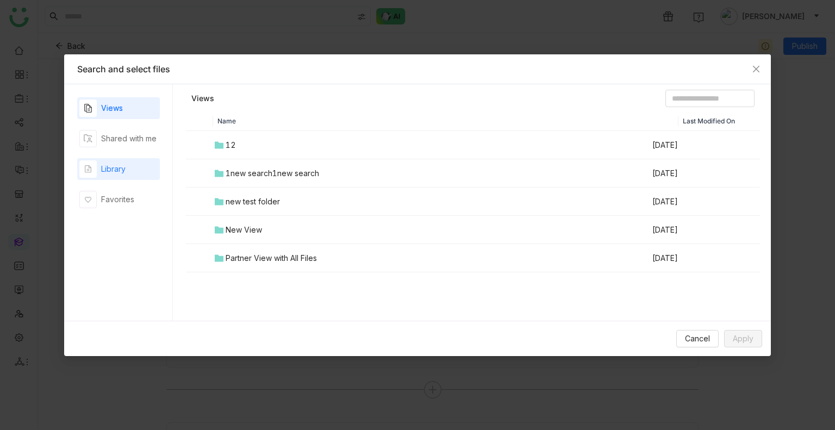
click at [137, 161] on div "Library" at bounding box center [118, 169] width 83 height 22
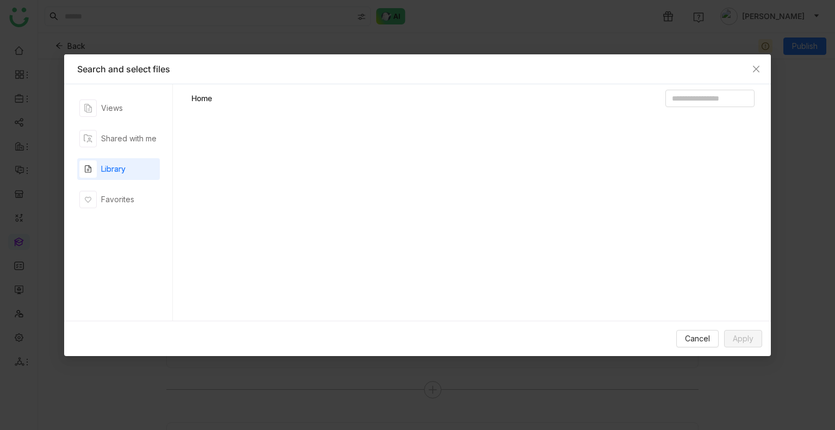
click at [137, 161] on div "Library" at bounding box center [118, 169] width 83 height 22
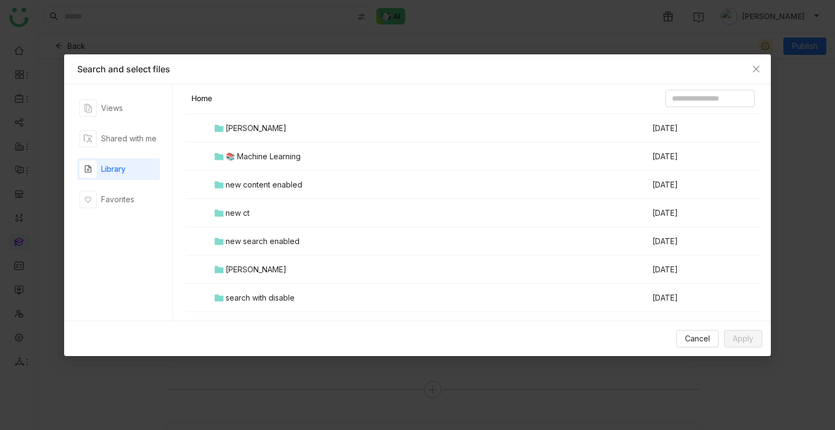
scroll to position [680, 0]
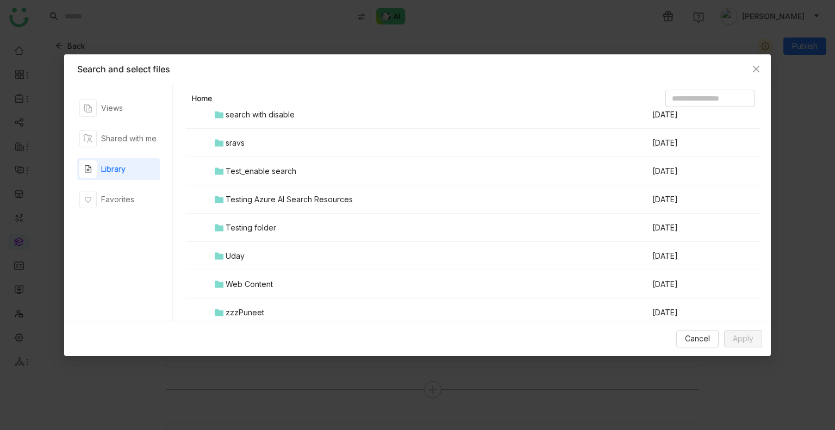
click at [259, 225] on div "Testing folder" at bounding box center [251, 228] width 51 height 12
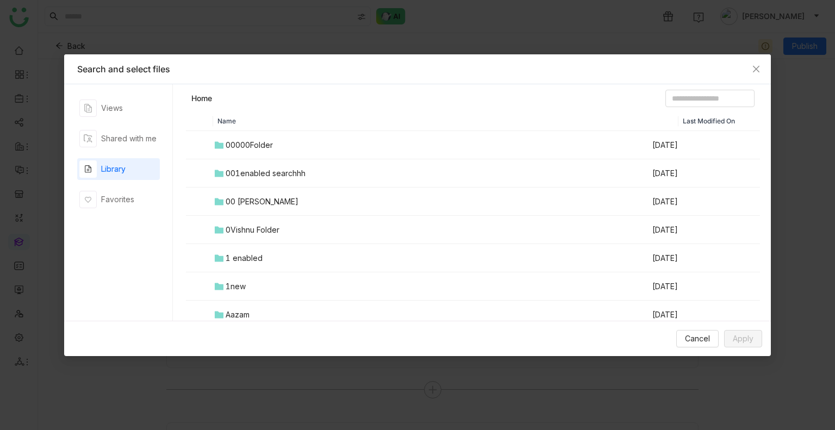
click at [259, 225] on div "Name Last Modified On 00000Folder Sep 2, 2025 001enabled searchhh Aug 30, 2025 …" at bounding box center [473, 218] width 574 height 215
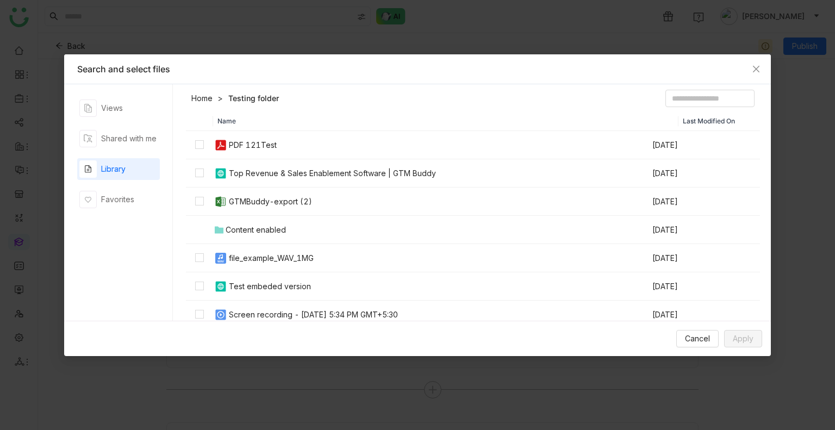
click at [344, 89] on div "Home Testing folder Name Last Modified On PDF 121Test Aug 23, 2025 Top Revenue …" at bounding box center [471, 202] width 598 height 236
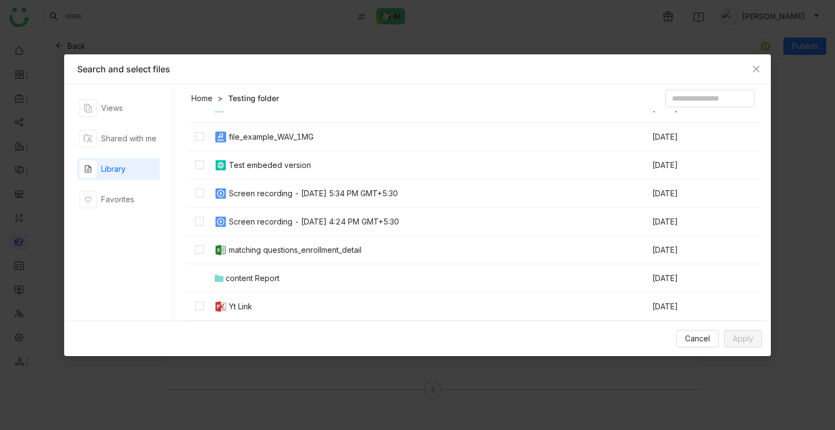
scroll to position [172, 0]
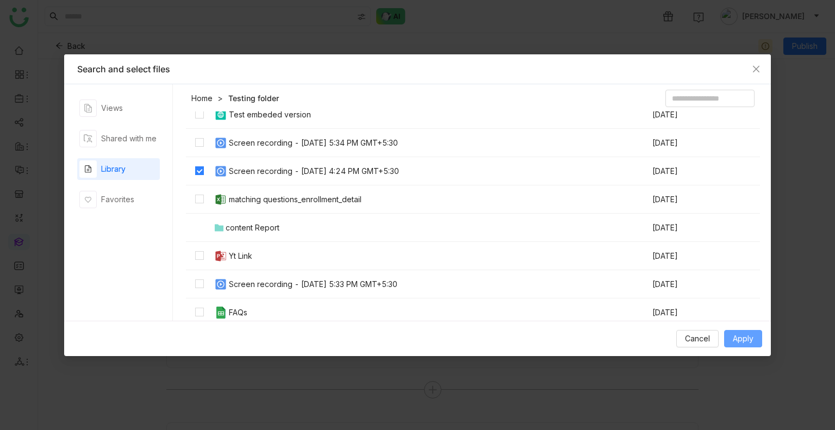
click at [735, 338] on span "Apply" at bounding box center [743, 339] width 21 height 12
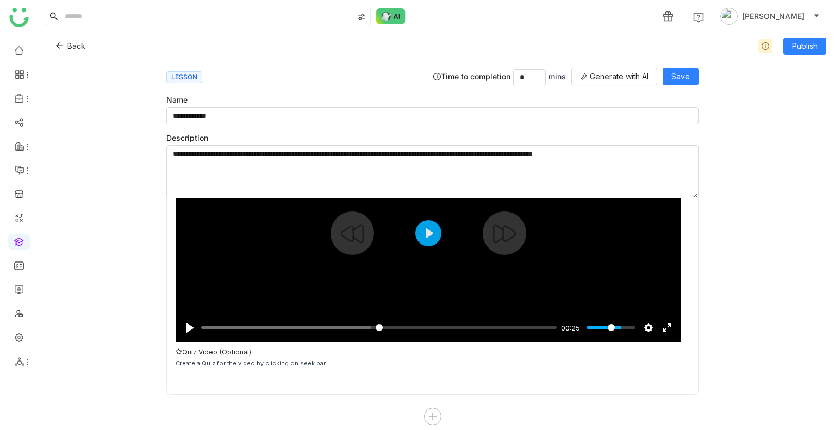
scroll to position [128, 0]
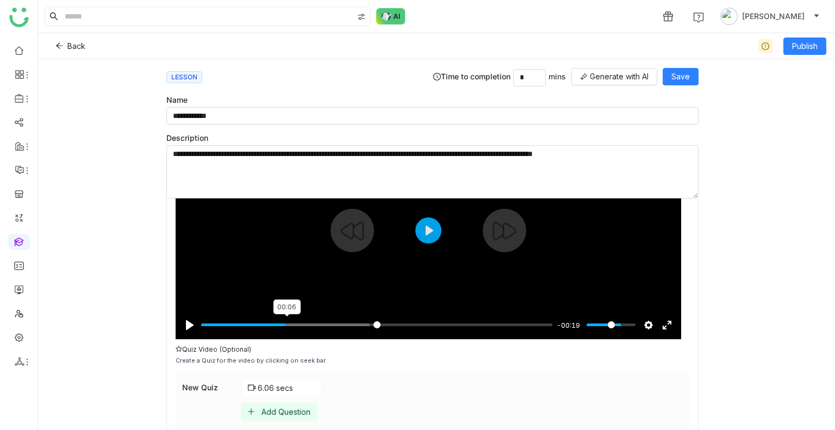
type input "*****"
click at [288, 320] on input "Seek" at bounding box center [376, 325] width 351 height 10
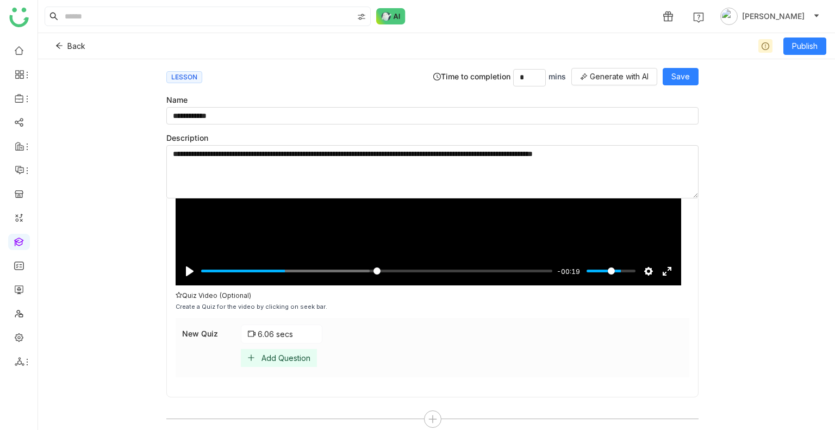
scroll to position [187, 0]
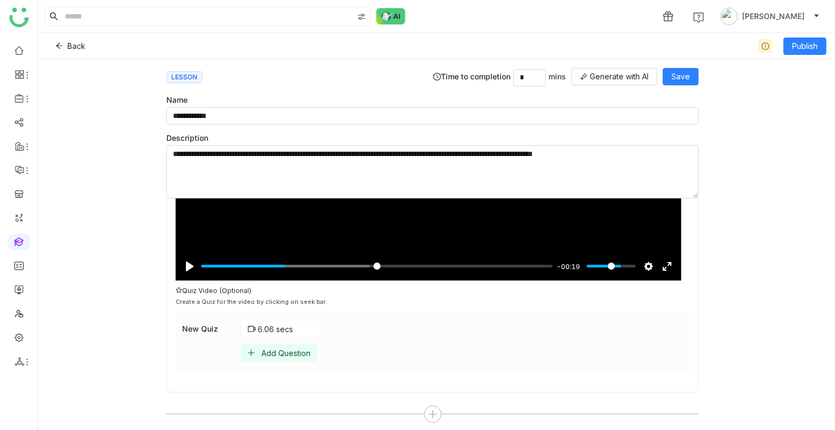
click at [268, 351] on div "Add Question" at bounding box center [285, 352] width 49 height 9
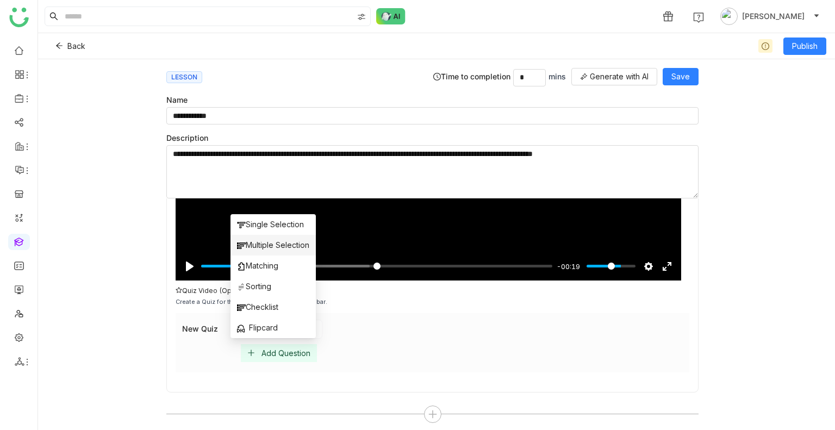
click at [260, 240] on span "Multiple Selection" at bounding box center [273, 245] width 72 height 12
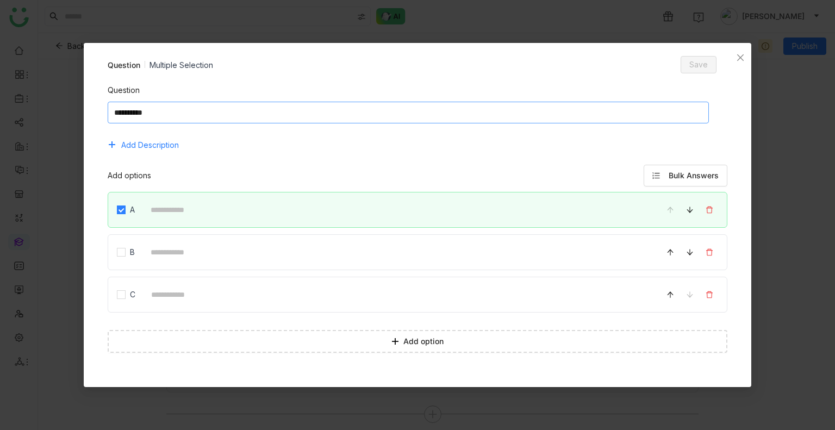
click at [204, 117] on textarea at bounding box center [408, 113] width 601 height 22
type textarea "*****"
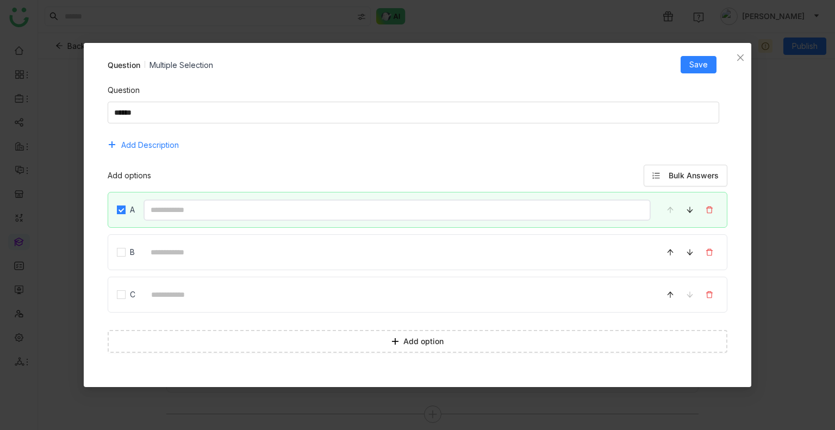
click at [157, 203] on input at bounding box center [397, 209] width 508 height 21
type input "********"
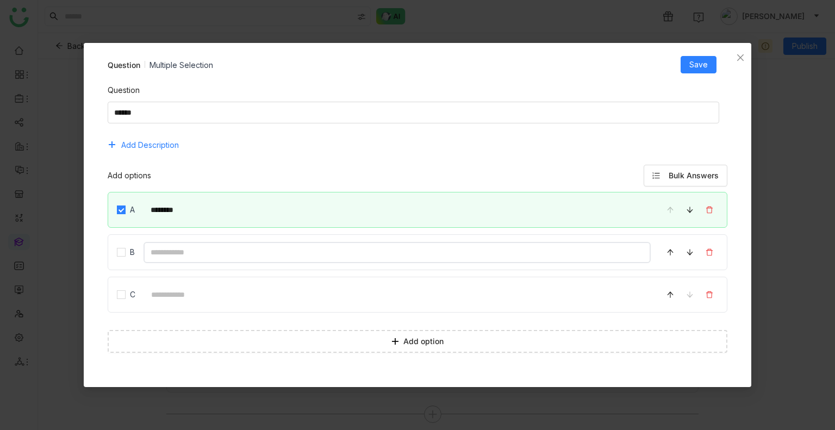
click at [189, 257] on input at bounding box center [397, 252] width 508 height 21
type input "********"
click at [202, 292] on input at bounding box center [397, 294] width 507 height 21
type input "********"
click at [702, 60] on span "Save" at bounding box center [698, 65] width 18 height 12
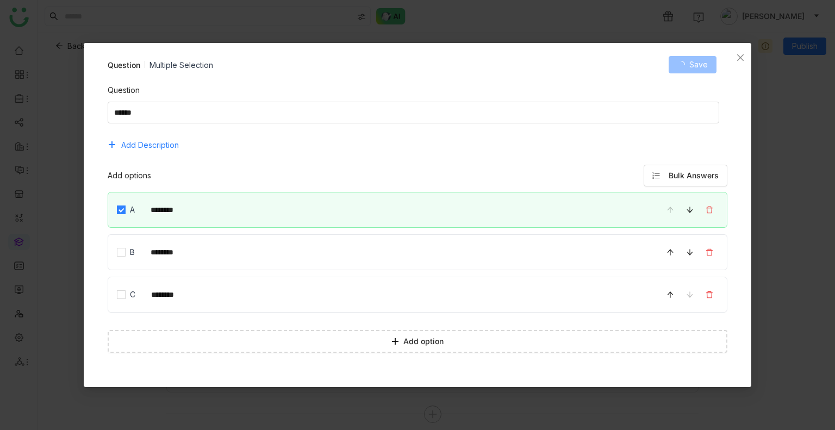
click at [702, 60] on span "Save" at bounding box center [698, 65] width 18 height 12
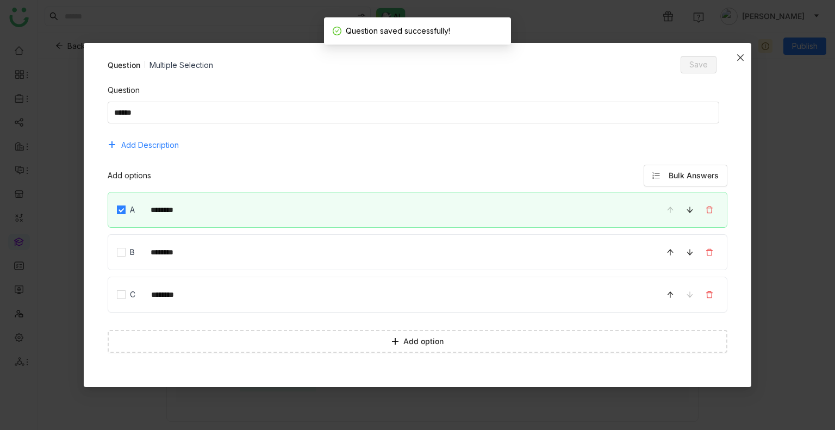
click at [736, 58] on icon "Close" at bounding box center [740, 57] width 9 height 9
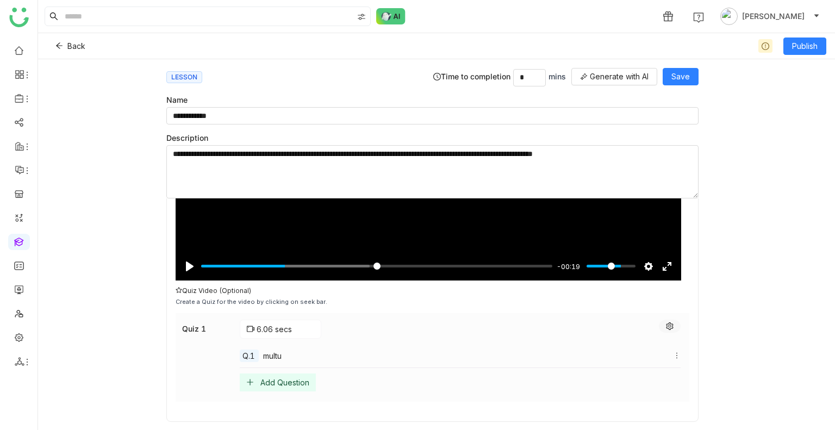
click at [666, 327] on icon at bounding box center [670, 326] width 8 height 8
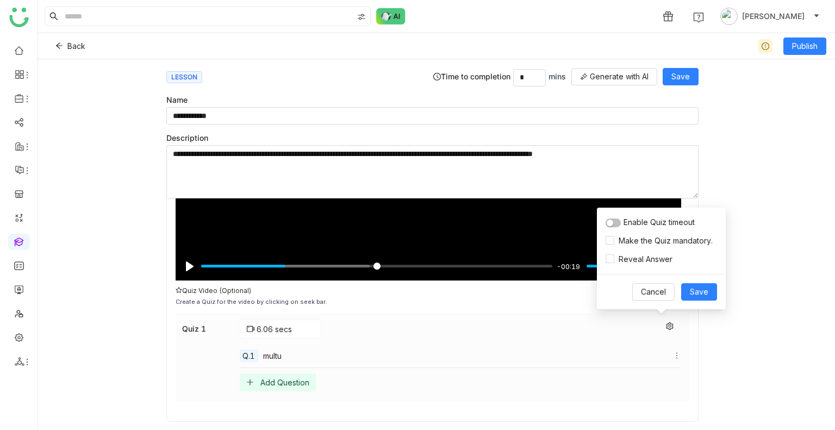
click at [613, 223] on span "button" at bounding box center [610, 223] width 7 height 7
click at [704, 296] on span "Save" at bounding box center [699, 292] width 18 height 12
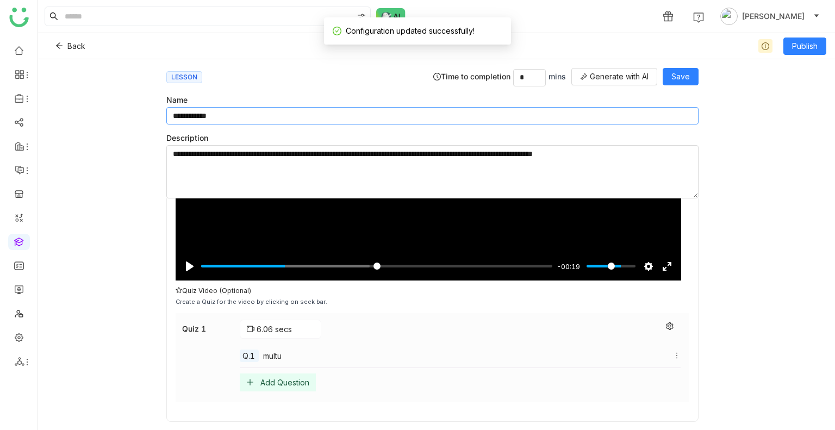
click at [239, 108] on input "**********" at bounding box center [432, 115] width 532 height 17
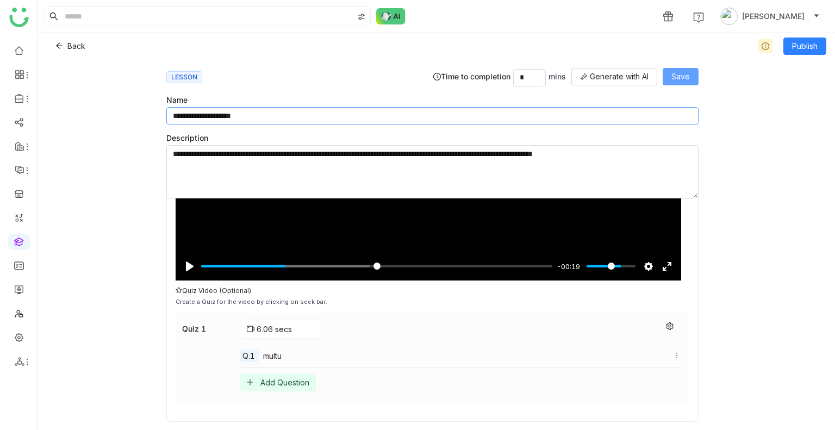
type input "**********"
click at [685, 69] on button "Save" at bounding box center [681, 76] width 36 height 17
click at [803, 45] on span "Publish" at bounding box center [805, 46] width 26 height 12
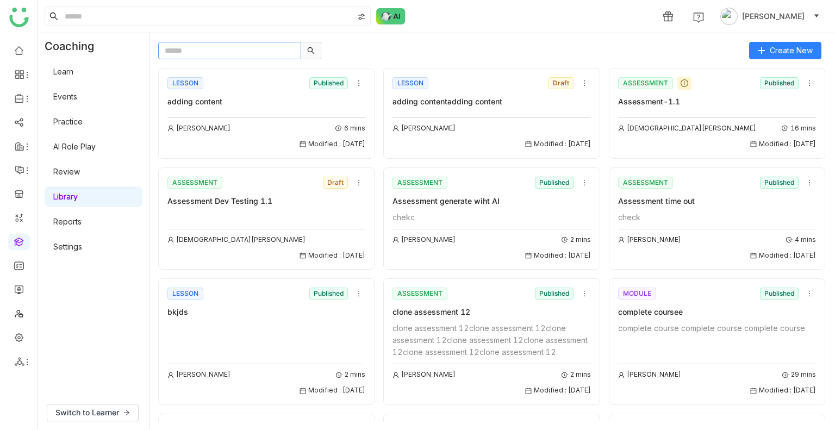
click at [202, 52] on input "text" at bounding box center [229, 50] width 143 height 17
paste input "**********"
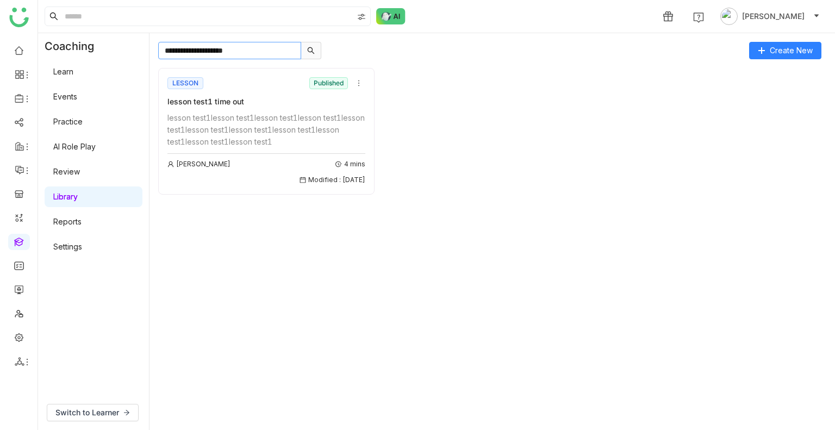
type input "**********"
click at [232, 101] on div "lesson test1 time out" at bounding box center [266, 102] width 198 height 12
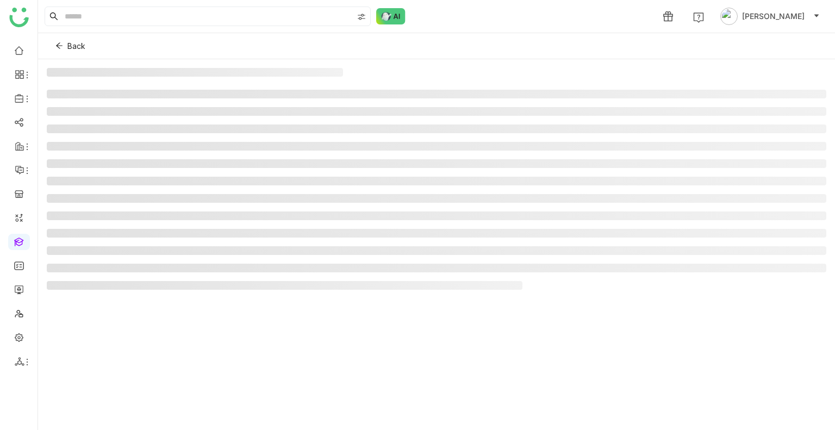
click at [232, 101] on ul at bounding box center [436, 190] width 779 height 200
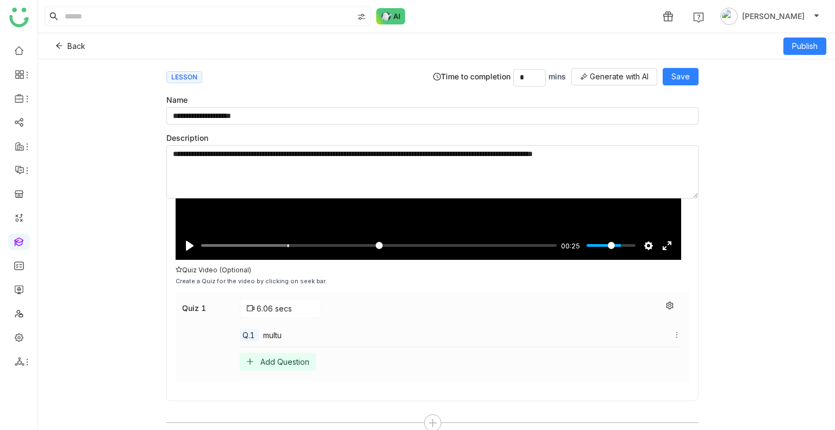
scroll to position [221, 0]
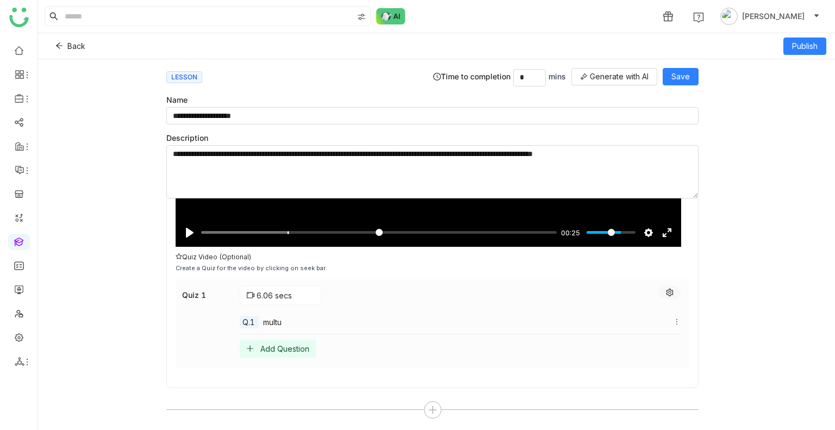
click at [666, 291] on icon at bounding box center [670, 293] width 8 height 8
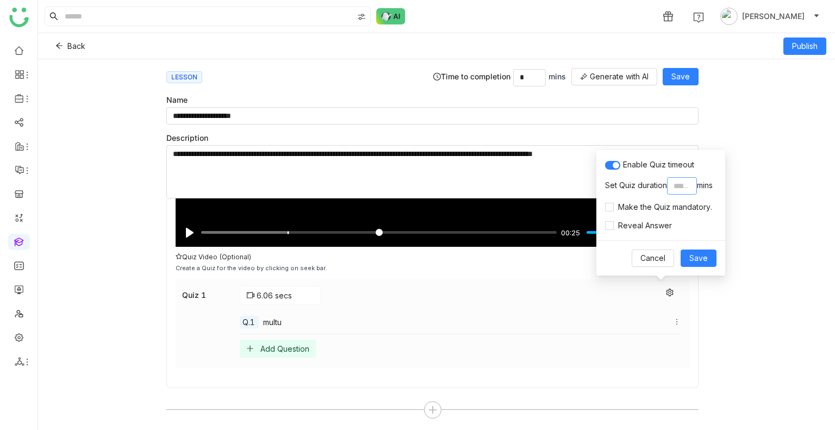
click at [680, 186] on input "*" at bounding box center [682, 185] width 30 height 17
type input "*"
click at [704, 254] on span "Save" at bounding box center [698, 258] width 18 height 12
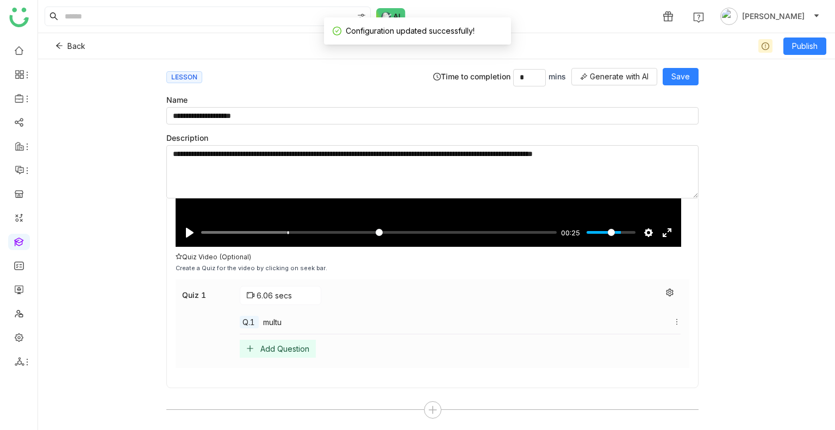
click at [781, 197] on div "**********" at bounding box center [436, 244] width 797 height 371
click at [686, 75] on span "Save" at bounding box center [680, 77] width 18 height 12
click at [795, 52] on span "Publish" at bounding box center [805, 46] width 26 height 12
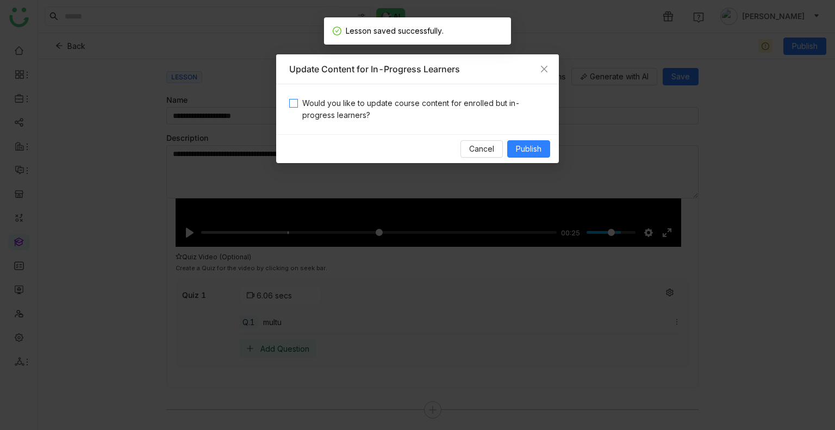
click at [470, 99] on span "Would you like to update course content for enrolled but in-progress learners?" at bounding box center [422, 109] width 248 height 24
click at [513, 139] on div "Cancel Publish" at bounding box center [417, 148] width 283 height 29
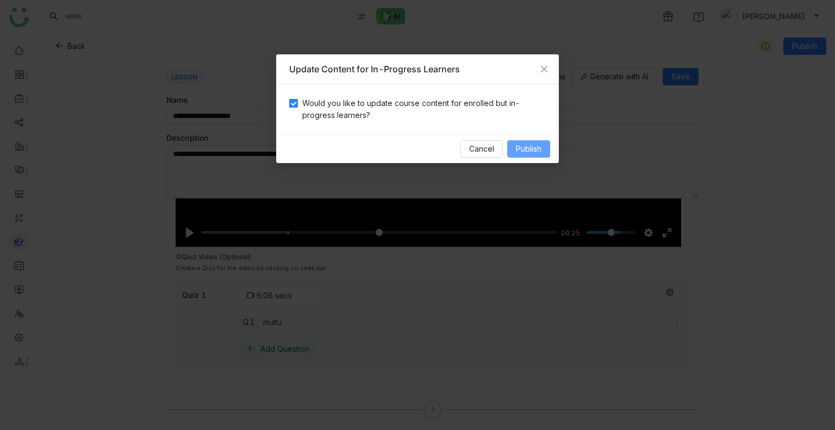
click at [521, 145] on span "Publish" at bounding box center [529, 149] width 26 height 12
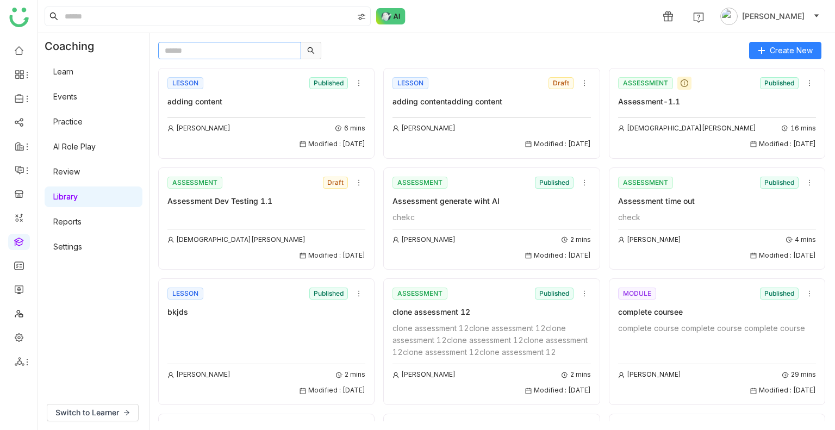
click at [198, 57] on input "text" at bounding box center [229, 50] width 143 height 17
paste input "**********"
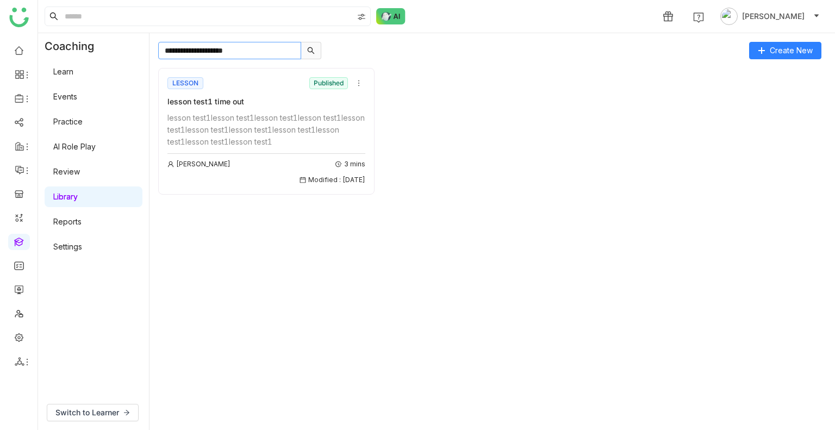
type input "**********"
click at [341, 98] on div "lesson test1 time out" at bounding box center [266, 102] width 198 height 12
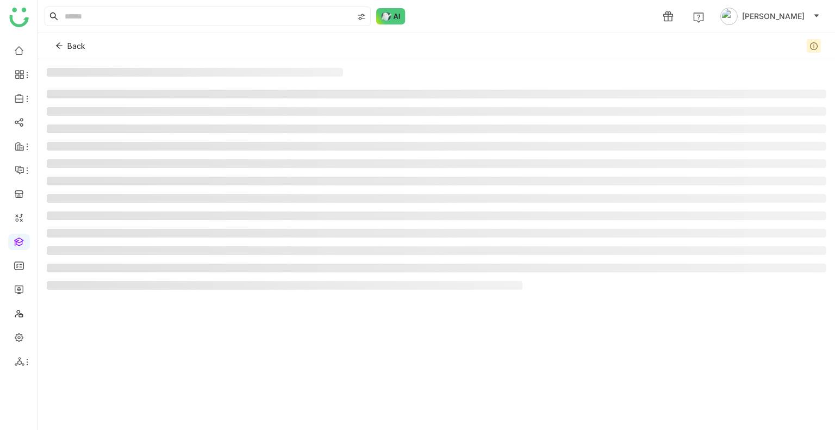
click at [341, 98] on li at bounding box center [436, 94] width 779 height 9
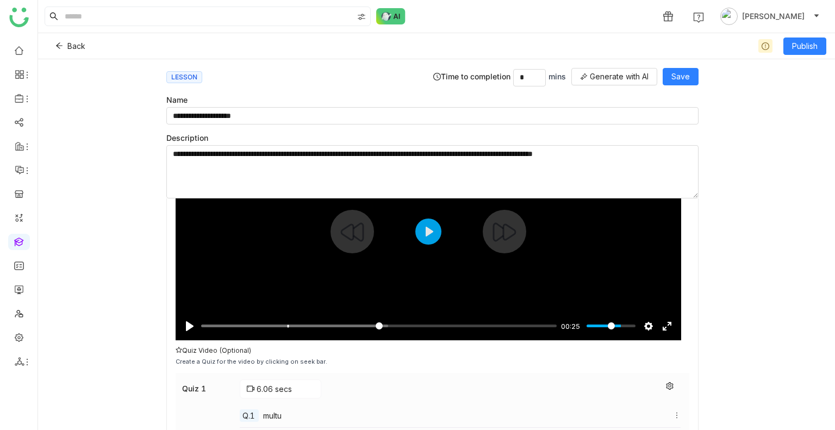
scroll to position [171, 0]
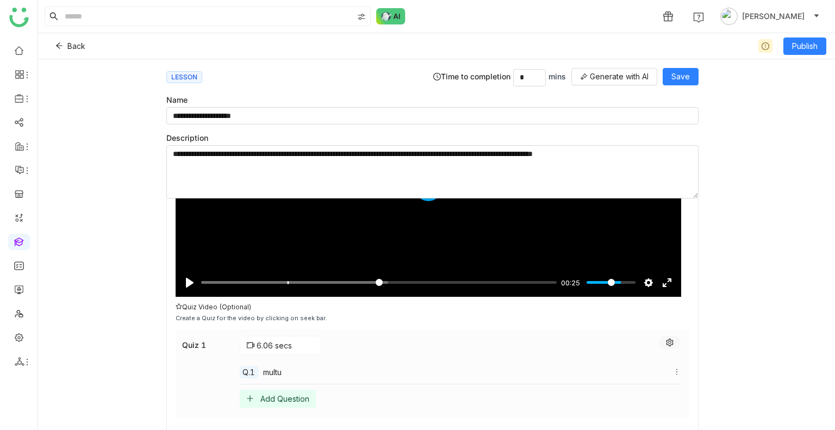
click at [660, 346] on button at bounding box center [670, 342] width 22 height 13
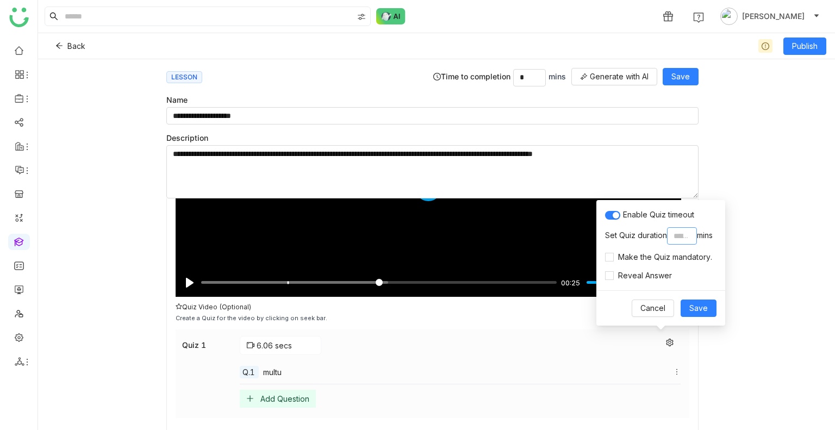
click at [684, 234] on input "*" at bounding box center [682, 235] width 30 height 17
type input "*"
click at [748, 253] on div "**********" at bounding box center [436, 244] width 797 height 371
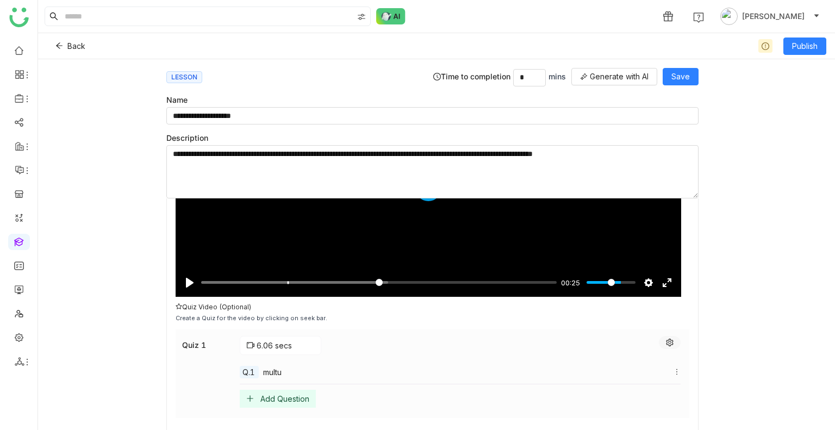
click at [659, 346] on button at bounding box center [670, 342] width 22 height 13
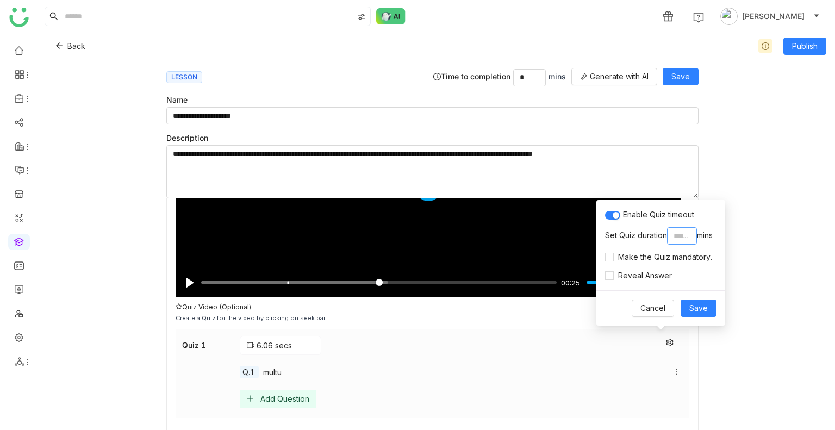
click at [686, 236] on input "*" at bounding box center [682, 235] width 30 height 17
type input "*"
click at [706, 308] on span "Save" at bounding box center [698, 308] width 18 height 12
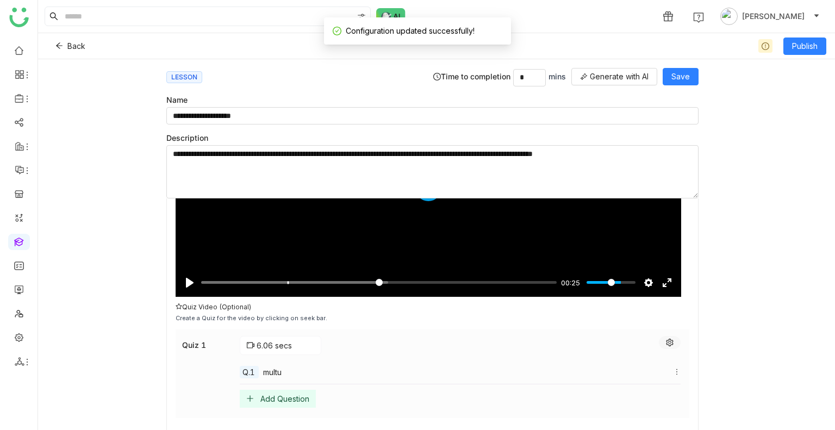
click at [666, 342] on icon at bounding box center [669, 343] width 7 height 8
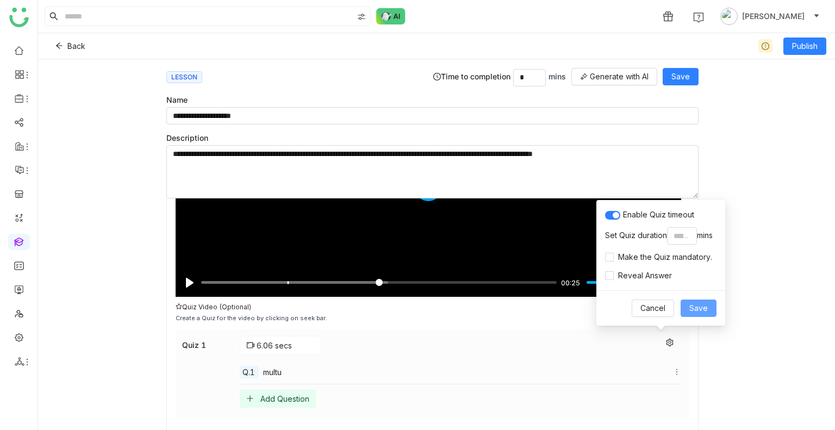
click at [711, 311] on button "Save" at bounding box center [698, 307] width 36 height 17
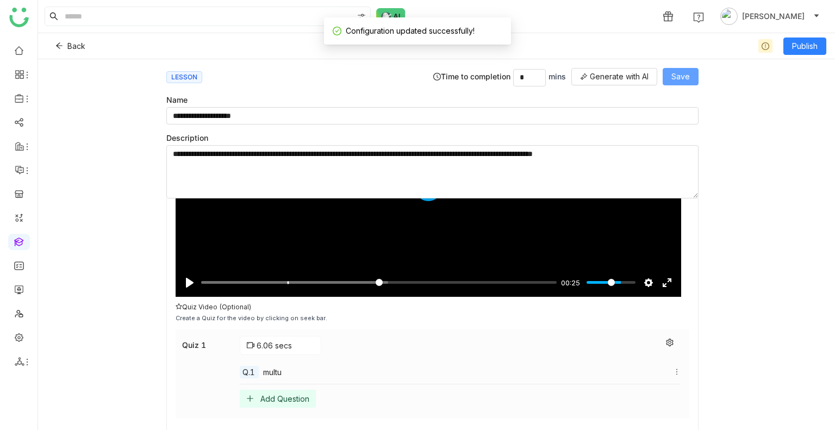
click at [687, 73] on span "Save" at bounding box center [680, 77] width 18 height 12
click at [808, 51] on span "Publish" at bounding box center [805, 46] width 26 height 12
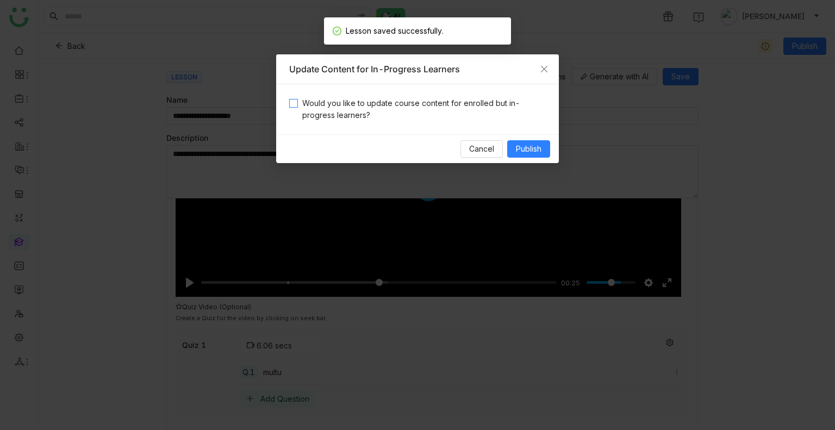
click at [487, 97] on span "Would you like to update course content for enrolled but in-progress learners?" at bounding box center [422, 109] width 248 height 24
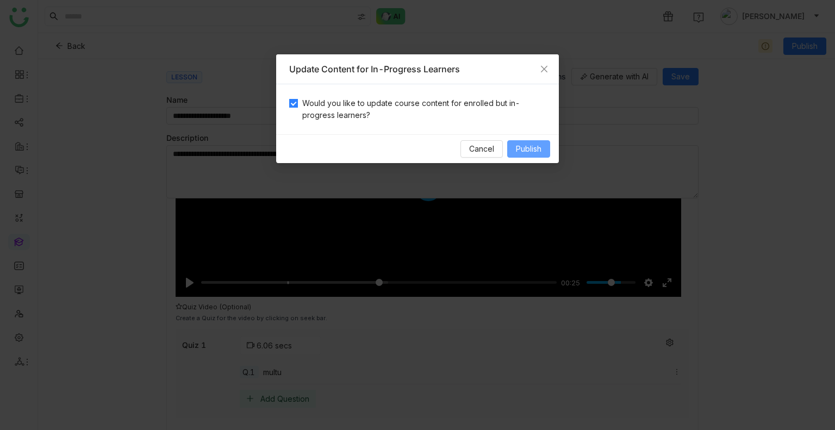
click at [531, 152] on span "Publish" at bounding box center [529, 149] width 26 height 12
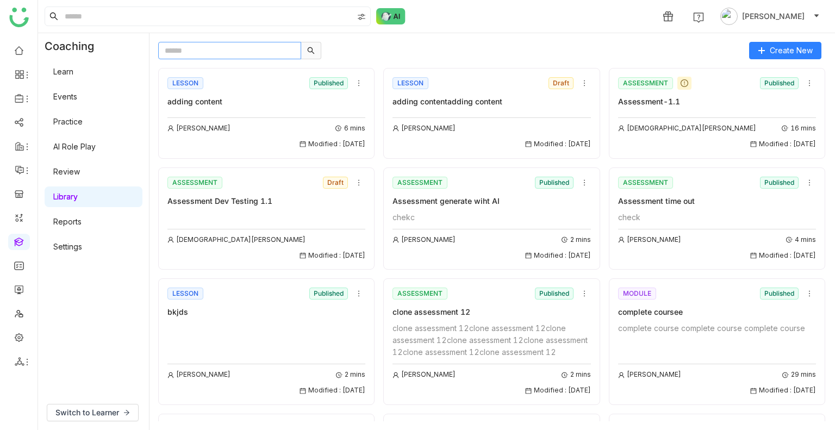
click at [200, 48] on input "text" at bounding box center [229, 50] width 143 height 17
paste input "**********"
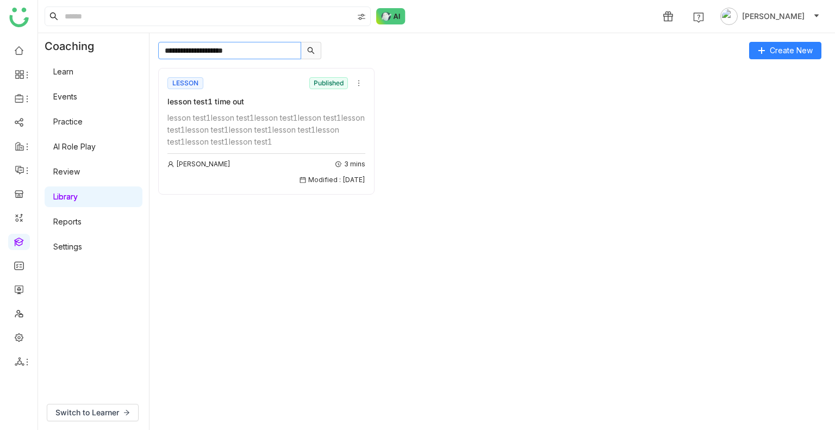
type input "**********"
click at [273, 130] on div "lesson test1lesson test1lesson test1lesson test1lesson test1lesson test1lesson …" at bounding box center [266, 130] width 198 height 36
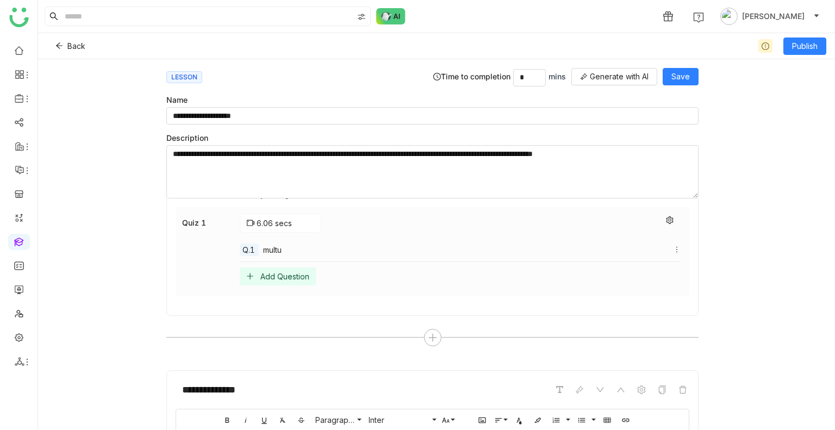
scroll to position [293, 0]
click at [659, 221] on button at bounding box center [670, 219] width 22 height 13
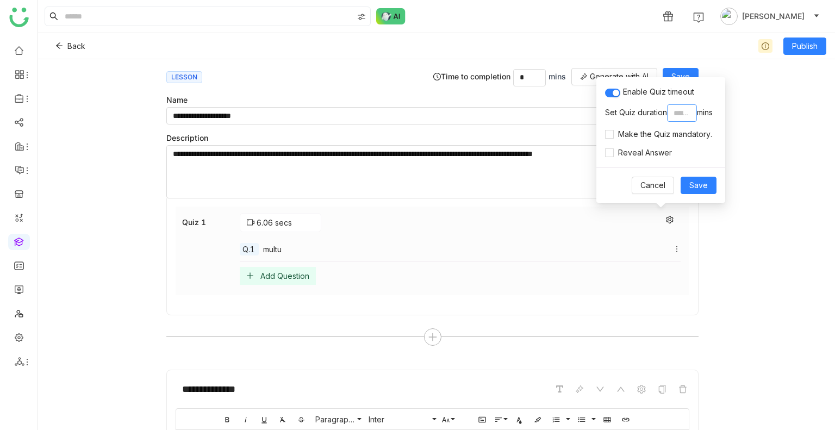
click at [683, 115] on input "*" at bounding box center [682, 112] width 30 height 17
type input "*"
click at [702, 186] on span "Save" at bounding box center [698, 185] width 18 height 12
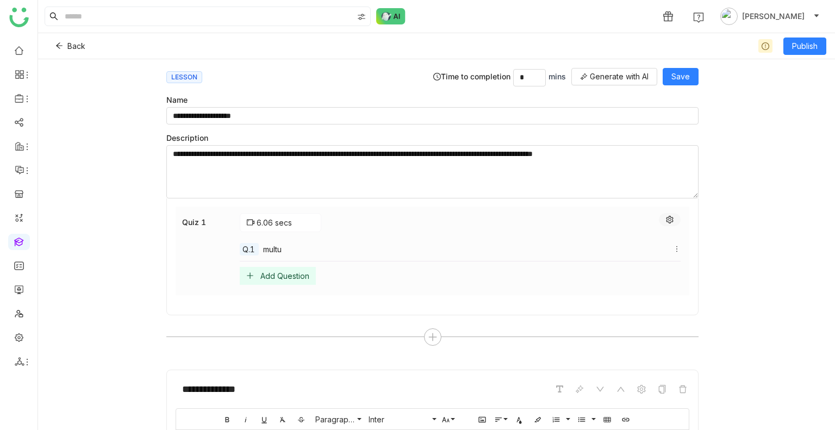
click at [663, 223] on button at bounding box center [670, 219] width 22 height 13
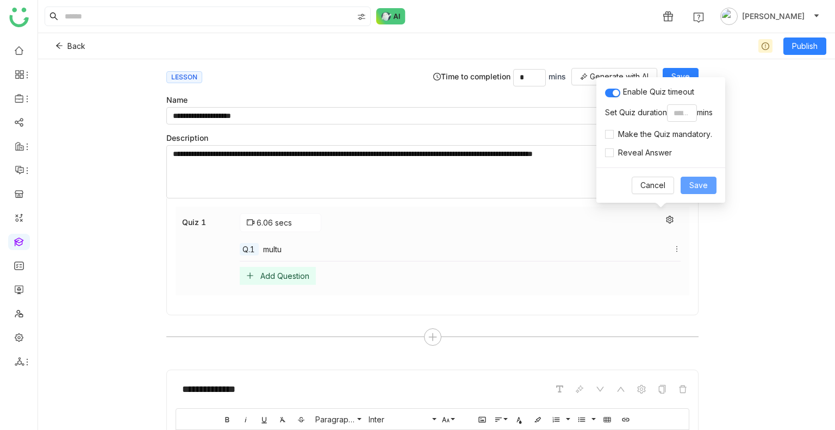
click at [710, 187] on button "Save" at bounding box center [698, 185] width 36 height 17
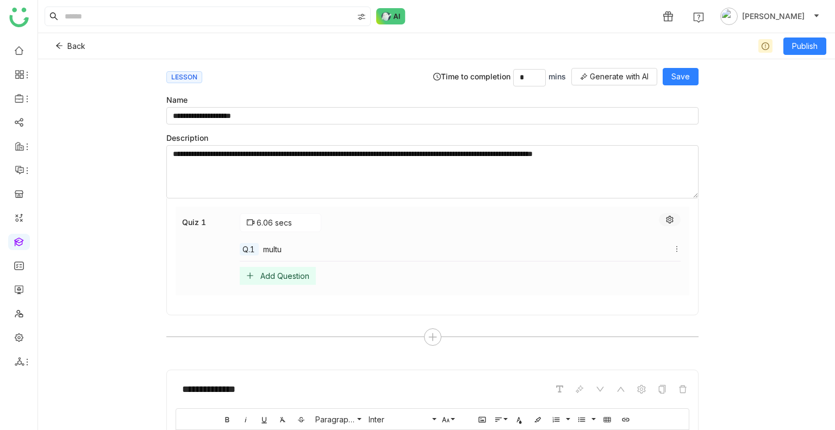
click at [660, 223] on button at bounding box center [670, 219] width 22 height 13
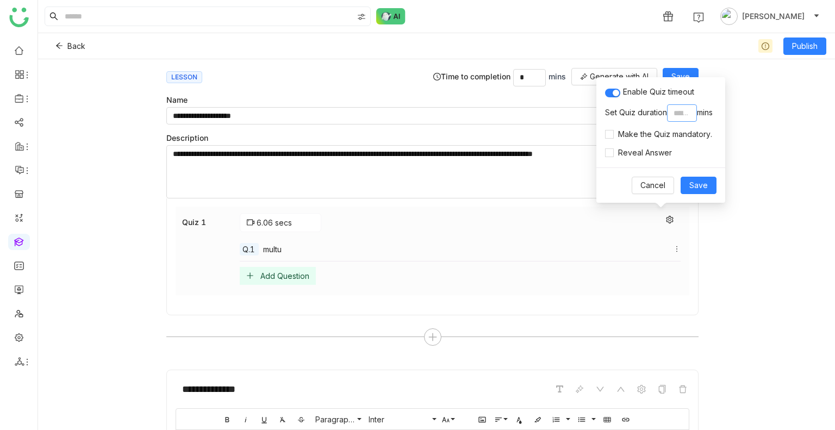
click at [686, 111] on input "*" at bounding box center [682, 112] width 30 height 17
type input "*"
click at [705, 191] on span "Save" at bounding box center [698, 185] width 18 height 12
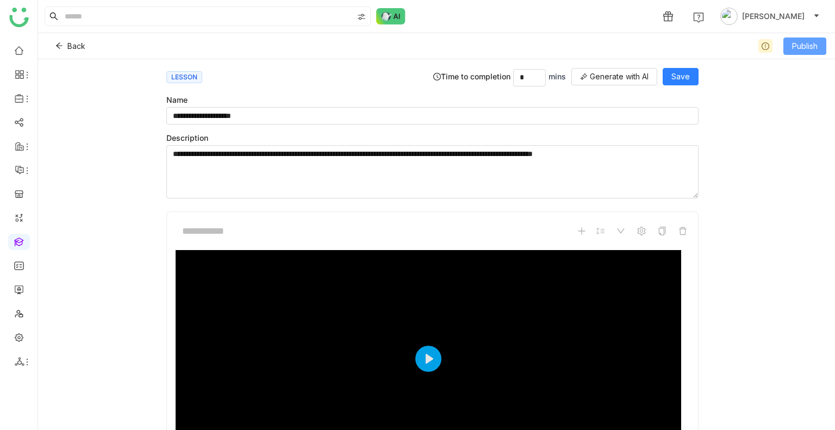
click at [810, 47] on span "Publish" at bounding box center [805, 46] width 26 height 12
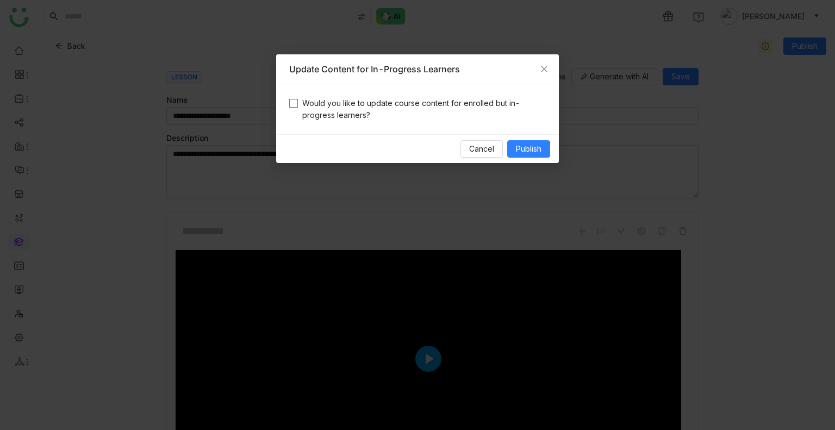
click at [465, 102] on span "Would you like to update course content for enrolled but in-progress learners?" at bounding box center [422, 109] width 248 height 24
click at [537, 149] on span "Publish" at bounding box center [529, 149] width 26 height 12
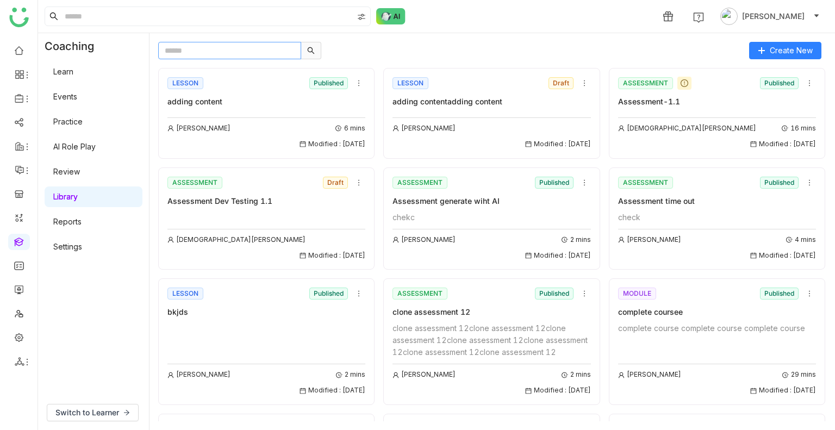
click at [197, 52] on input "text" at bounding box center [229, 50] width 143 height 17
paste input "**********"
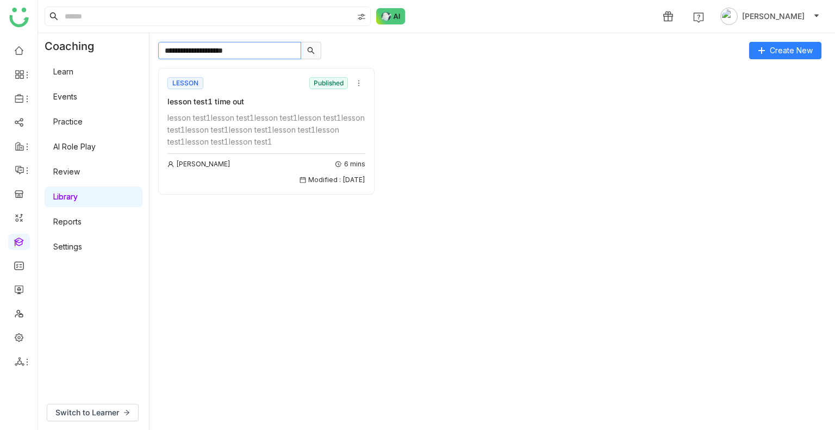
type input "**********"
click at [239, 121] on div "lesson test1lesson test1lesson test1lesson test1lesson test1lesson test1lesson …" at bounding box center [266, 130] width 198 height 36
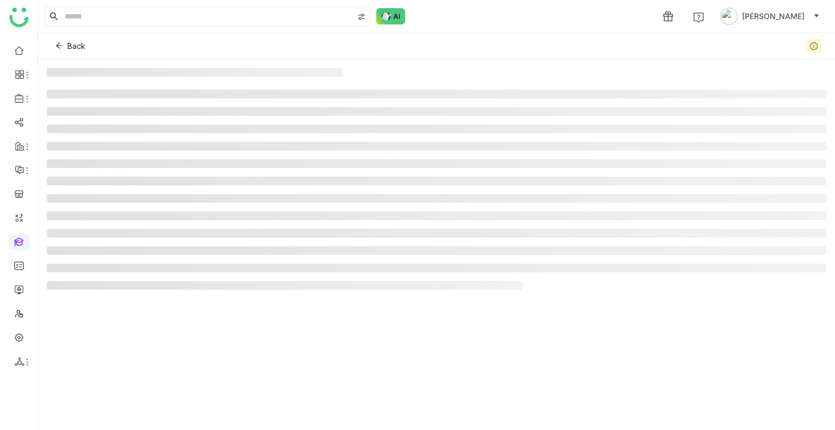
click at [239, 121] on ul at bounding box center [436, 190] width 779 height 200
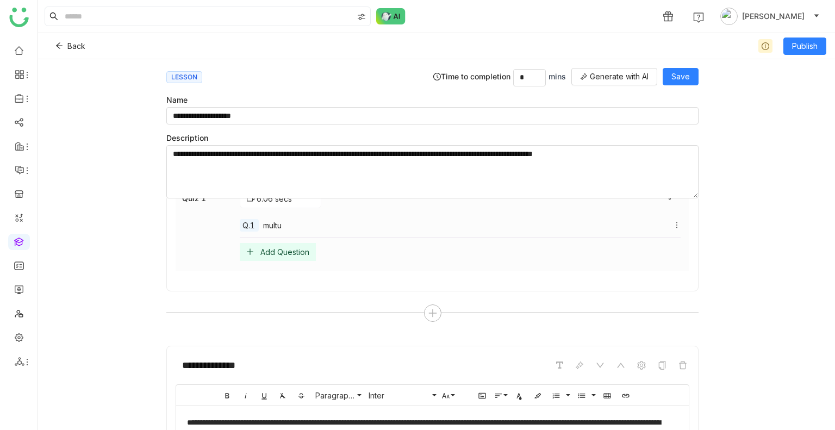
scroll to position [317, 0]
click at [428, 313] on icon at bounding box center [432, 313] width 8 height 1
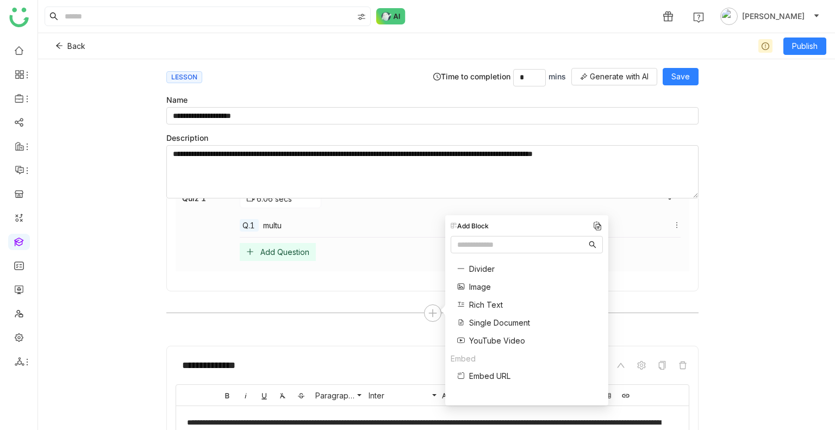
click at [481, 321] on span "Single Document" at bounding box center [499, 322] width 61 height 11
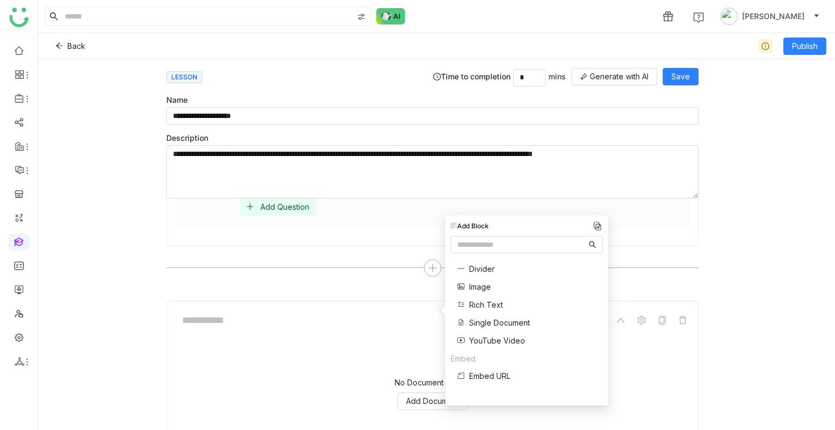
scroll to position [477, 0]
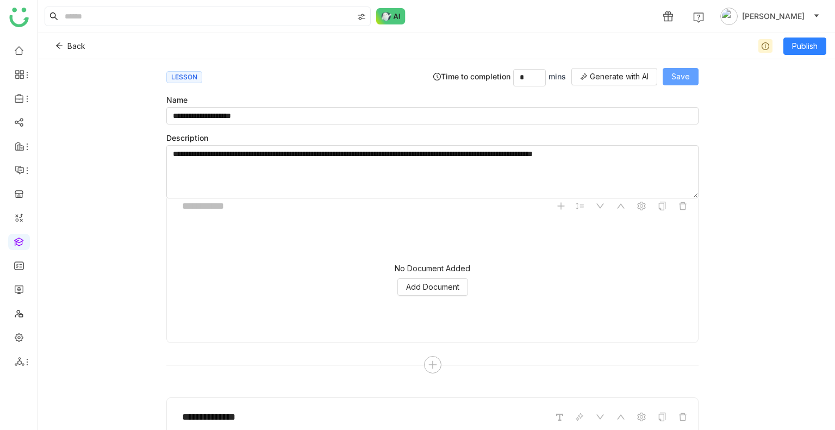
click at [678, 72] on span "Save" at bounding box center [680, 77] width 18 height 12
click at [798, 43] on span "Publish" at bounding box center [805, 46] width 26 height 12
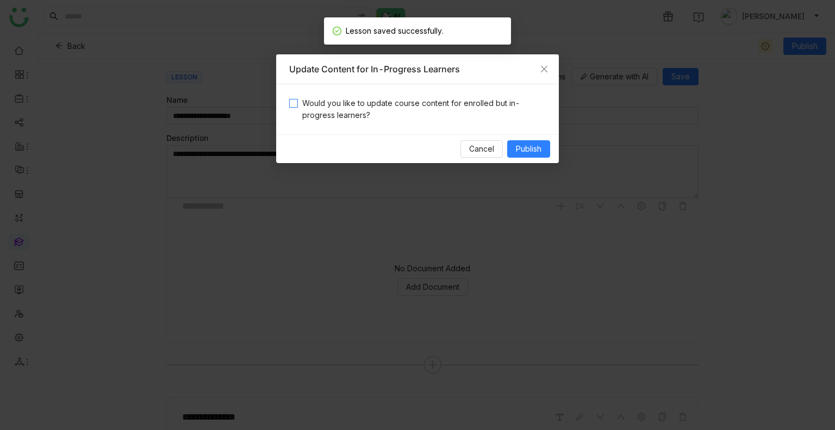
click at [345, 106] on span "Would you like to update course content for enrolled but in-progress learners?" at bounding box center [422, 109] width 248 height 24
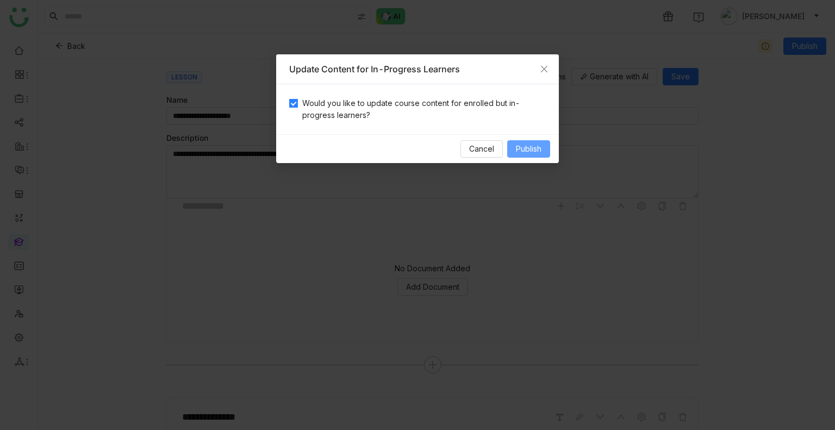
click at [517, 151] on span "Publish" at bounding box center [529, 149] width 26 height 12
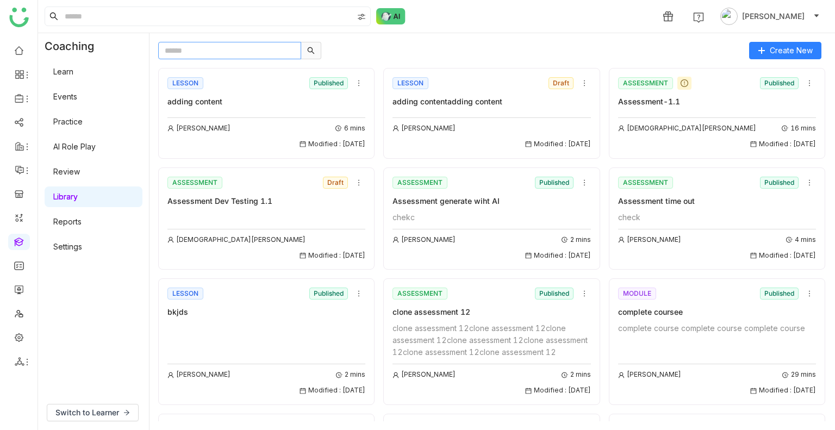
click at [176, 57] on input "text" at bounding box center [229, 50] width 143 height 17
paste input "**********"
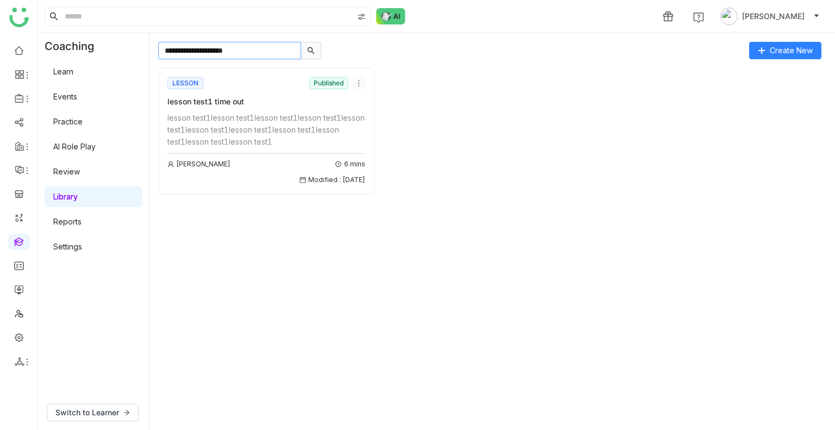
type input "**********"
click at [359, 82] on icon at bounding box center [359, 83] width 8 height 8
click at [365, 100] on span "Edit" at bounding box center [365, 103] width 13 height 12
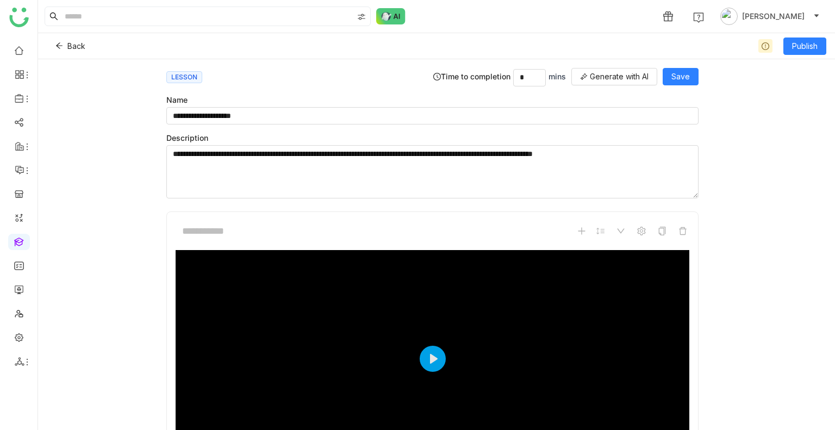
scroll to position [126, 0]
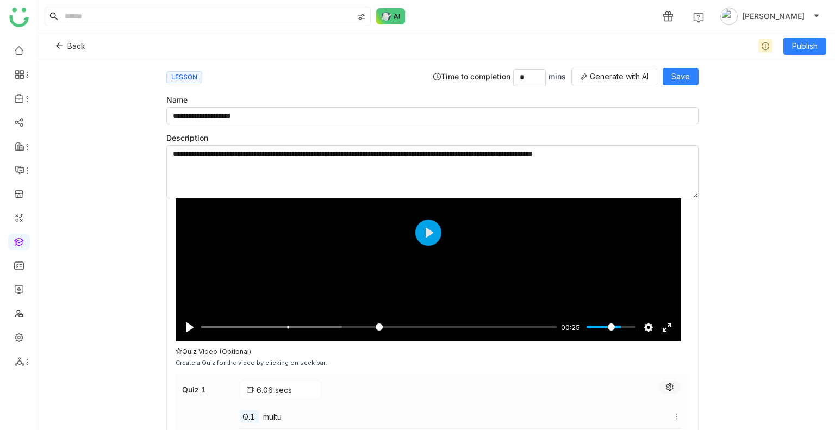
click at [666, 388] on icon at bounding box center [670, 387] width 8 height 8
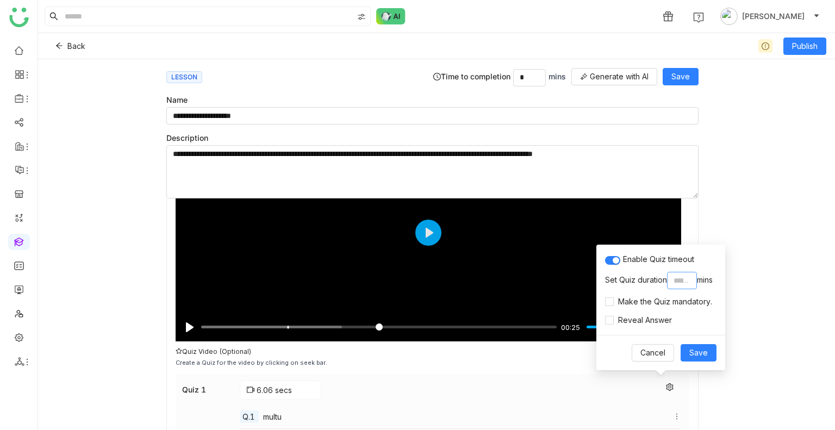
click at [689, 284] on input "*" at bounding box center [682, 280] width 30 height 17
click at [677, 276] on input "*" at bounding box center [682, 280] width 30 height 17
click at [679, 277] on input "*" at bounding box center [682, 280] width 30 height 17
type input "*"
click at [698, 352] on span "Save" at bounding box center [698, 353] width 18 height 12
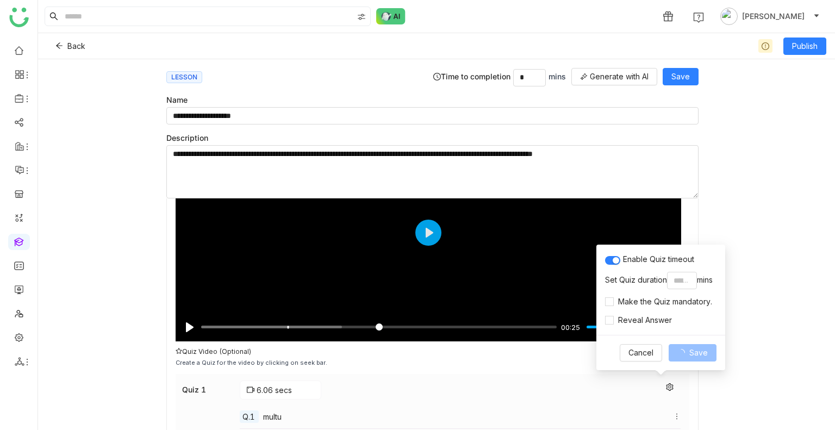
click at [698, 352] on span "Save" at bounding box center [698, 353] width 18 height 12
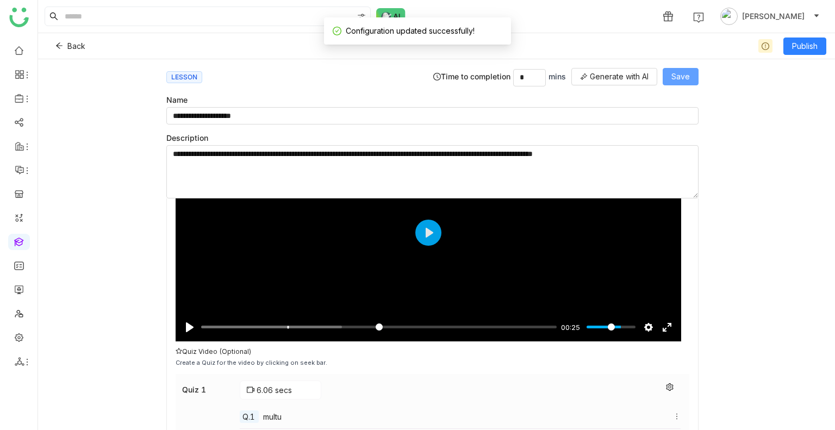
click at [691, 82] on button "Save" at bounding box center [681, 76] width 36 height 17
click at [792, 44] on span "Publish" at bounding box center [805, 46] width 26 height 12
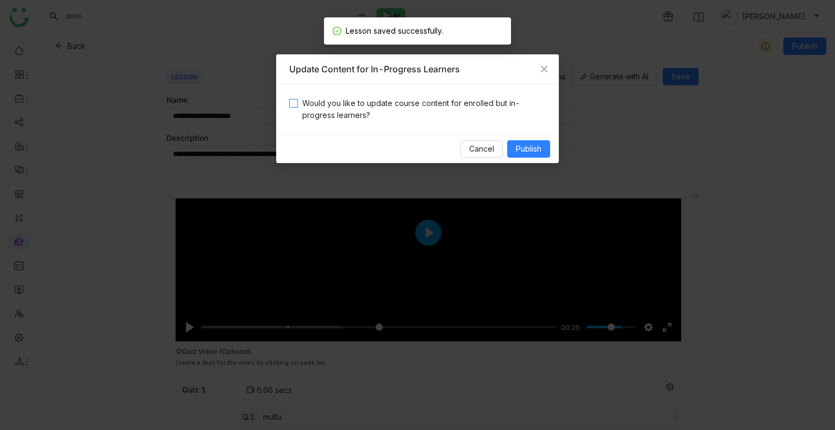
click at [341, 104] on span "Would you like to update course content for enrolled but in-progress learners?" at bounding box center [422, 109] width 248 height 24
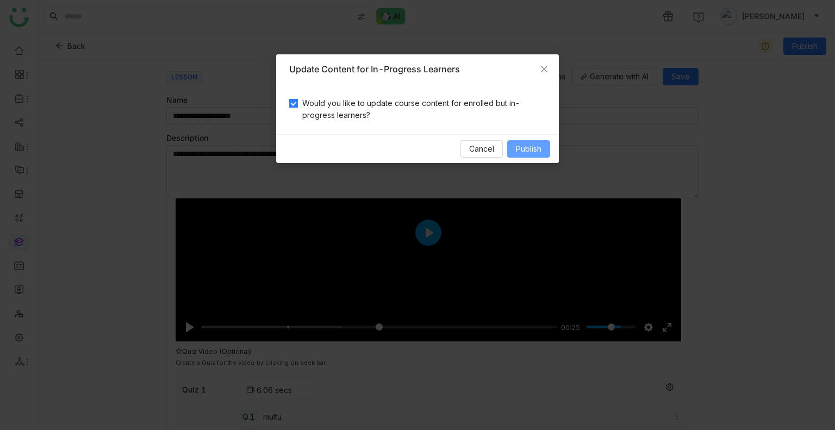
click at [533, 147] on span "Publish" at bounding box center [529, 149] width 26 height 12
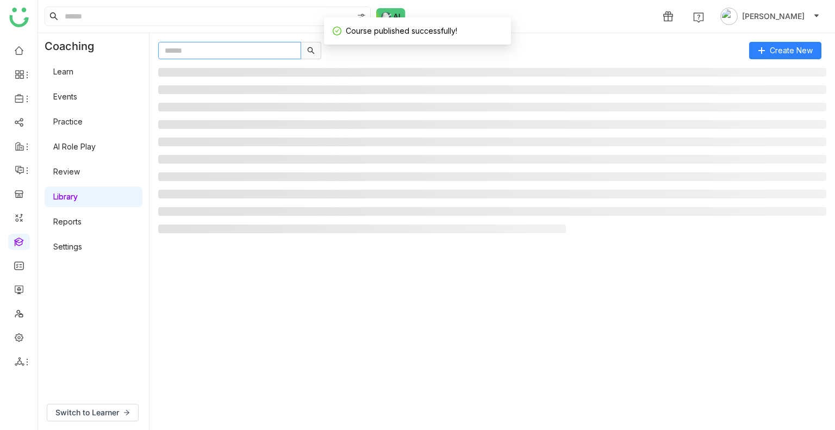
click at [201, 54] on input "text" at bounding box center [229, 50] width 143 height 17
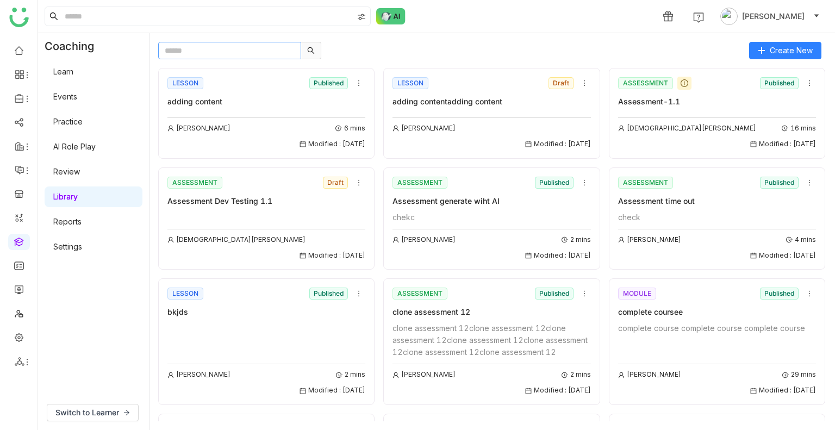
paste input "**********"
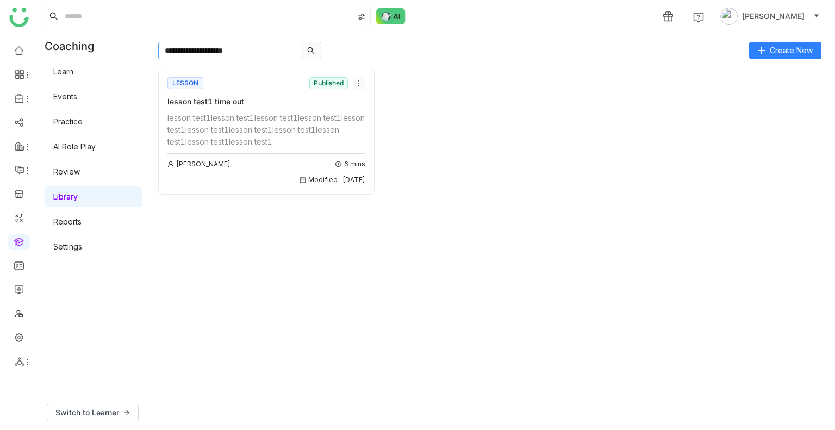
type input "**********"
click at [355, 84] on icon at bounding box center [359, 83] width 8 height 8
click at [269, 113] on div "lesson test1lesson test1lesson test1lesson test1lesson test1lesson test1lesson …" at bounding box center [266, 130] width 198 height 36
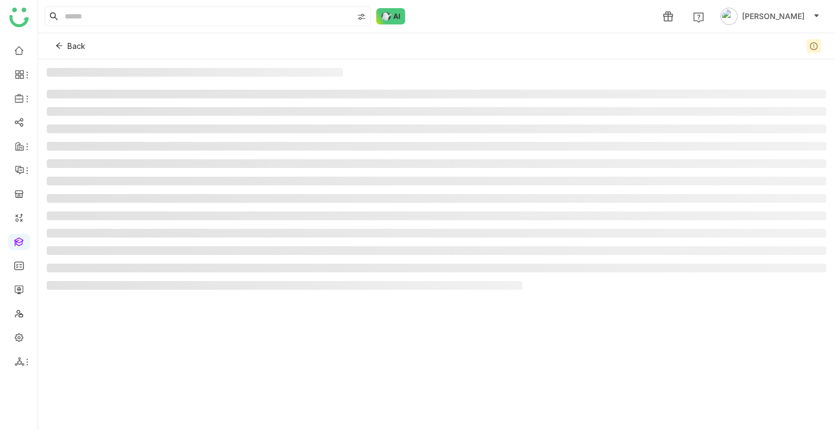
click at [269, 113] on li at bounding box center [436, 111] width 779 height 9
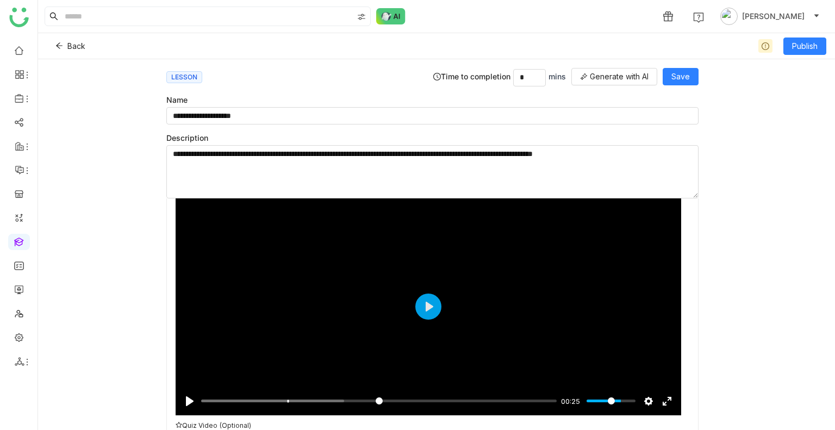
scroll to position [129, 0]
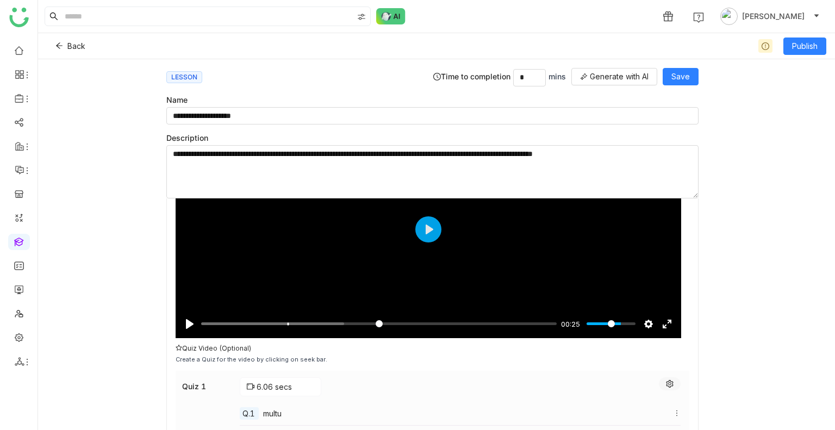
click at [665, 382] on button at bounding box center [670, 383] width 22 height 13
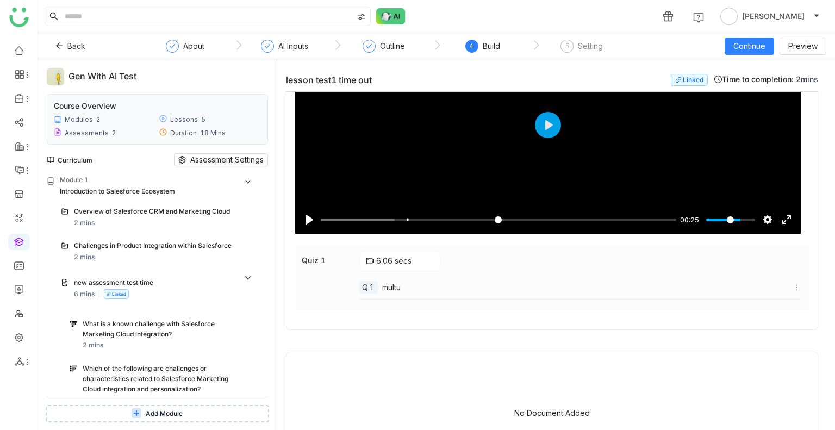
scroll to position [93, 0]
